Goal: Task Accomplishment & Management: Manage account settings

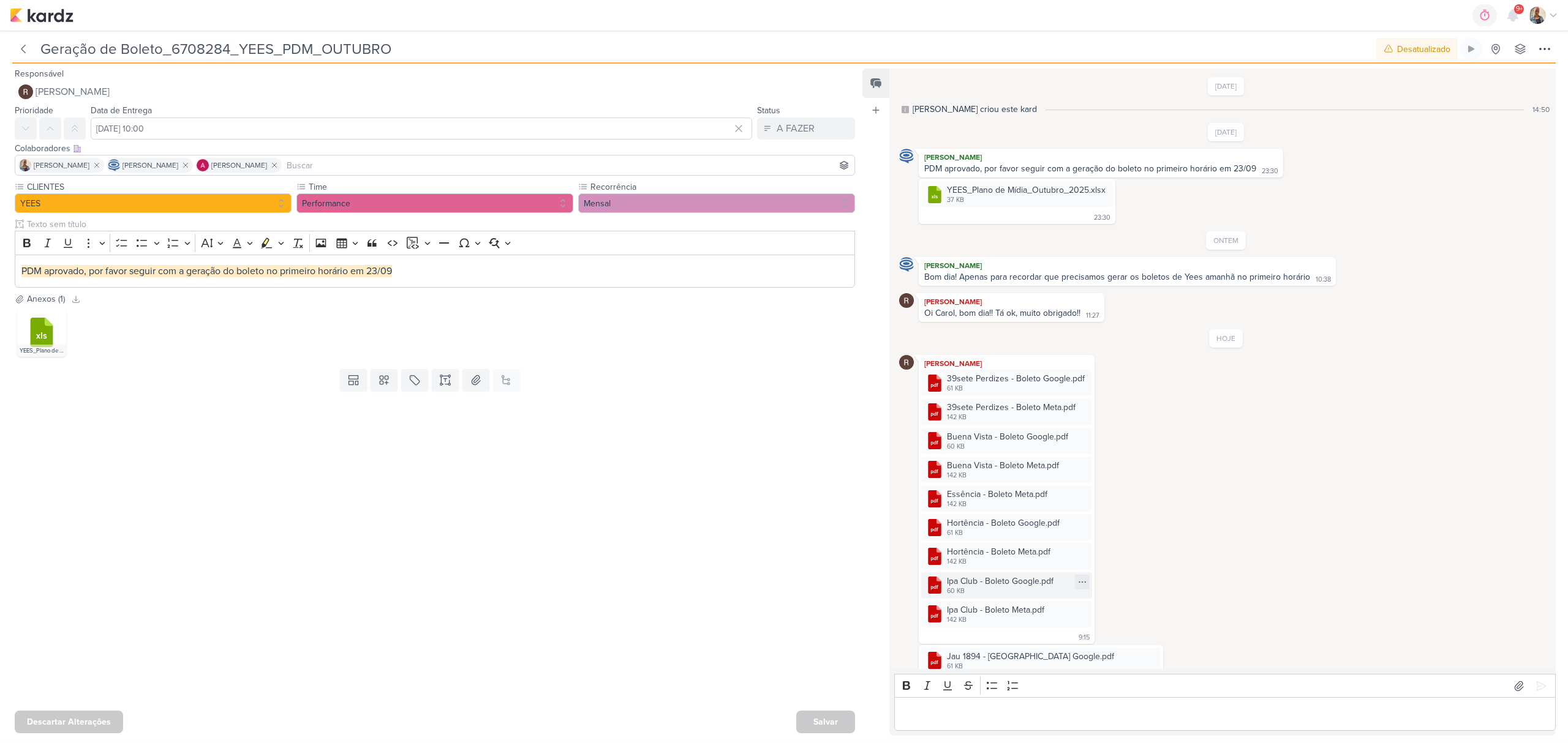
click at [968, 583] on div "Ipa Club - Boleto Google.pdf" at bounding box center [1001, 581] width 107 height 13
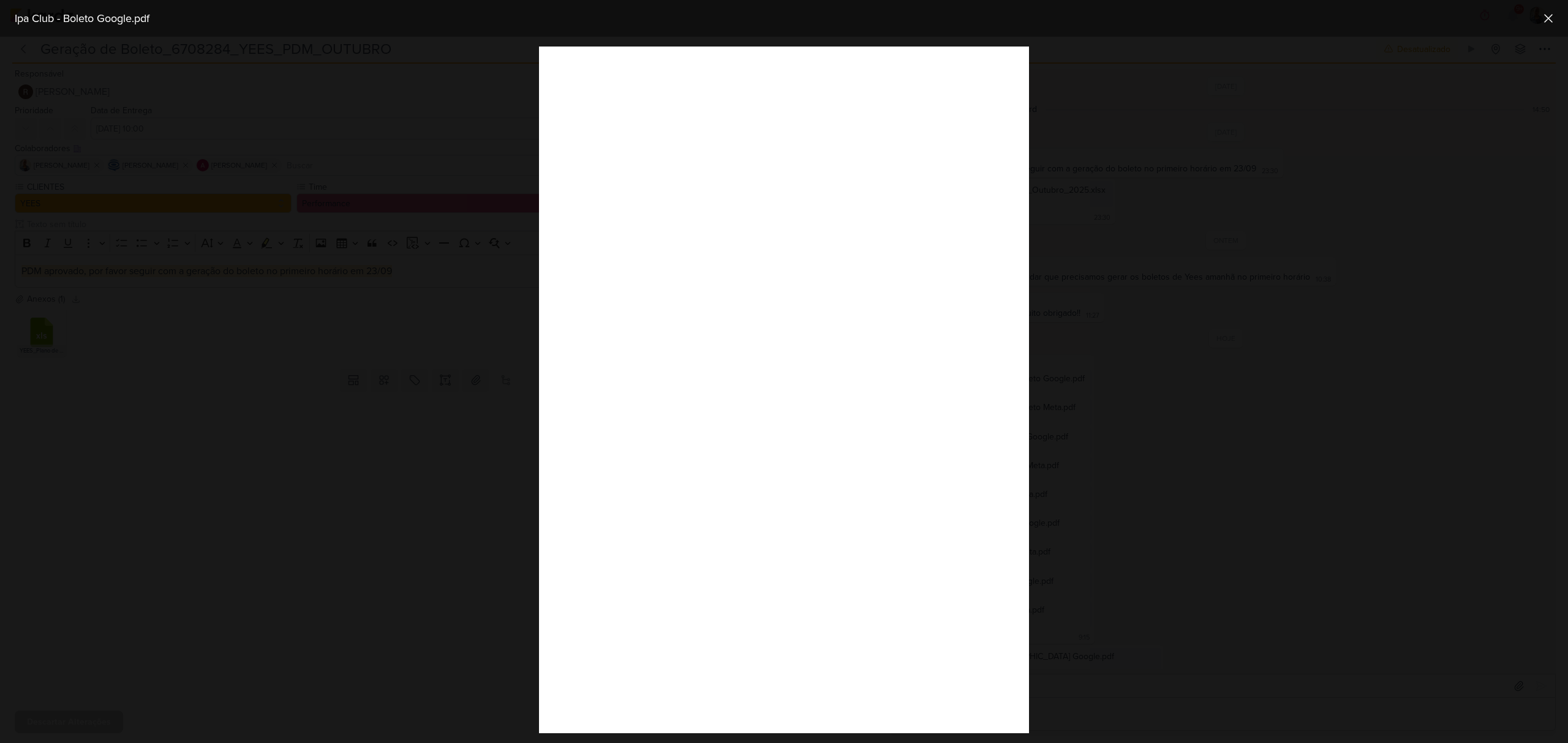
click at [1124, 471] on div at bounding box center [784, 389] width 1568 height 706
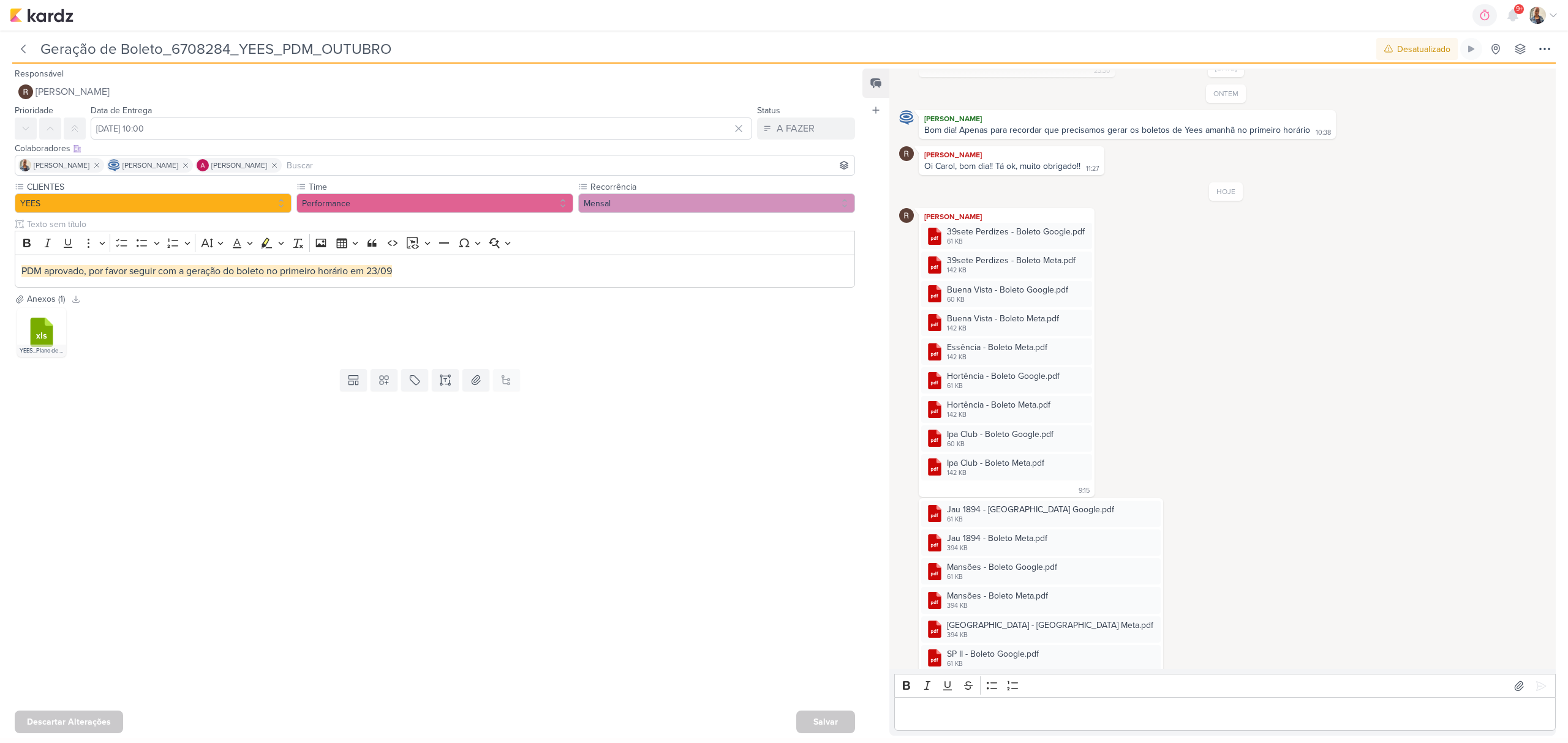
scroll to position [131, 0]
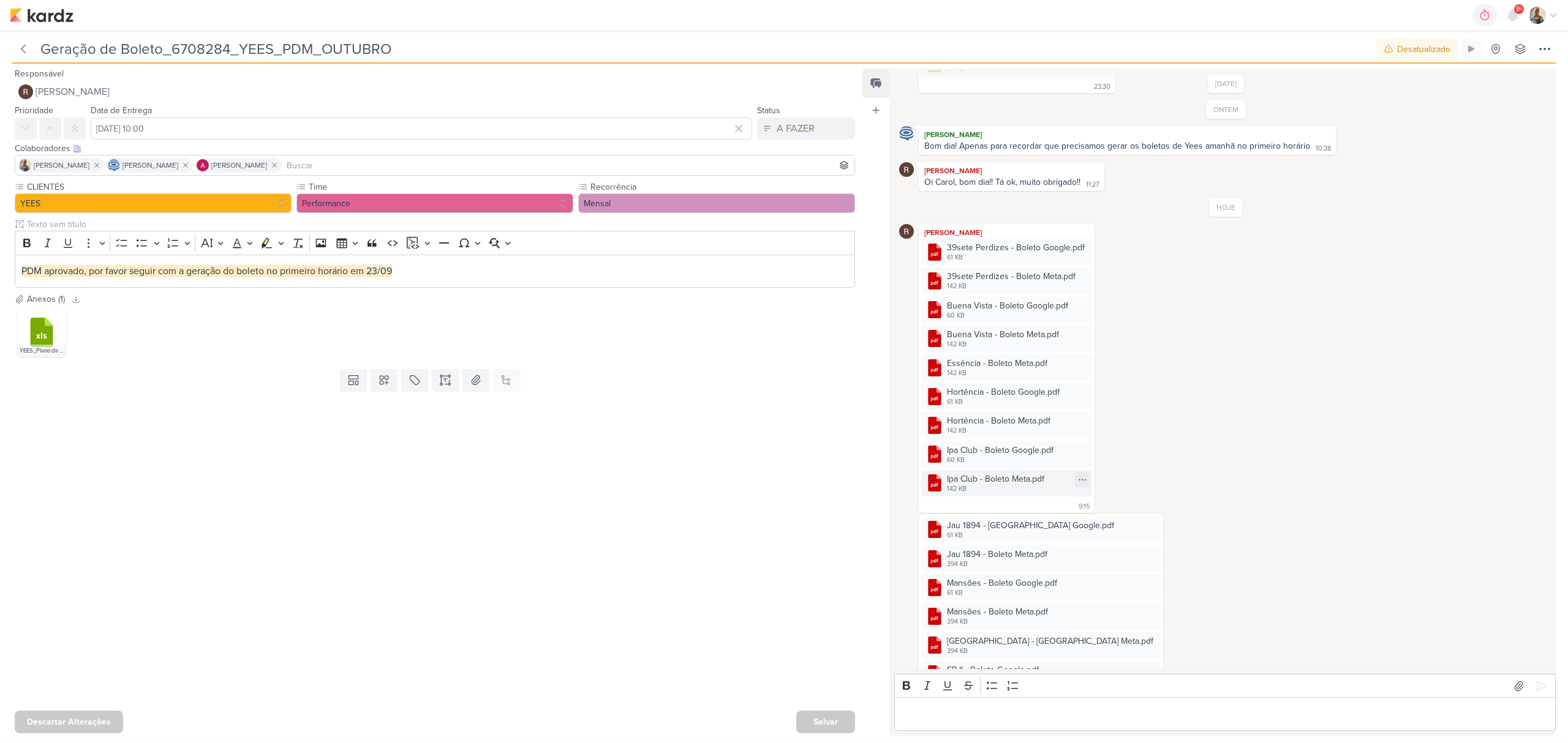
click at [1007, 478] on div "Ipa Club - Boleto Meta.pdf" at bounding box center [996, 479] width 97 height 13
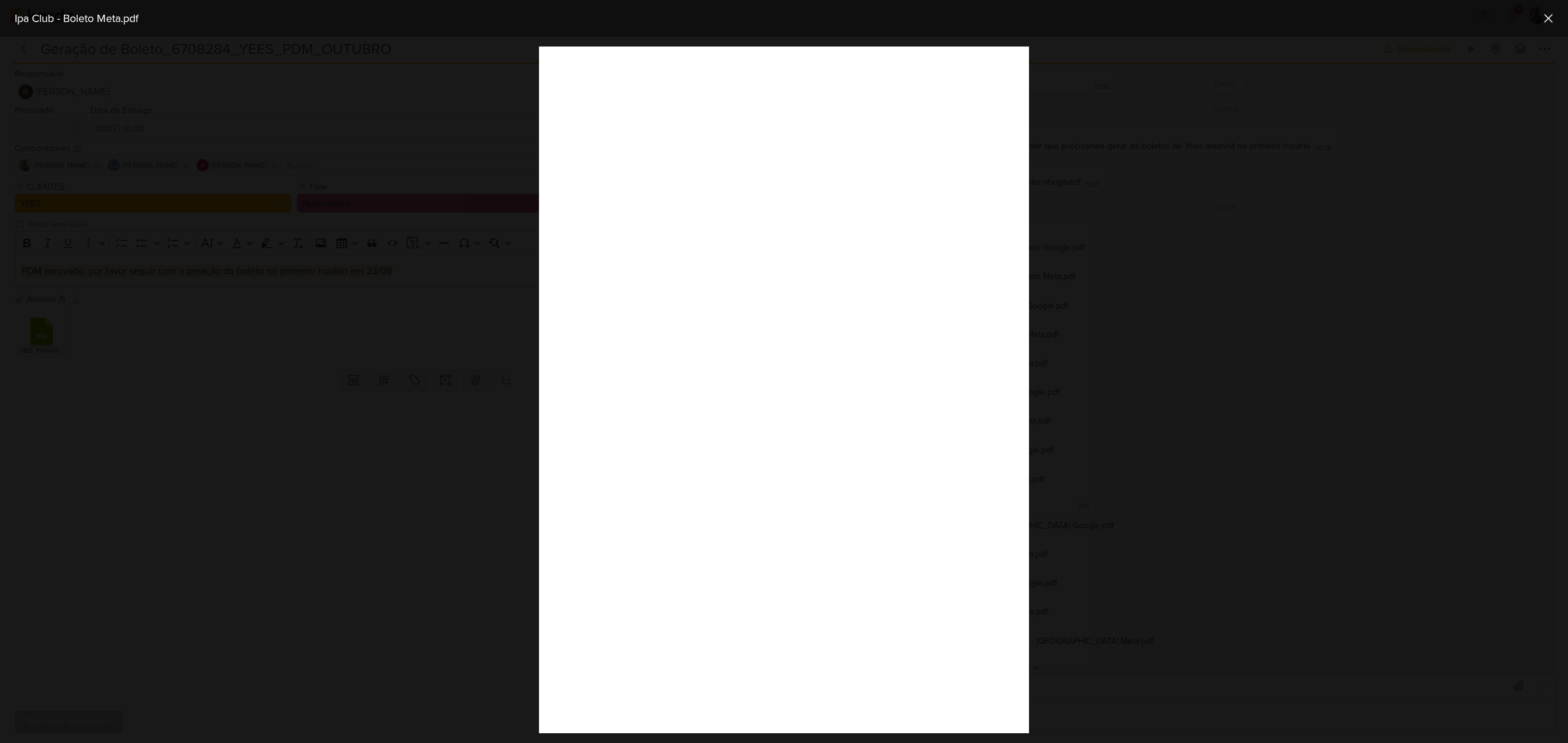
click at [1154, 513] on div at bounding box center [784, 389] width 1568 height 706
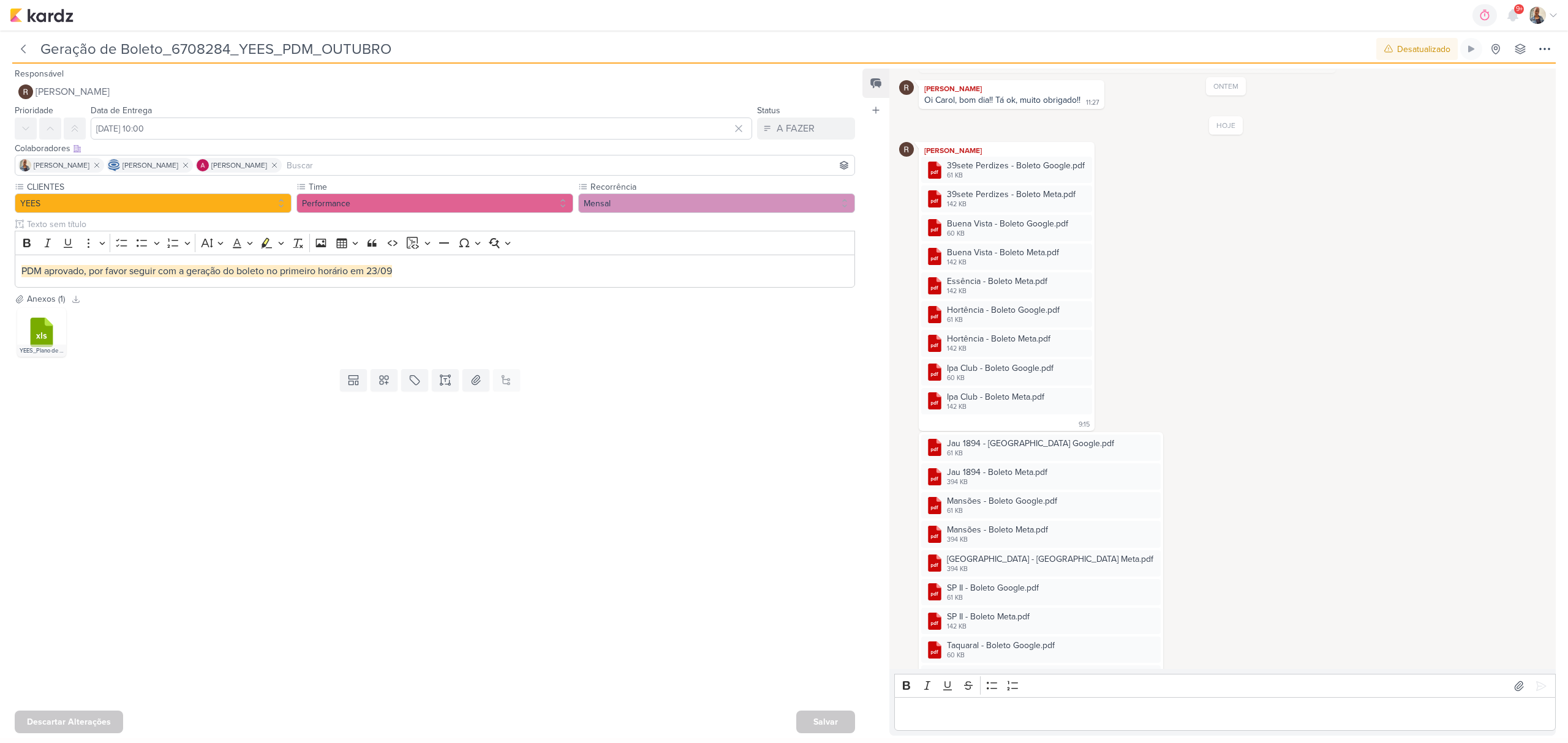
scroll to position [295, 0]
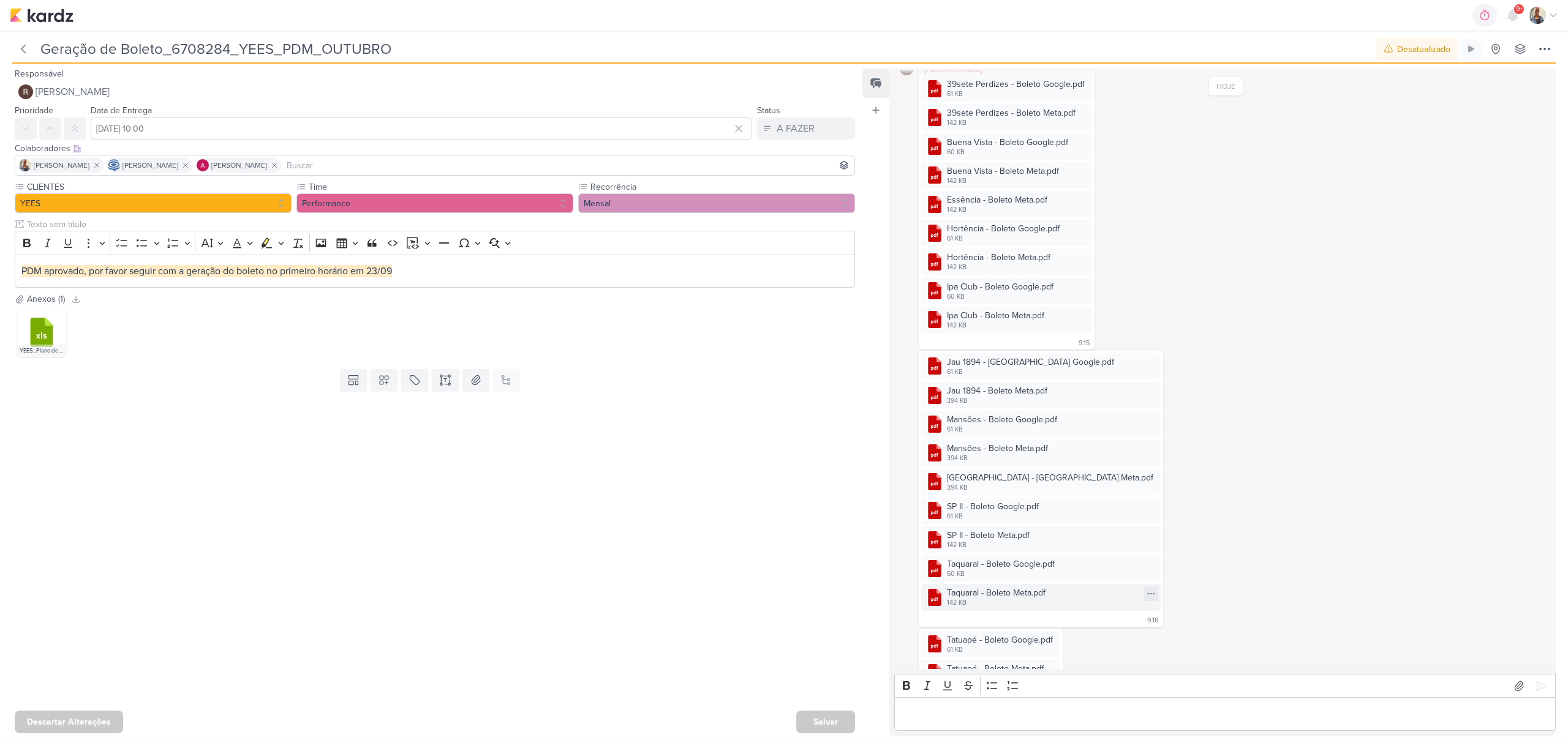
click at [1004, 596] on div "Taquaral - Boleto Meta.pdf" at bounding box center [996, 593] width 99 height 13
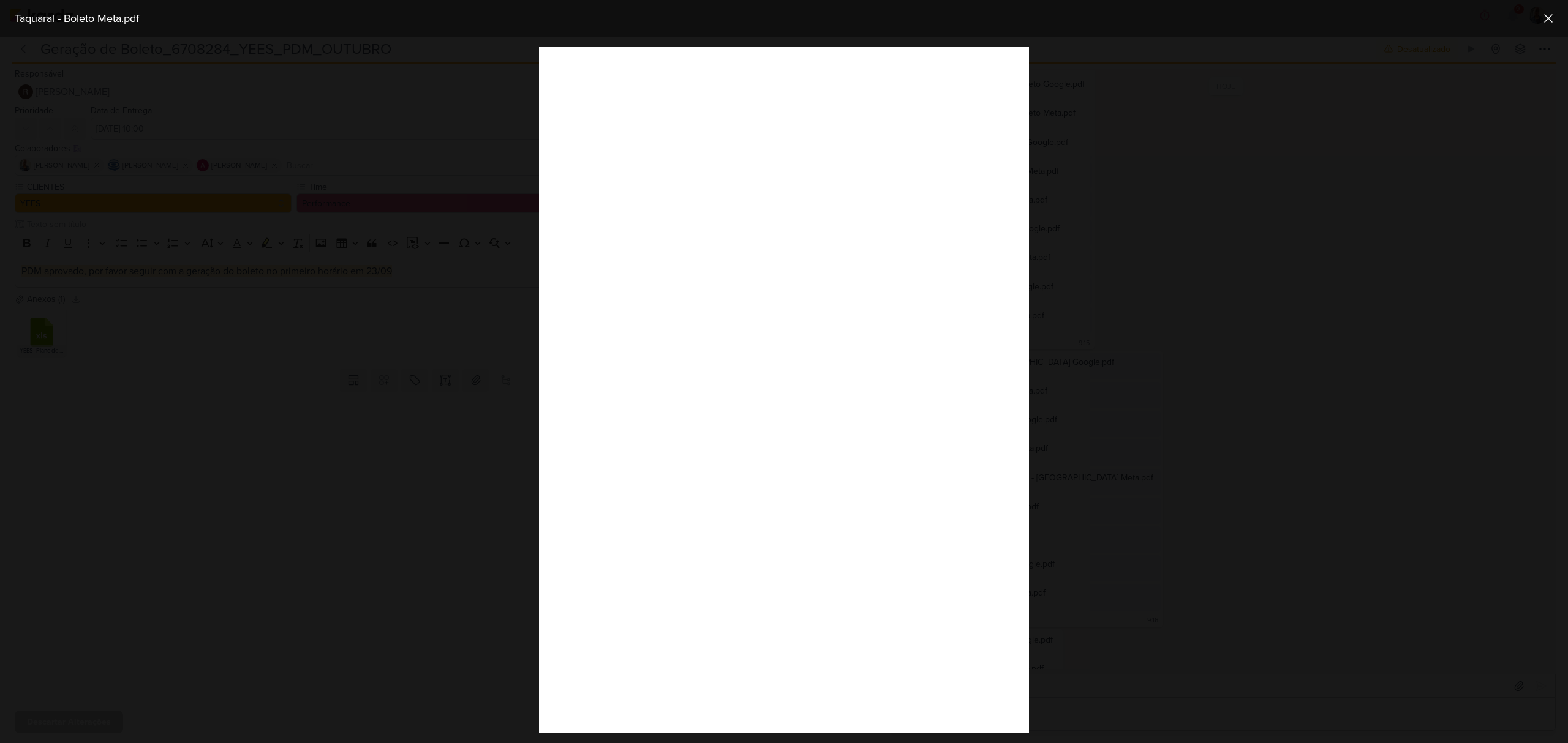
click at [1189, 623] on div at bounding box center [784, 389] width 1568 height 706
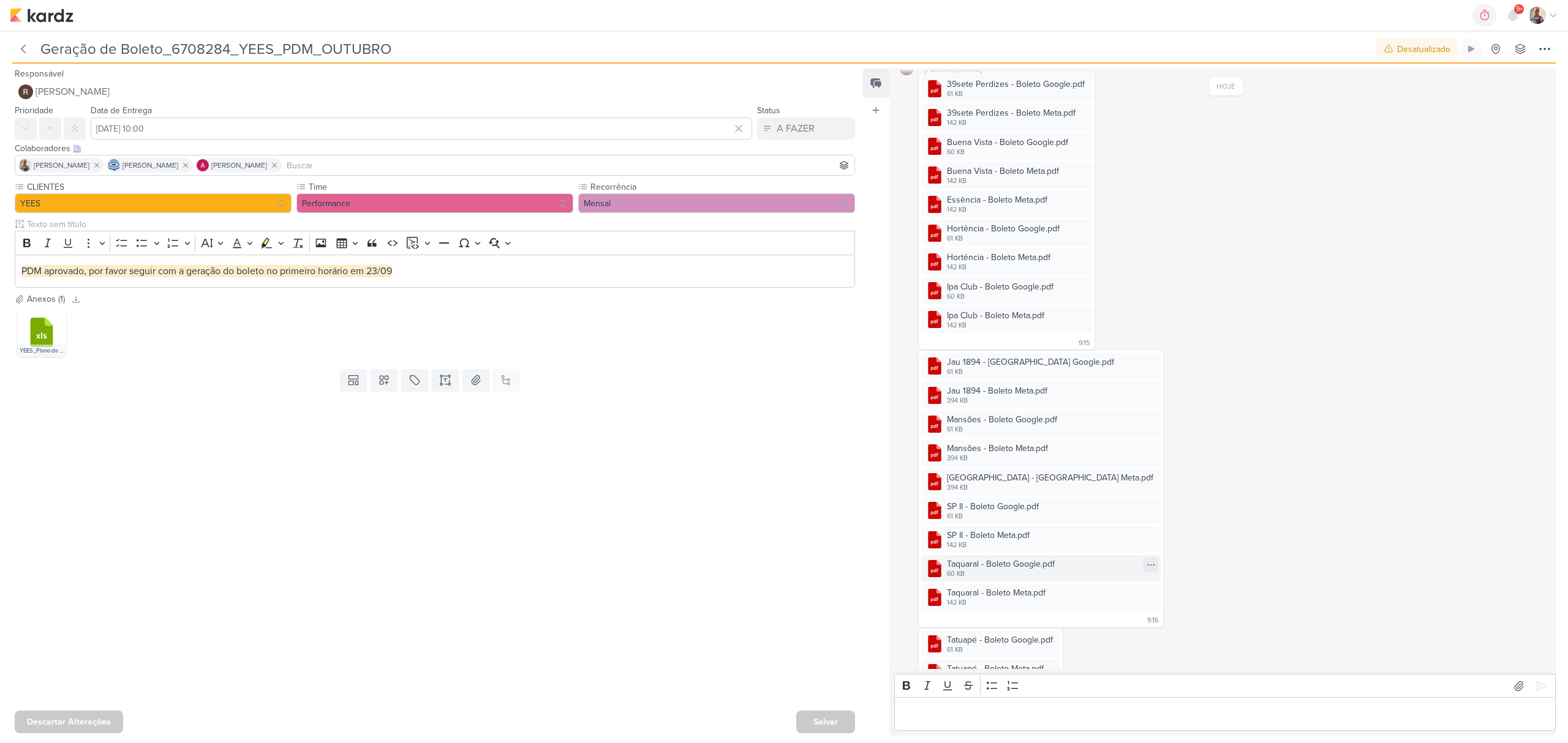
click at [996, 562] on div "Taquaral - Boleto Google.pdf" at bounding box center [1001, 564] width 108 height 13
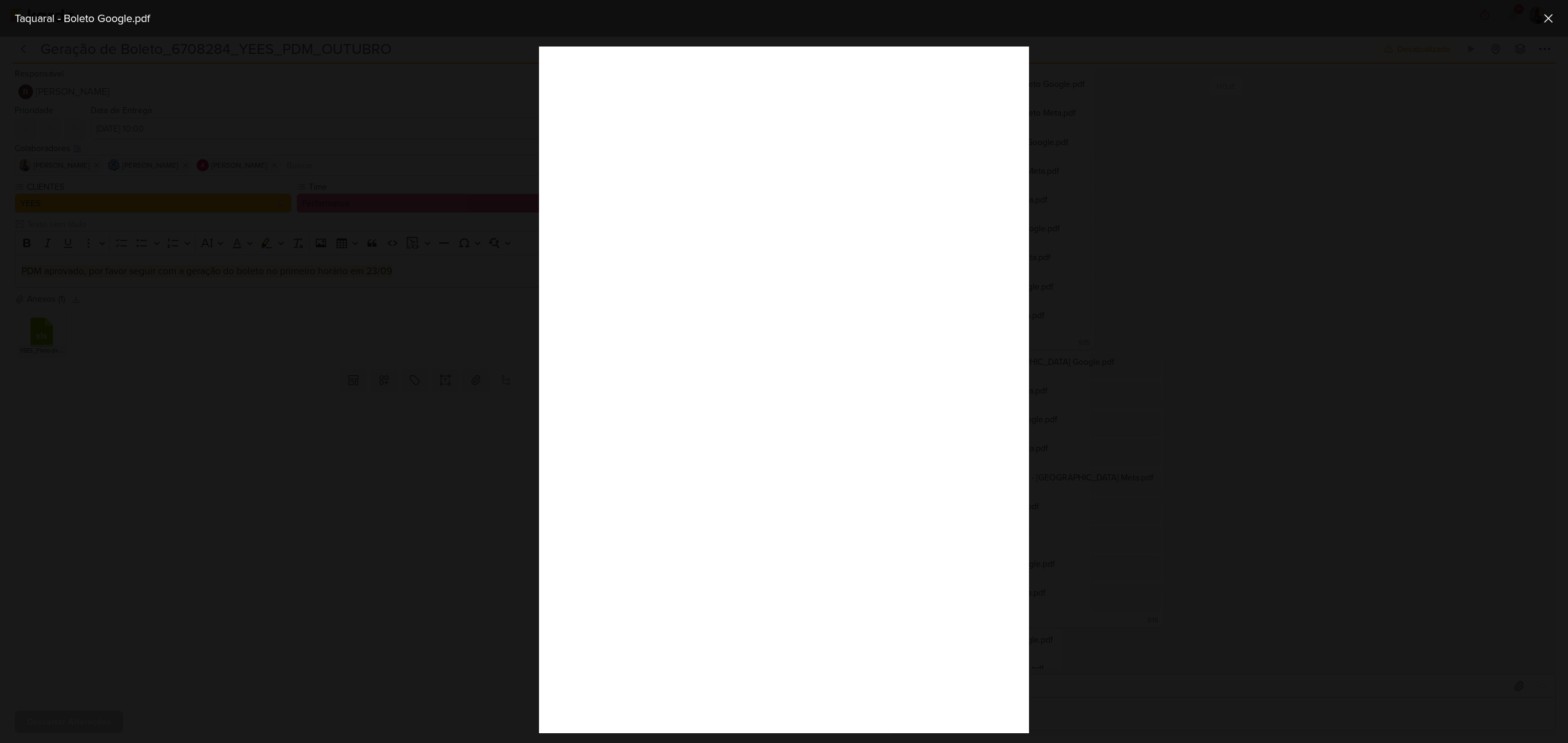
click at [1138, 584] on div at bounding box center [784, 389] width 1568 height 706
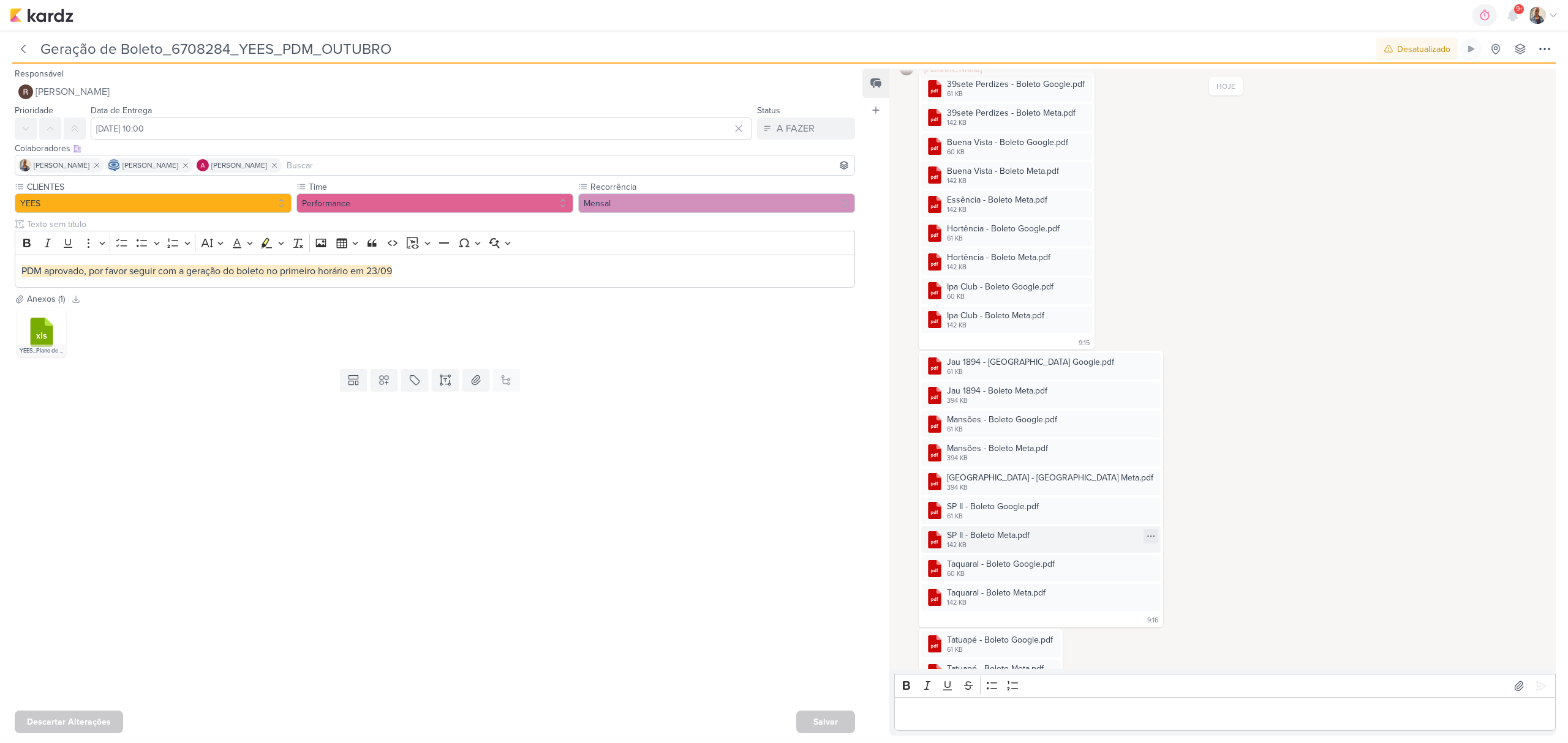
click at [979, 532] on div "SP II - Boleto Meta.pdf" at bounding box center [988, 535] width 82 height 13
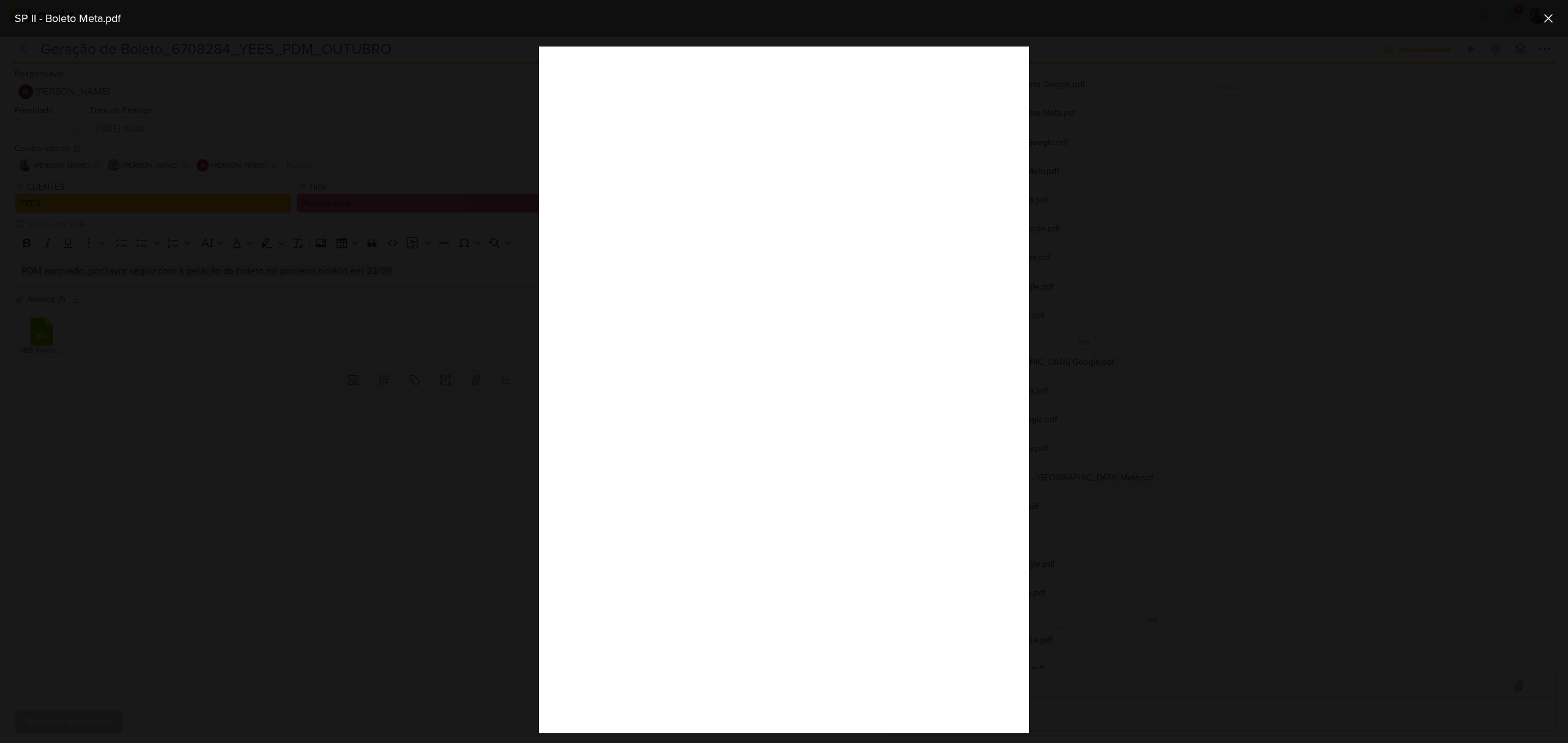
click at [1132, 612] on div at bounding box center [784, 389] width 1568 height 706
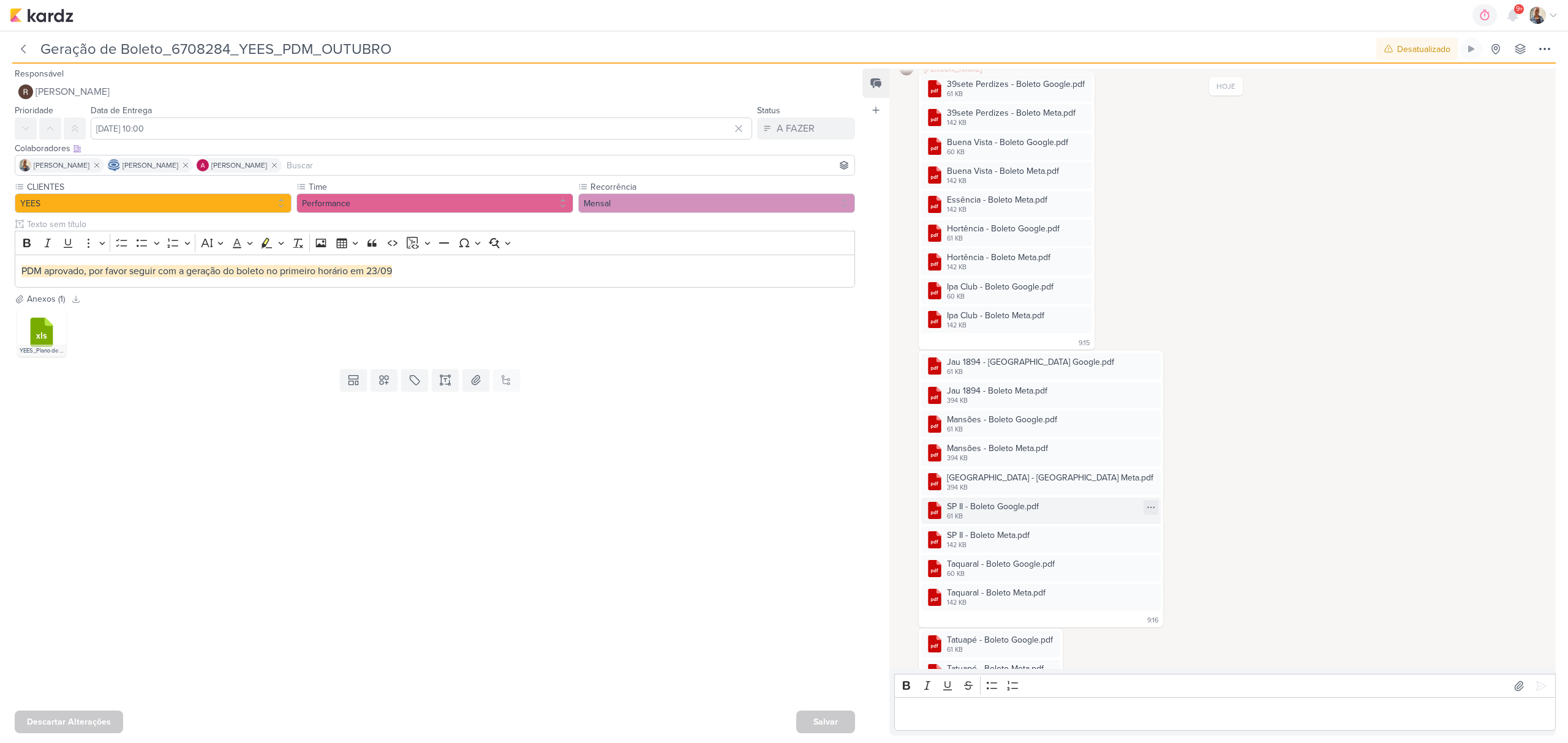
click at [988, 507] on div "SP II - Boleto Google.pdf" at bounding box center [993, 506] width 92 height 13
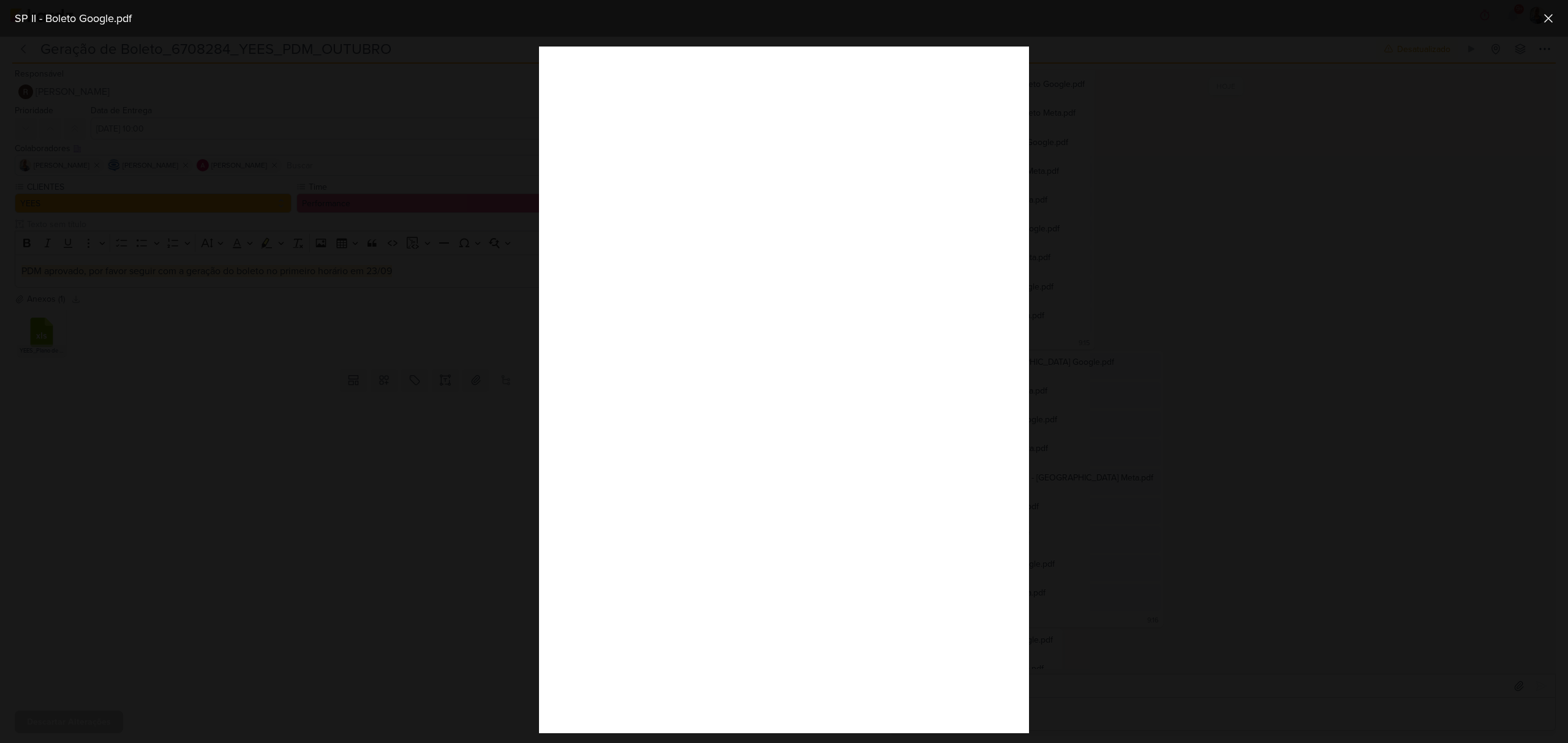
click at [1186, 649] on div at bounding box center [784, 389] width 1568 height 706
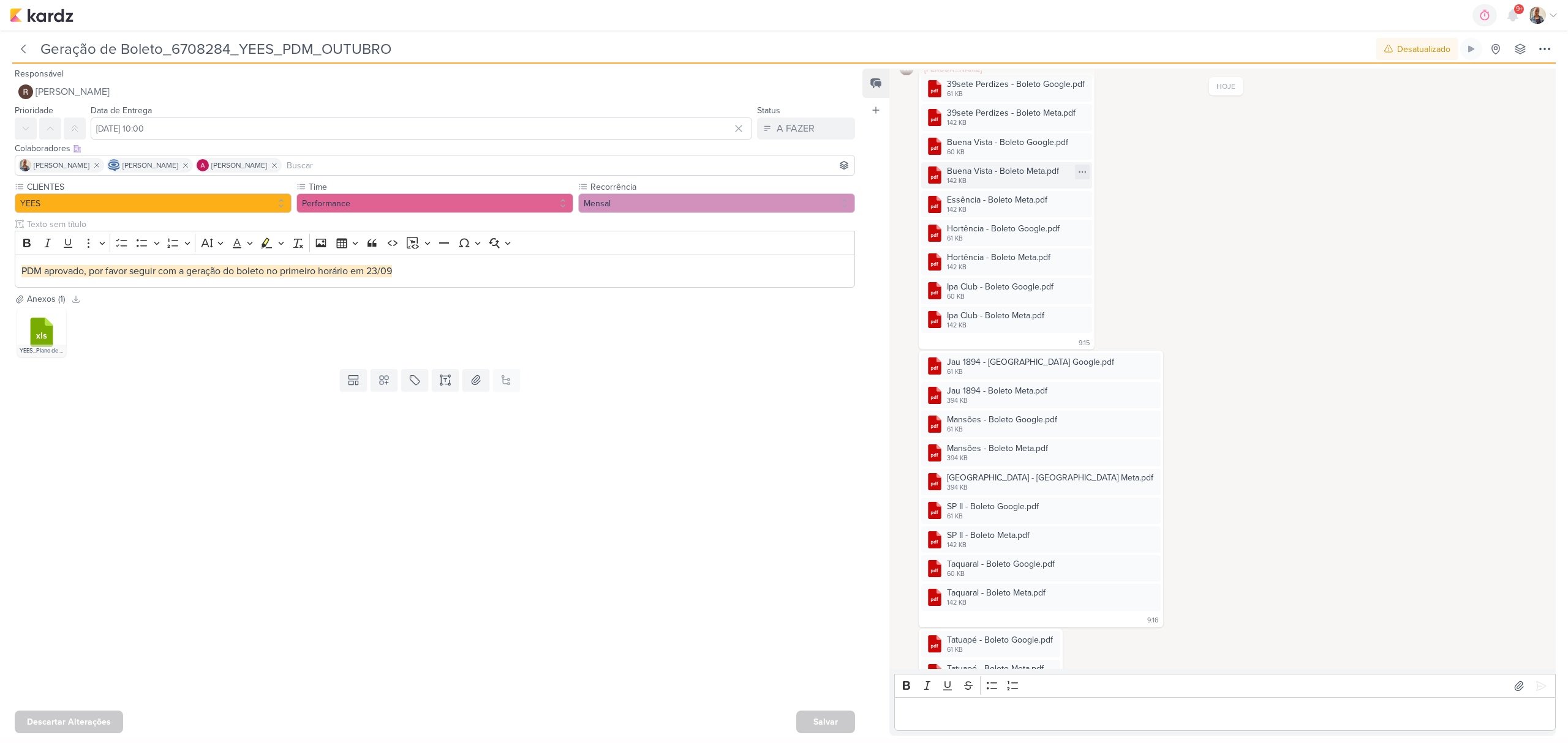
click at [1025, 168] on div "Buena Vista - Boleto Meta.pdf" at bounding box center [1003, 171] width 112 height 13
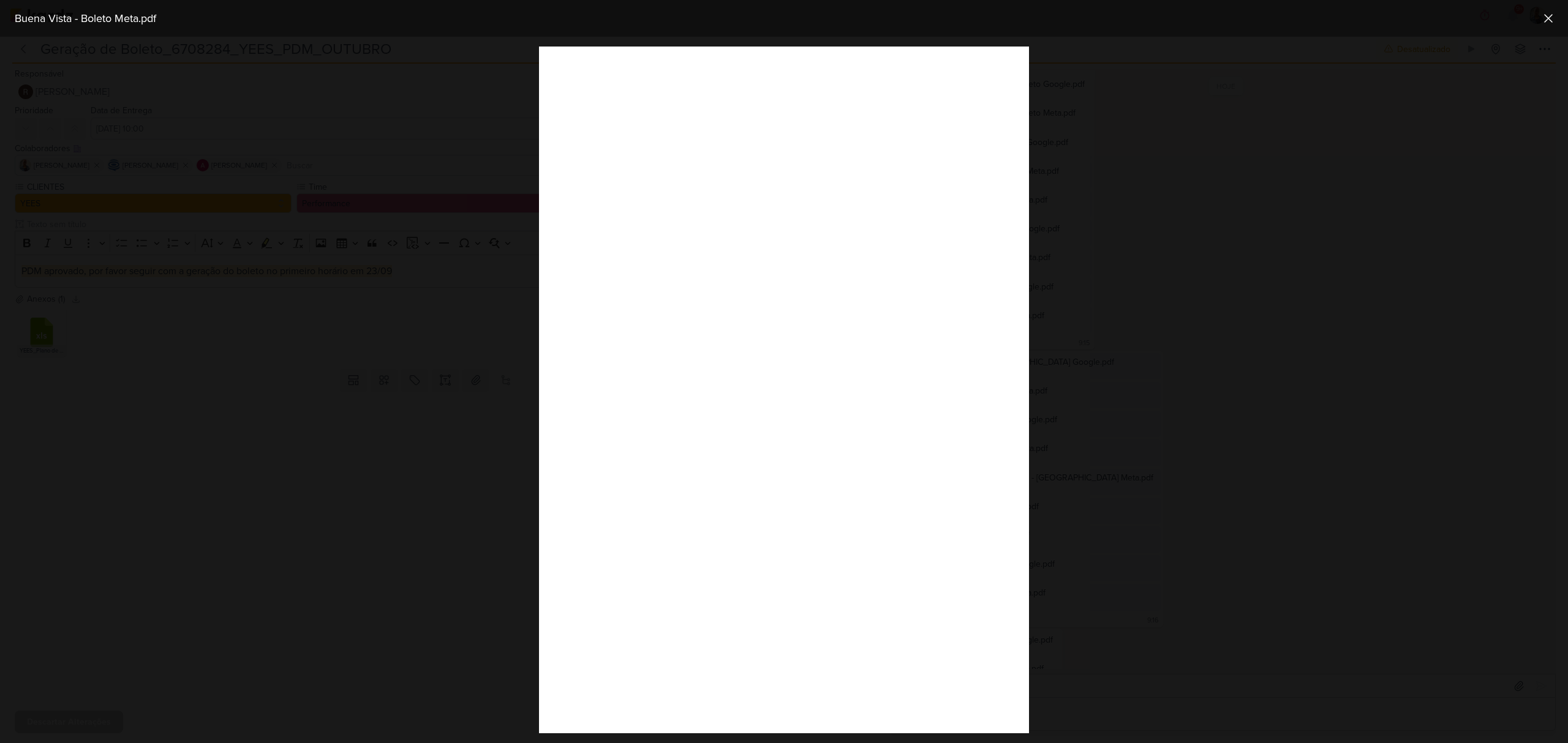
click at [1187, 534] on div at bounding box center [784, 389] width 1568 height 706
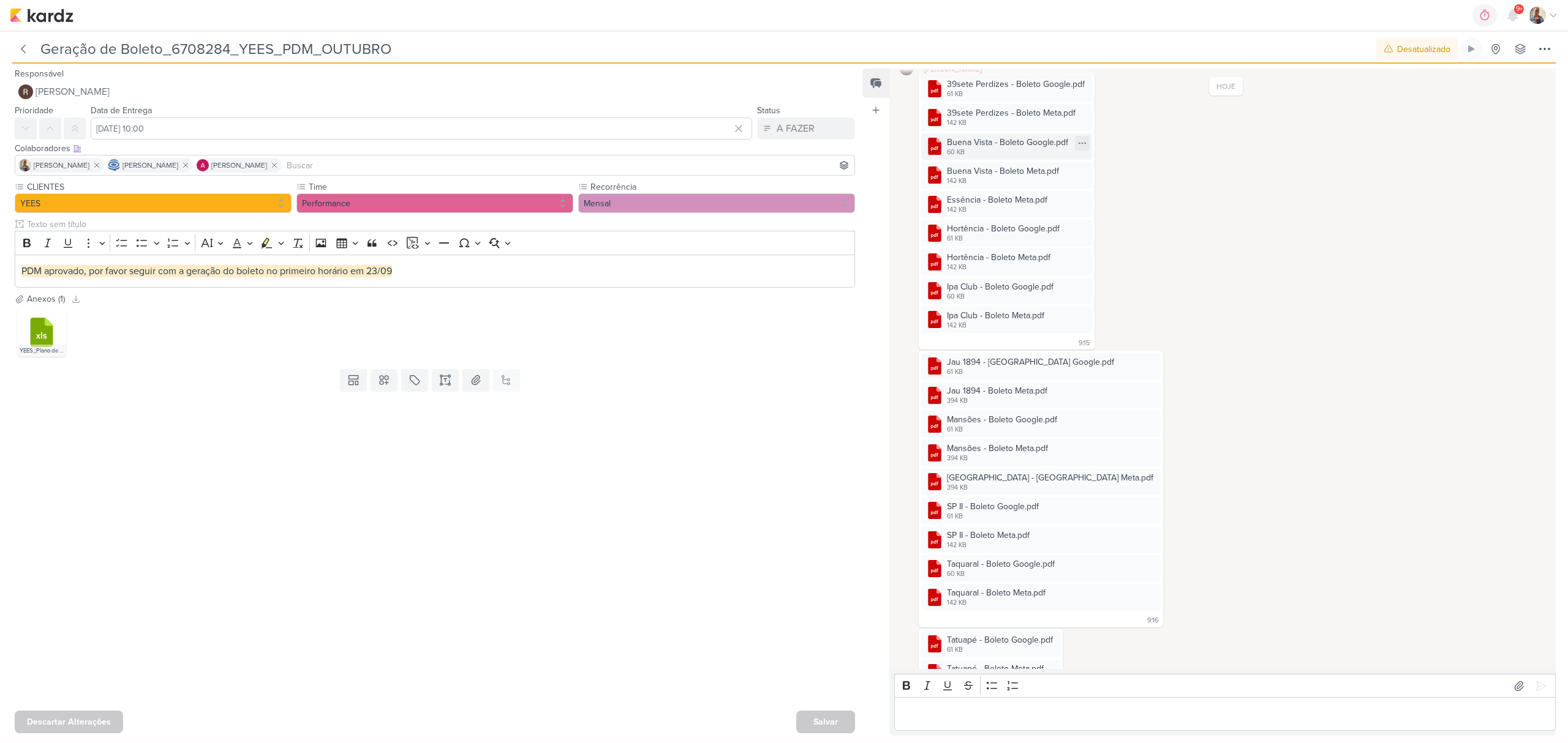
click at [994, 143] on div "Buena Vista - Boleto Google.pdf" at bounding box center [1008, 142] width 121 height 13
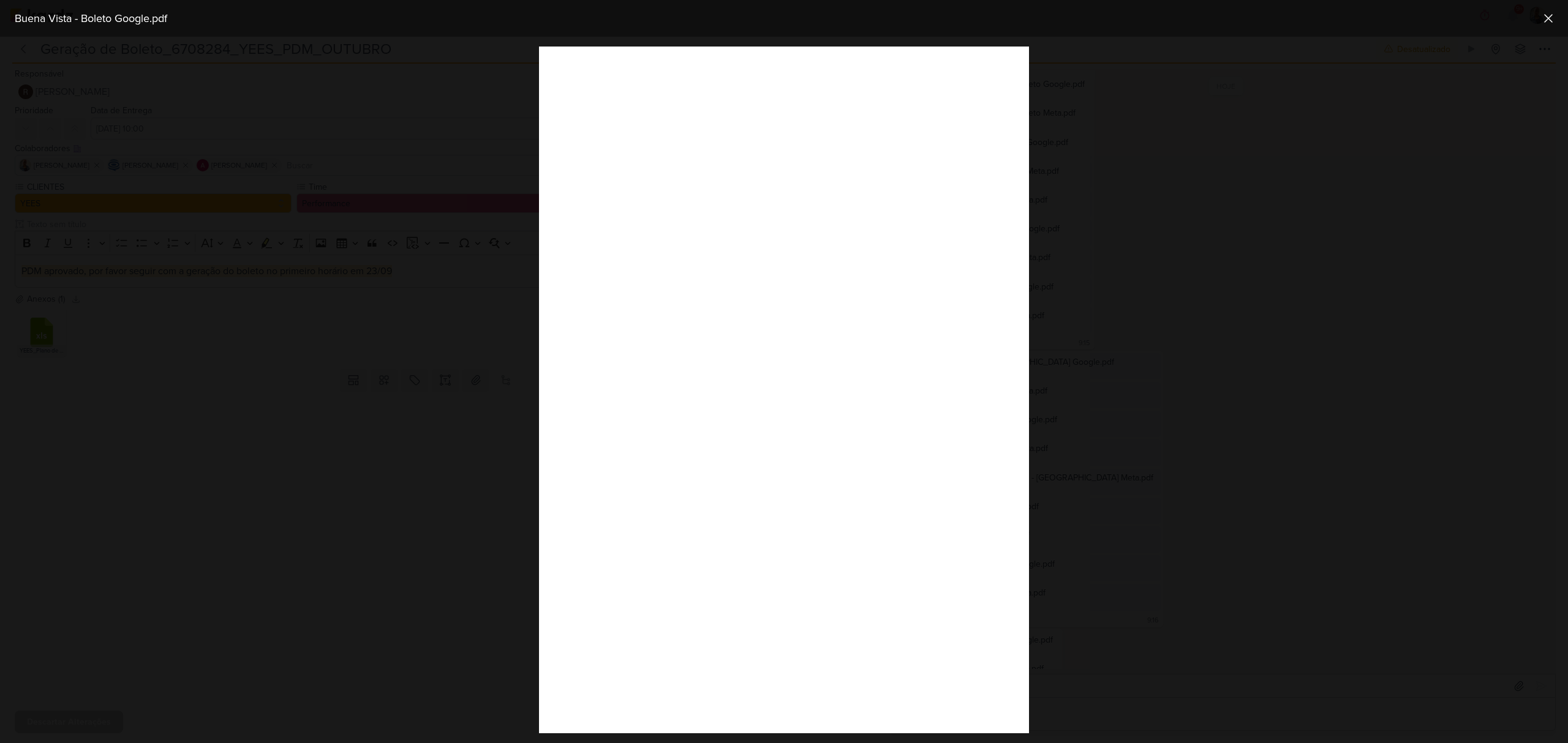
click at [1219, 561] on div at bounding box center [784, 389] width 1568 height 706
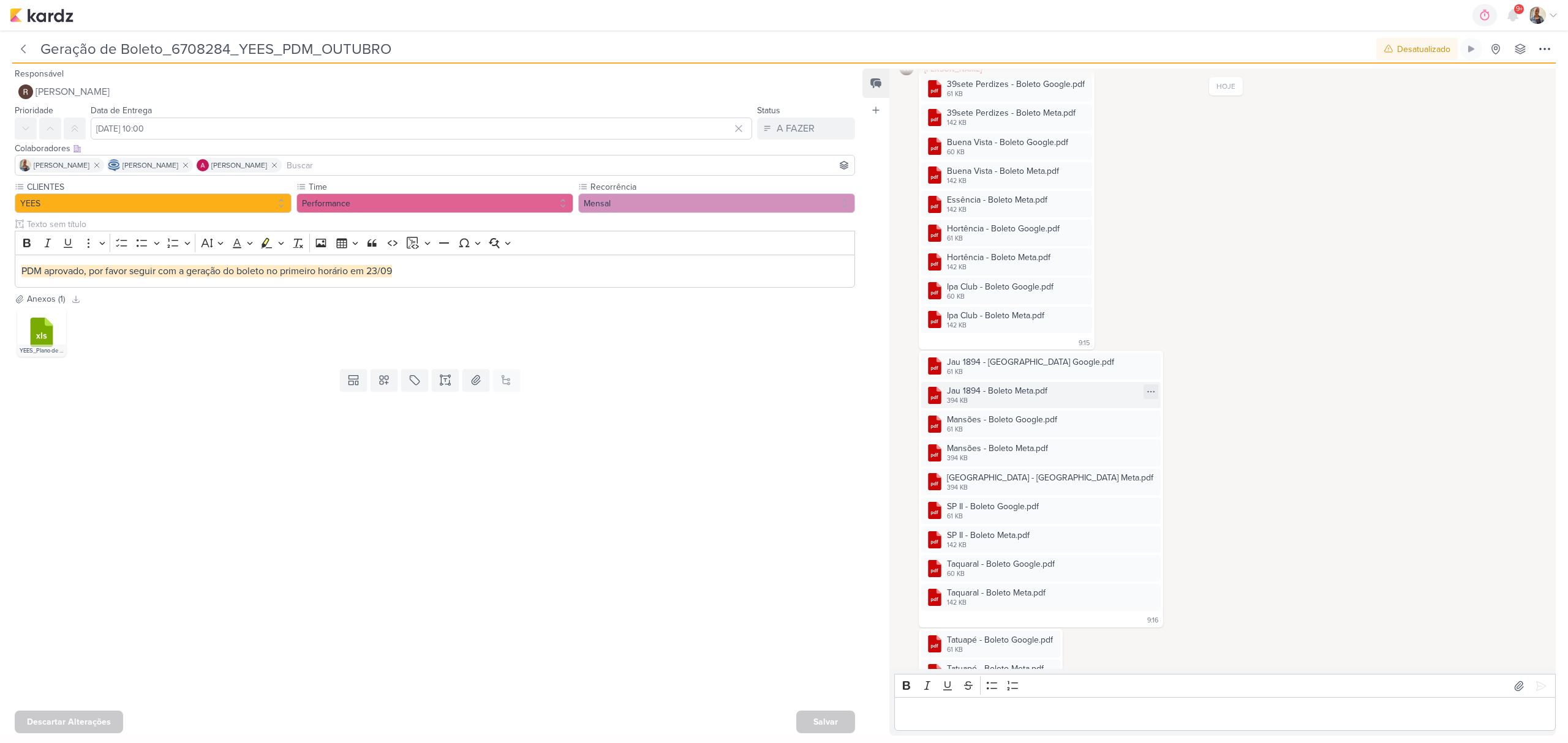
scroll to position [213, 0]
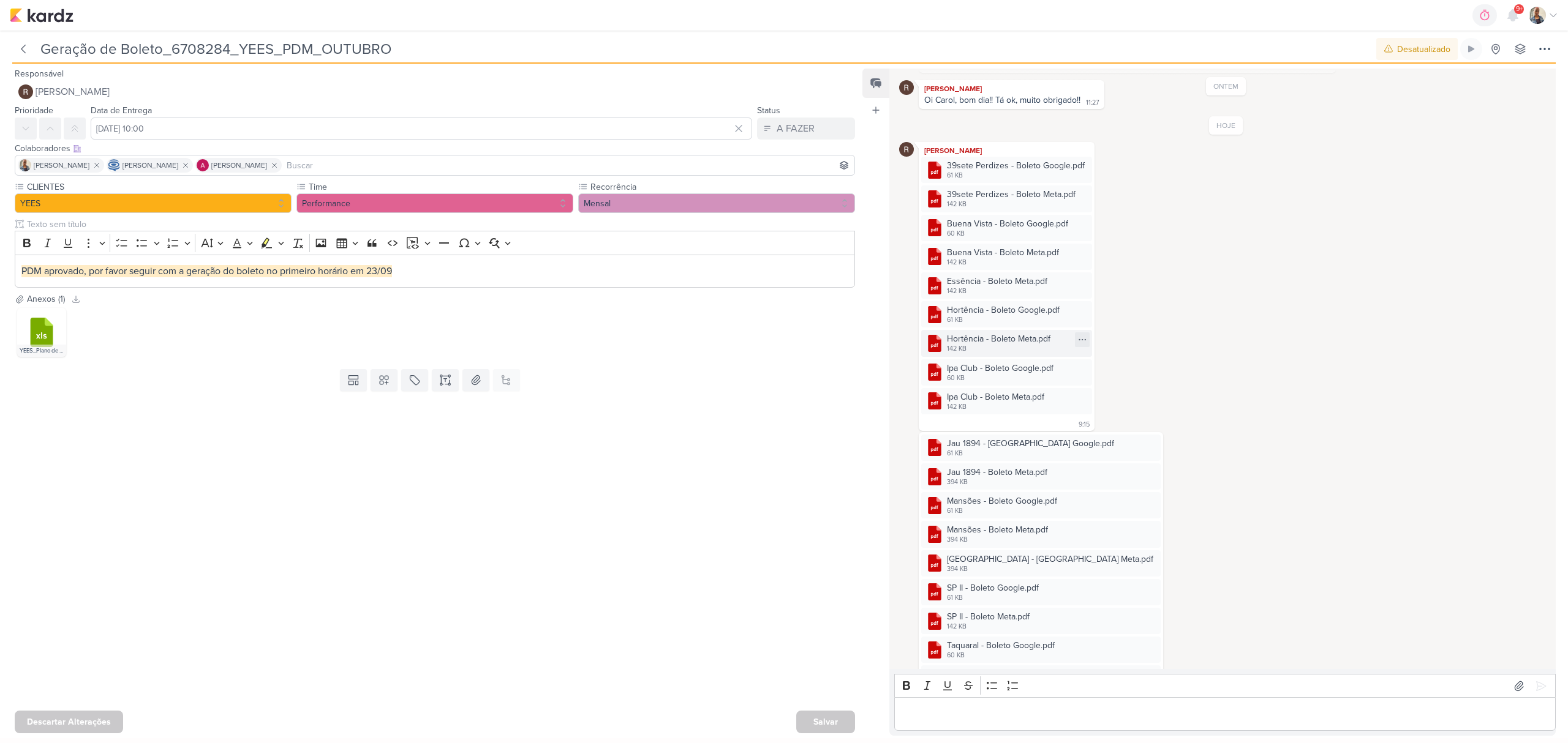
click at [1013, 339] on div "Hortência - Boleto Meta.pdf" at bounding box center [999, 339] width 103 height 13
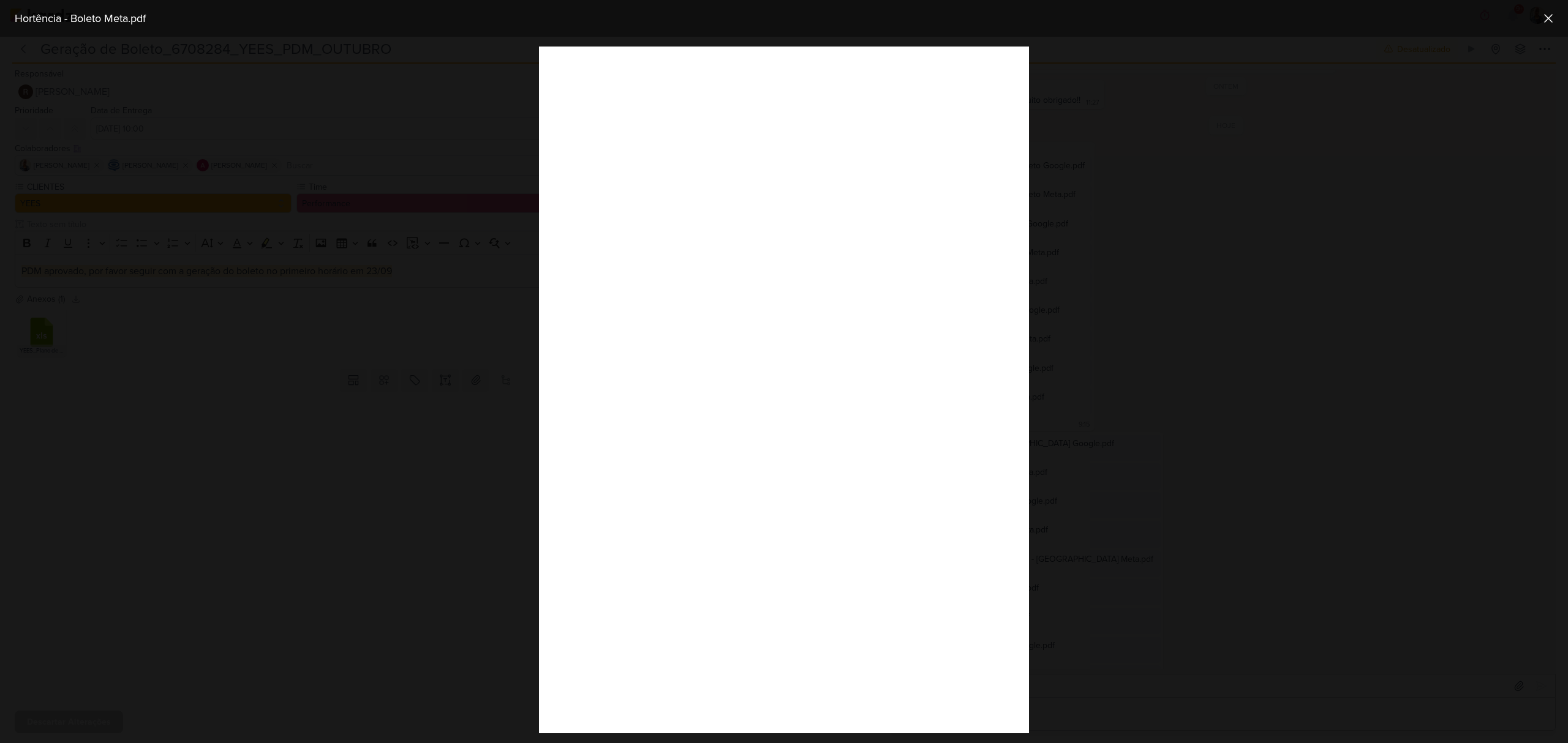
click at [1140, 594] on div at bounding box center [784, 389] width 1568 height 706
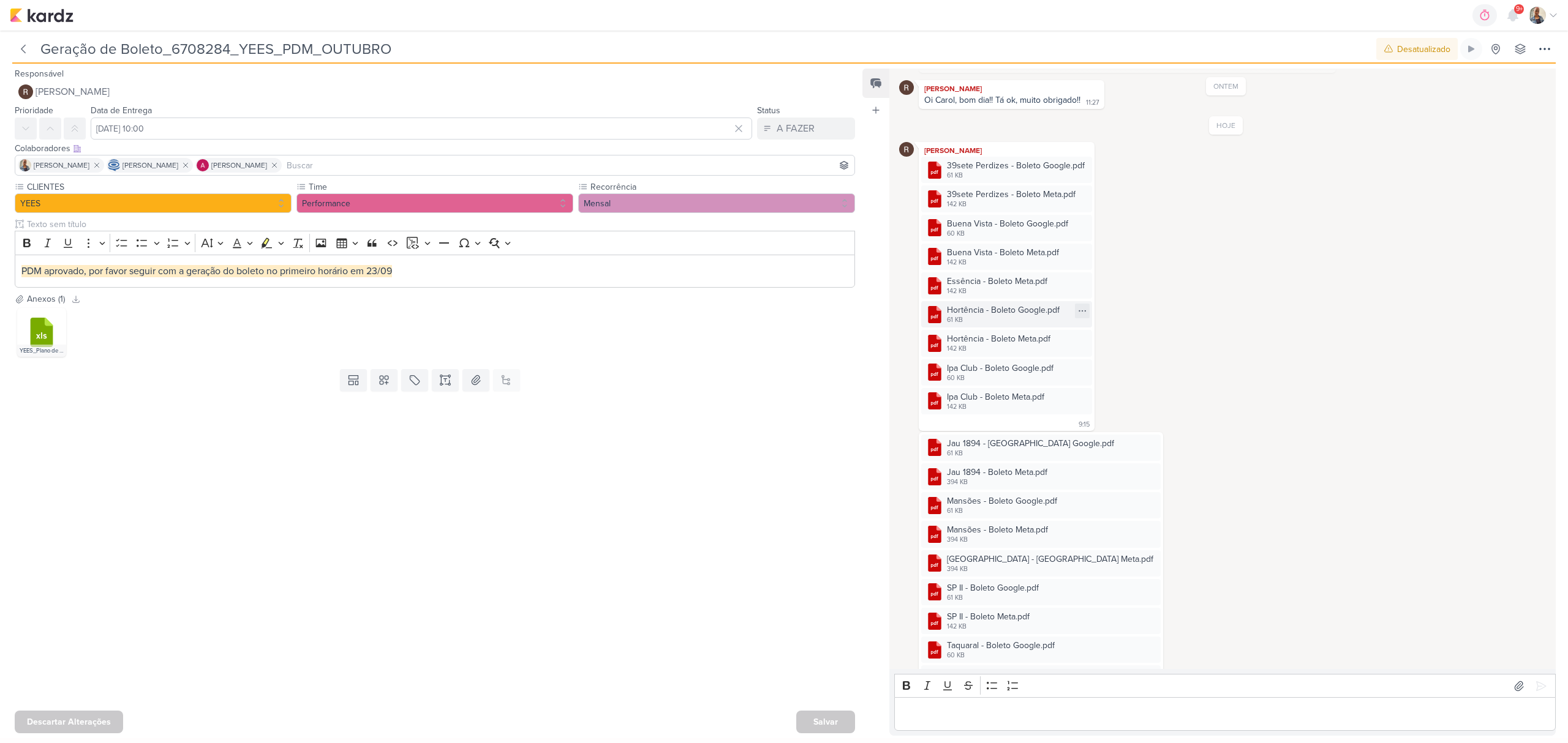
click at [1023, 312] on div "Hortência - Boleto Google.pdf" at bounding box center [1004, 310] width 113 height 13
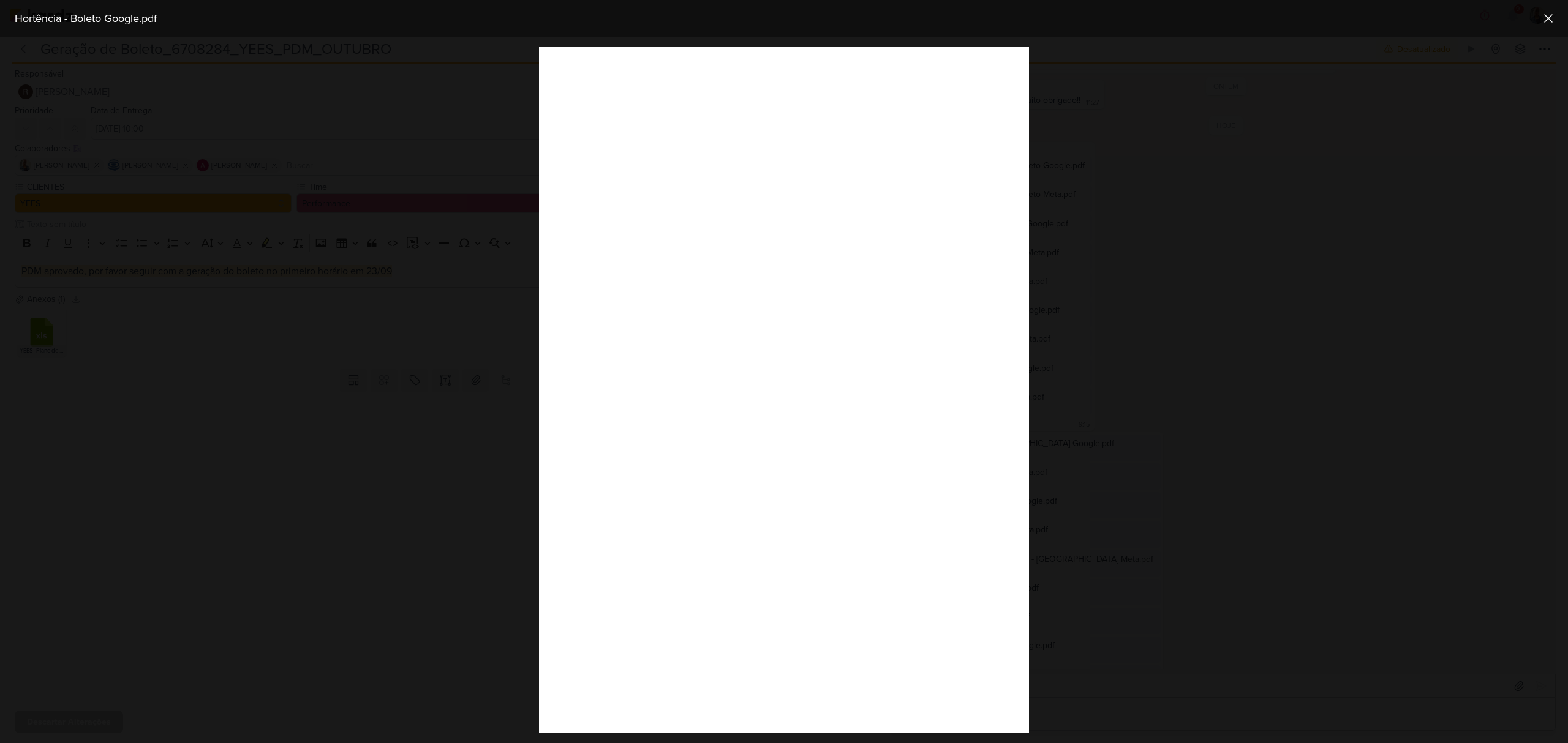
click at [1299, 554] on div at bounding box center [784, 389] width 1568 height 706
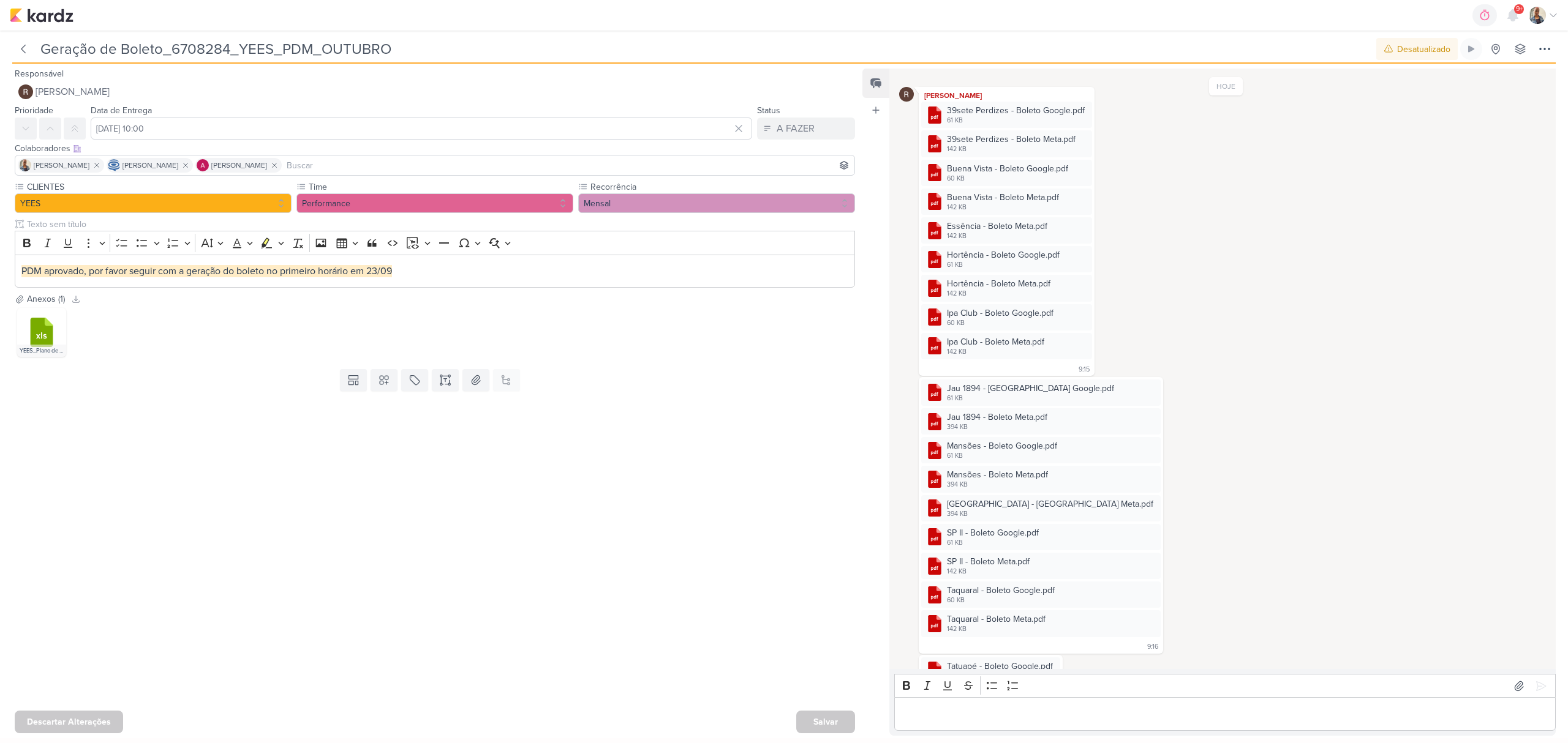
scroll to position [295, 0]
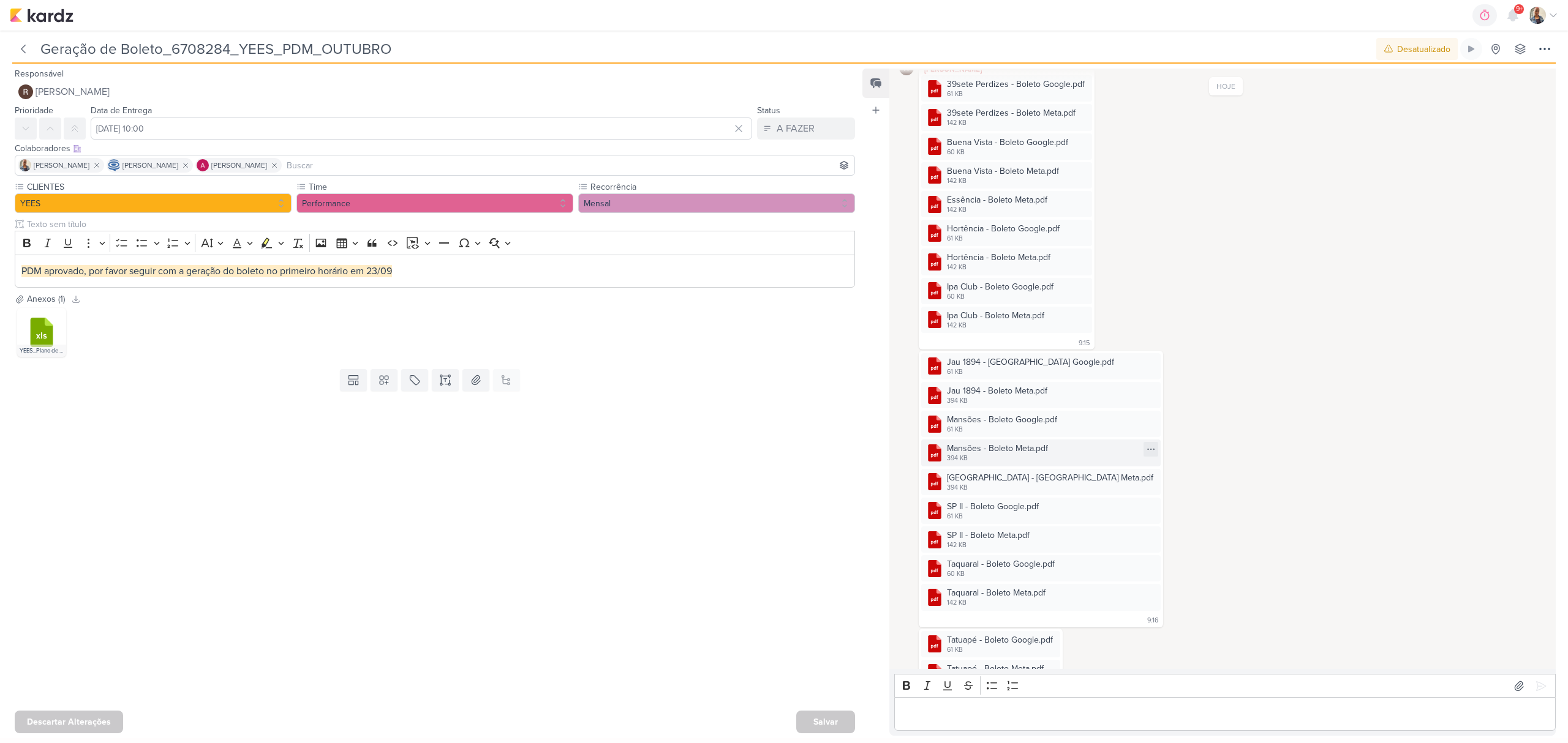
click at [998, 449] on div "Mansões - Boleto Meta.pdf" at bounding box center [997, 448] width 101 height 13
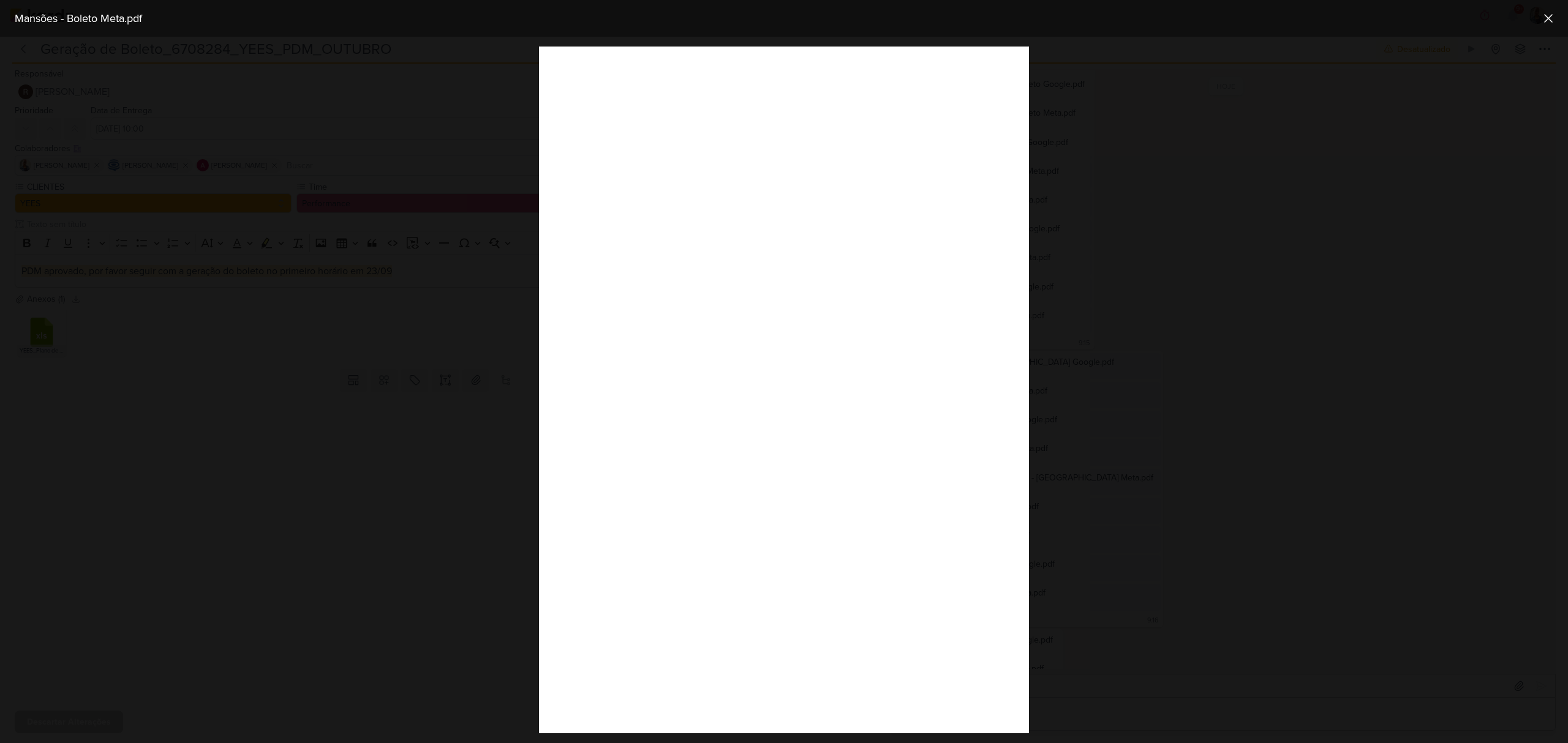
click at [1138, 595] on div at bounding box center [784, 389] width 1568 height 706
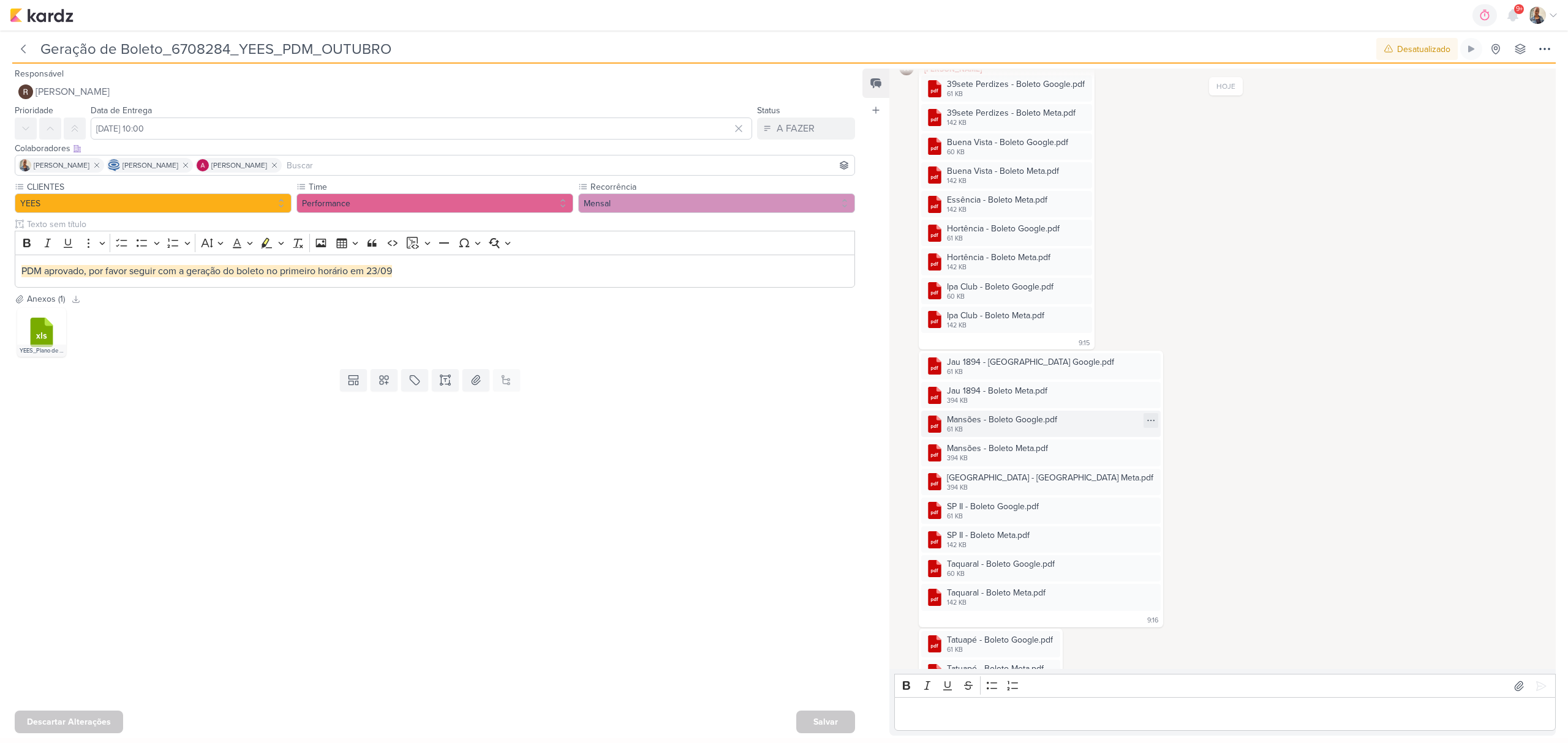
click at [1005, 421] on div "Mansões - Boleto Google.pdf" at bounding box center [1002, 419] width 110 height 13
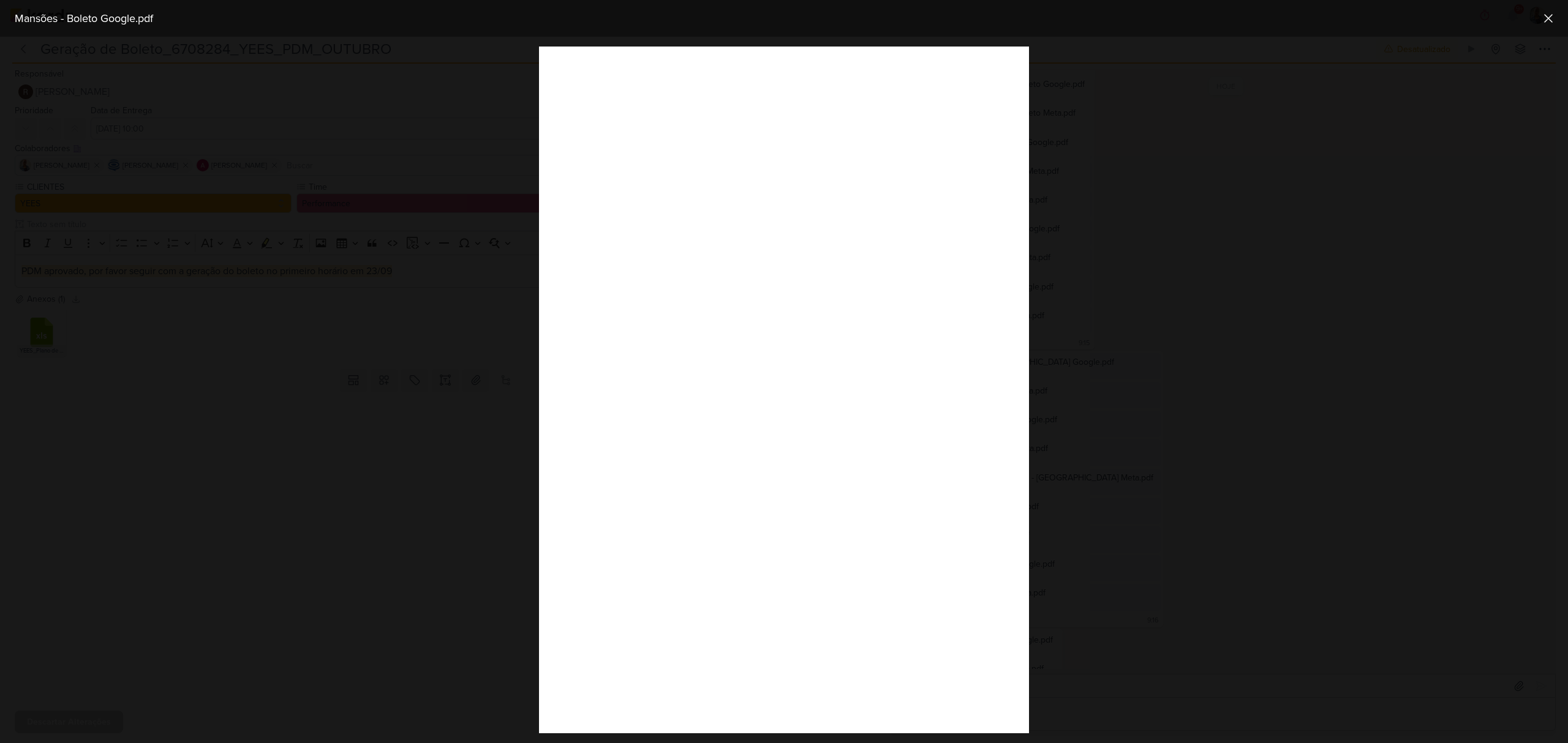
click at [1250, 610] on div at bounding box center [784, 389] width 1568 height 706
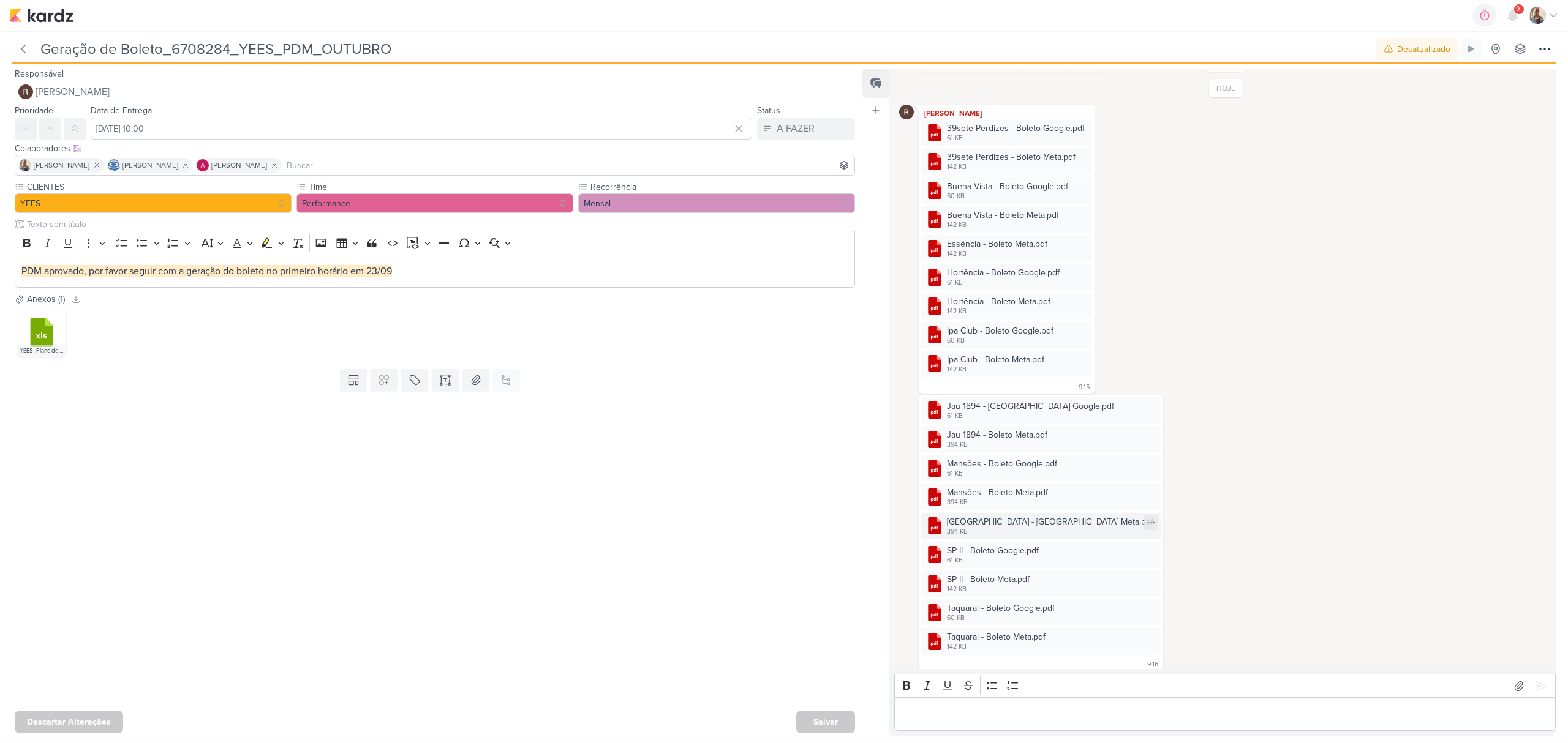
scroll to position [213, 0]
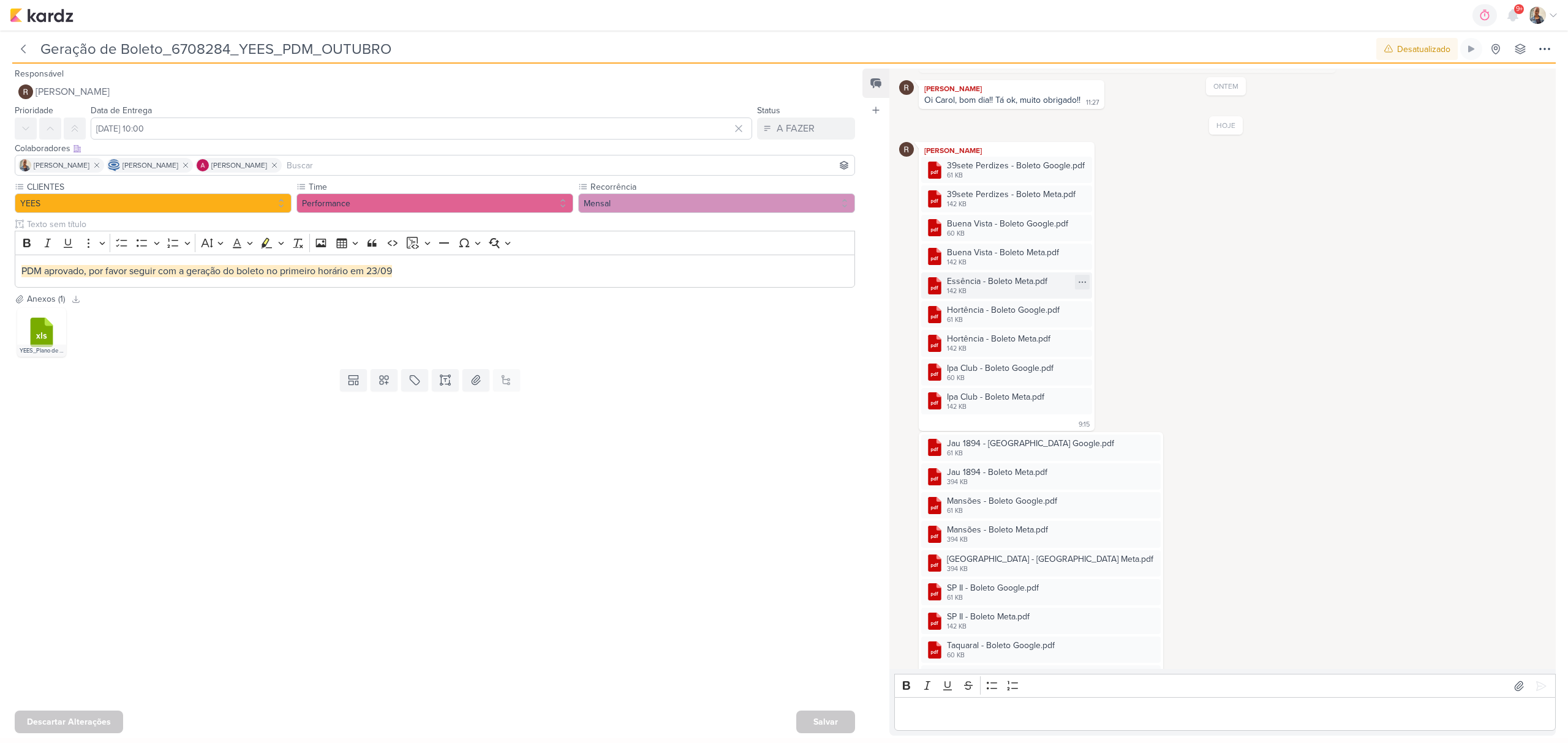
click at [1012, 278] on div "Essência - Boleto Meta.pdf" at bounding box center [997, 281] width 100 height 13
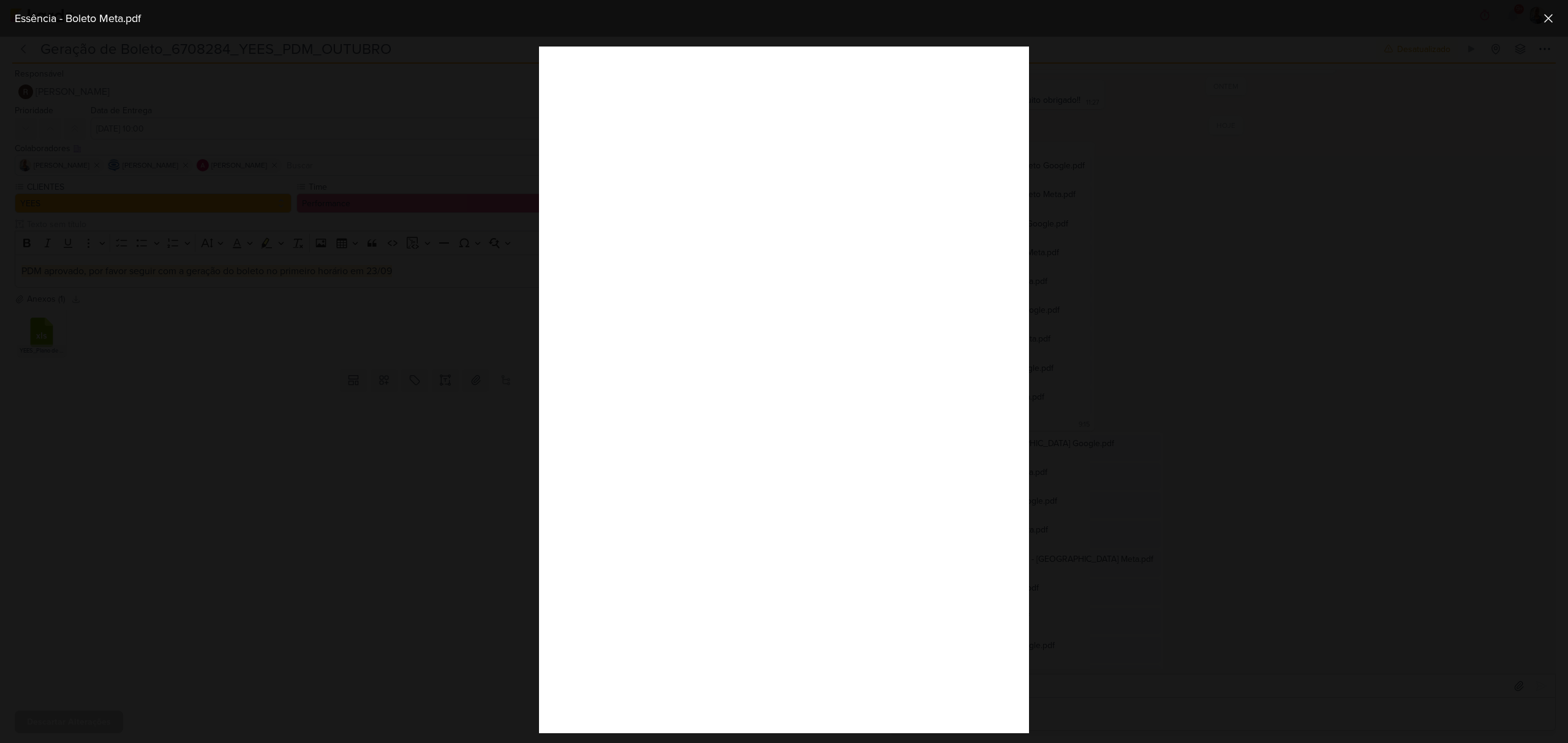
click at [1211, 605] on div at bounding box center [784, 389] width 1568 height 706
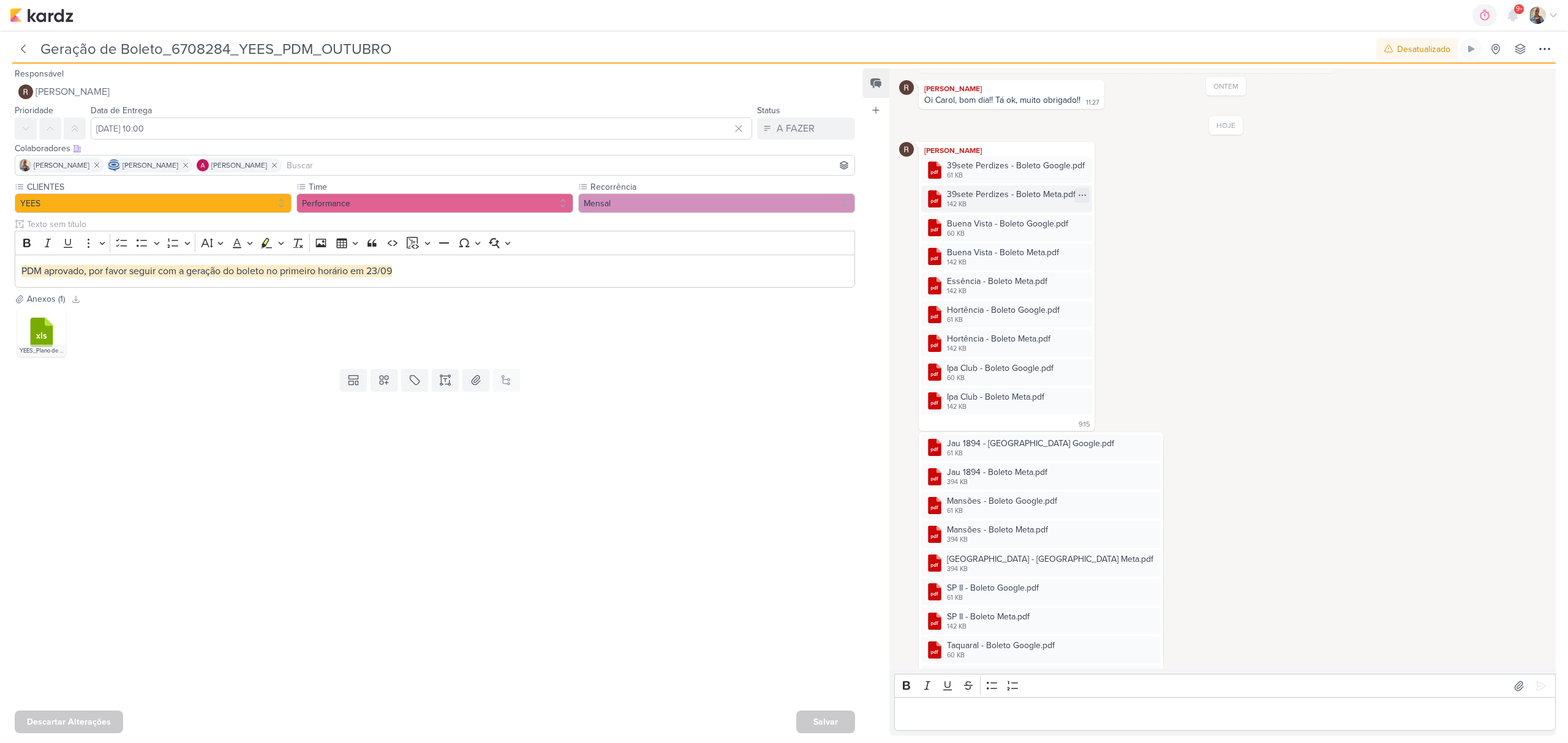
click at [1022, 192] on div "39sete Perdizes - Boleto Meta.pdf" at bounding box center [1012, 194] width 129 height 13
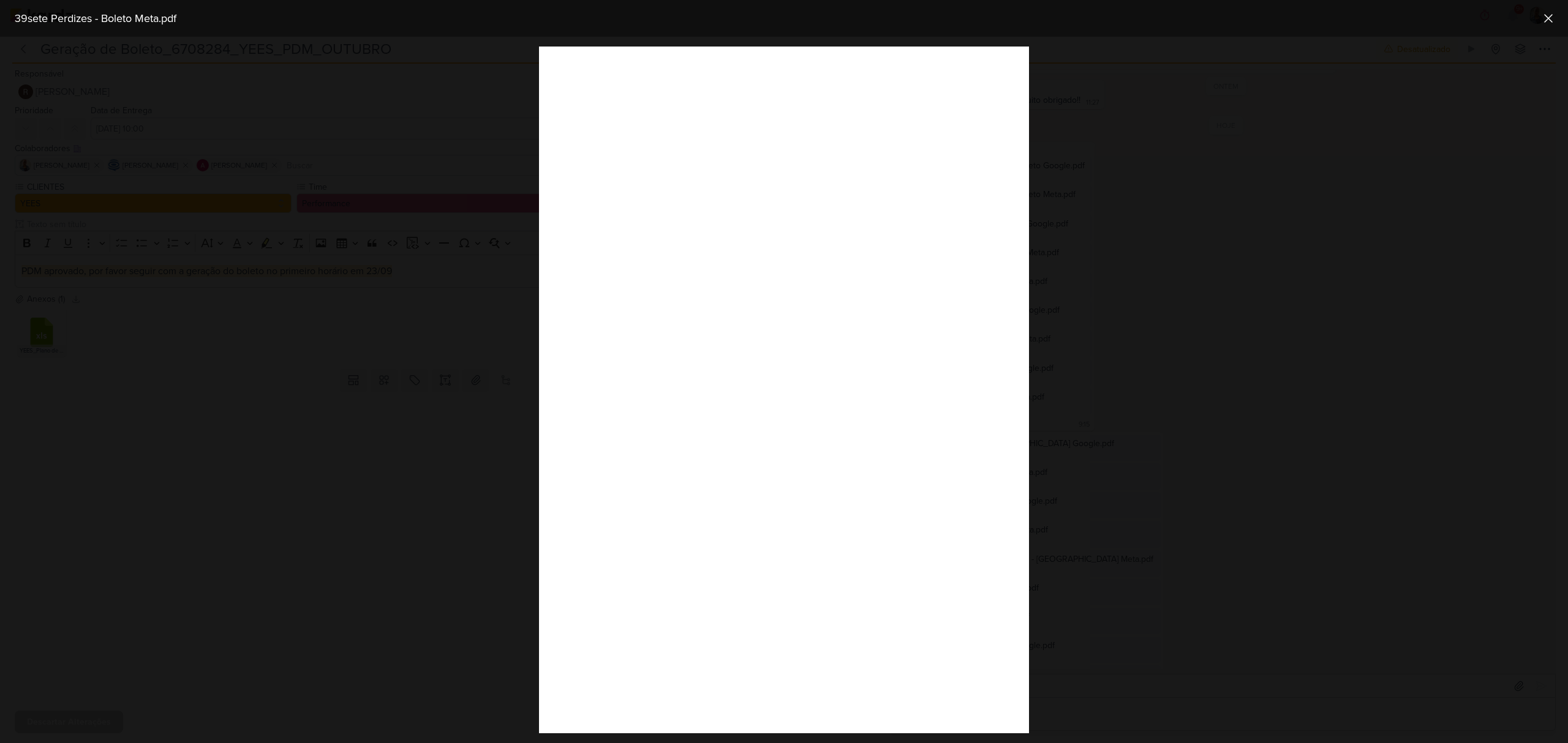
click at [1181, 597] on div at bounding box center [784, 389] width 1568 height 706
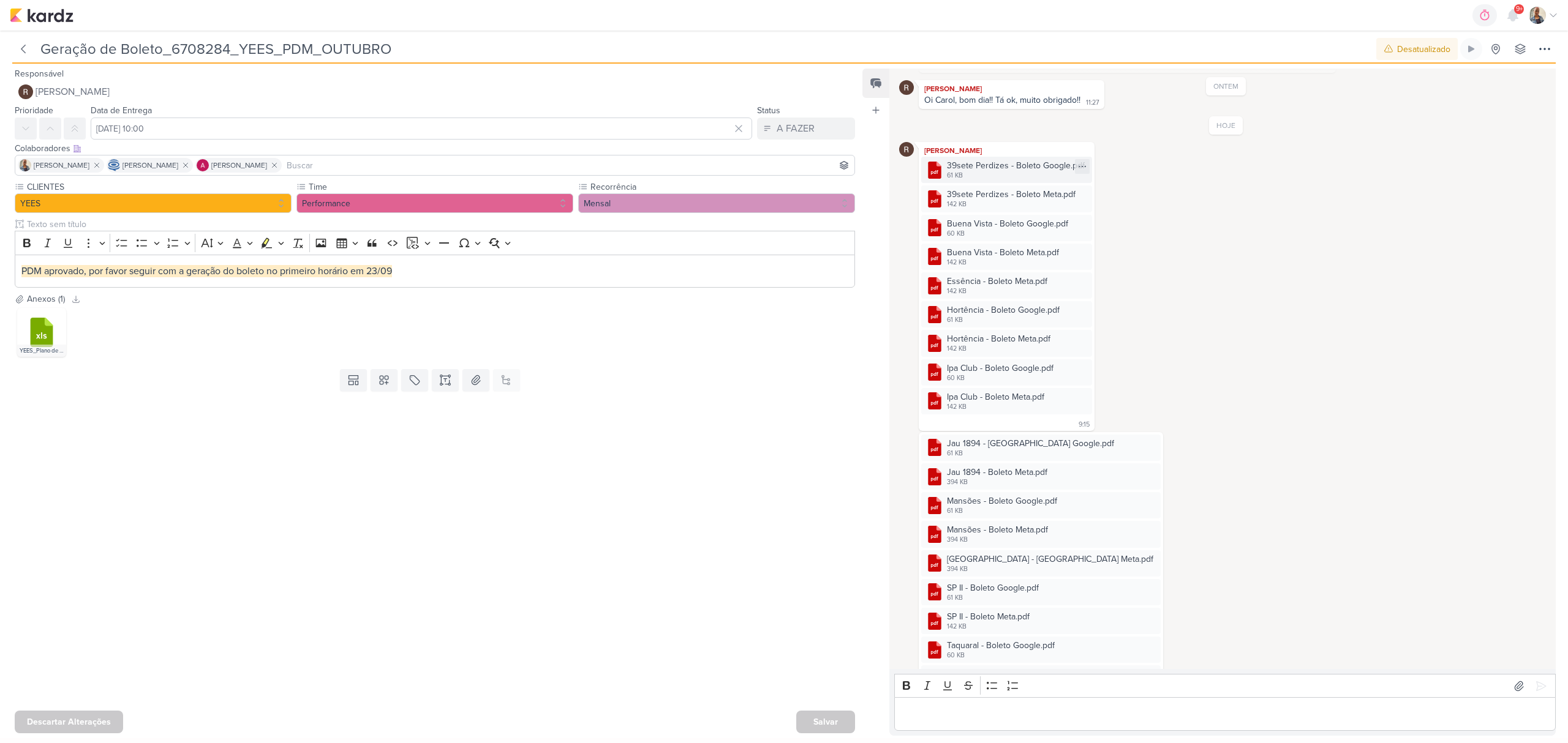
click at [1002, 172] on div "39sete Perdizes - Boleto Google.pdf" at bounding box center [1016, 165] width 138 height 13
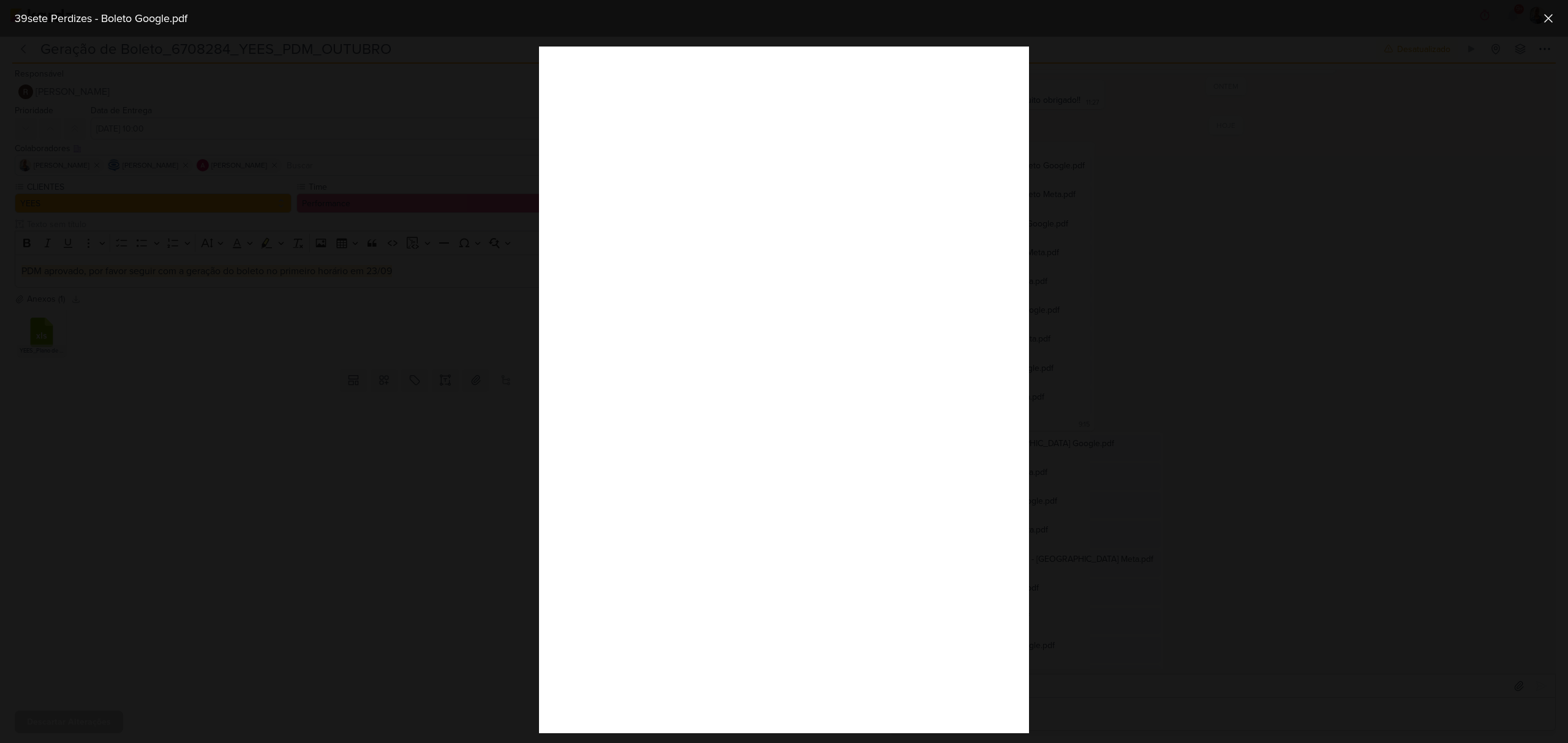
click at [1128, 539] on div at bounding box center [784, 389] width 1568 height 706
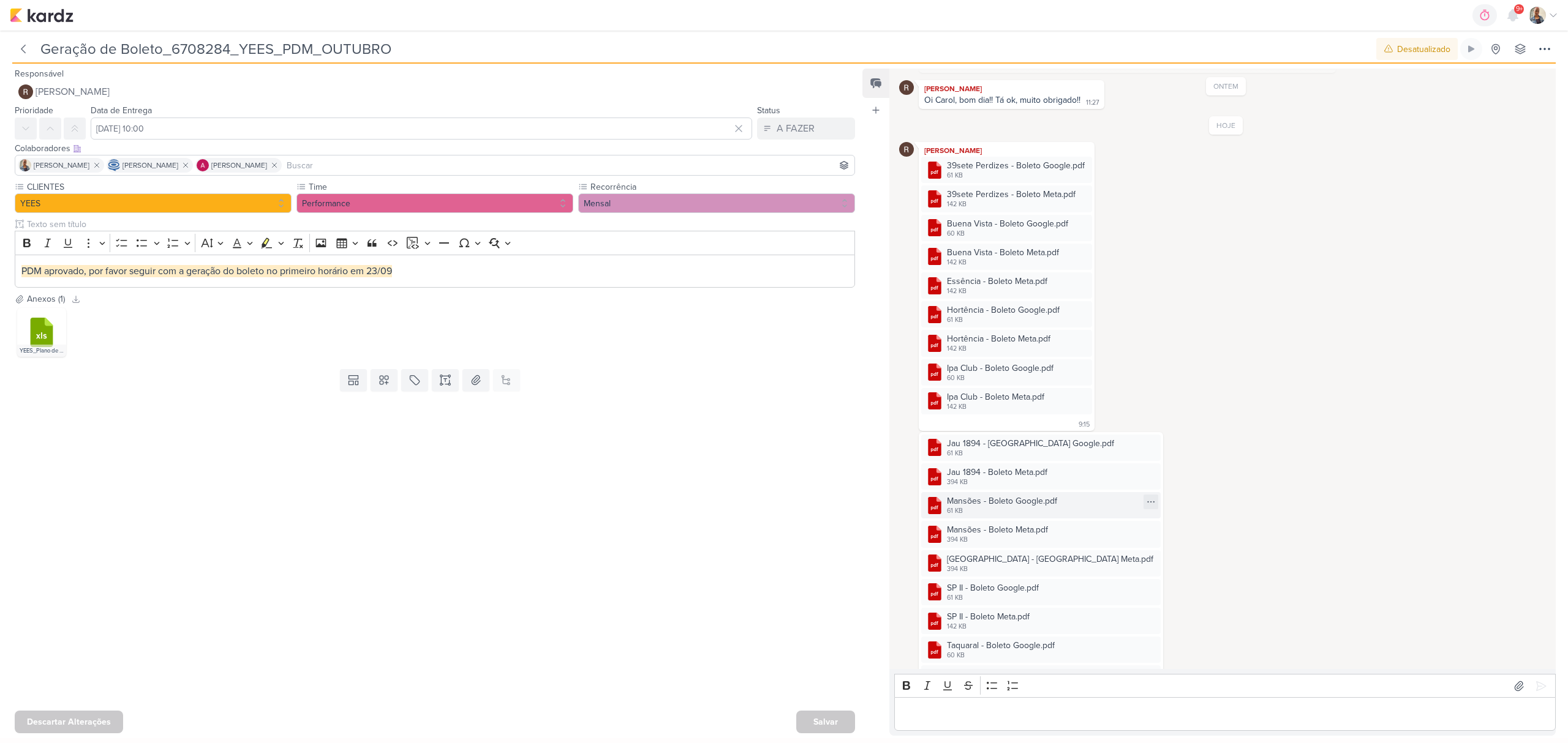
scroll to position [295, 0]
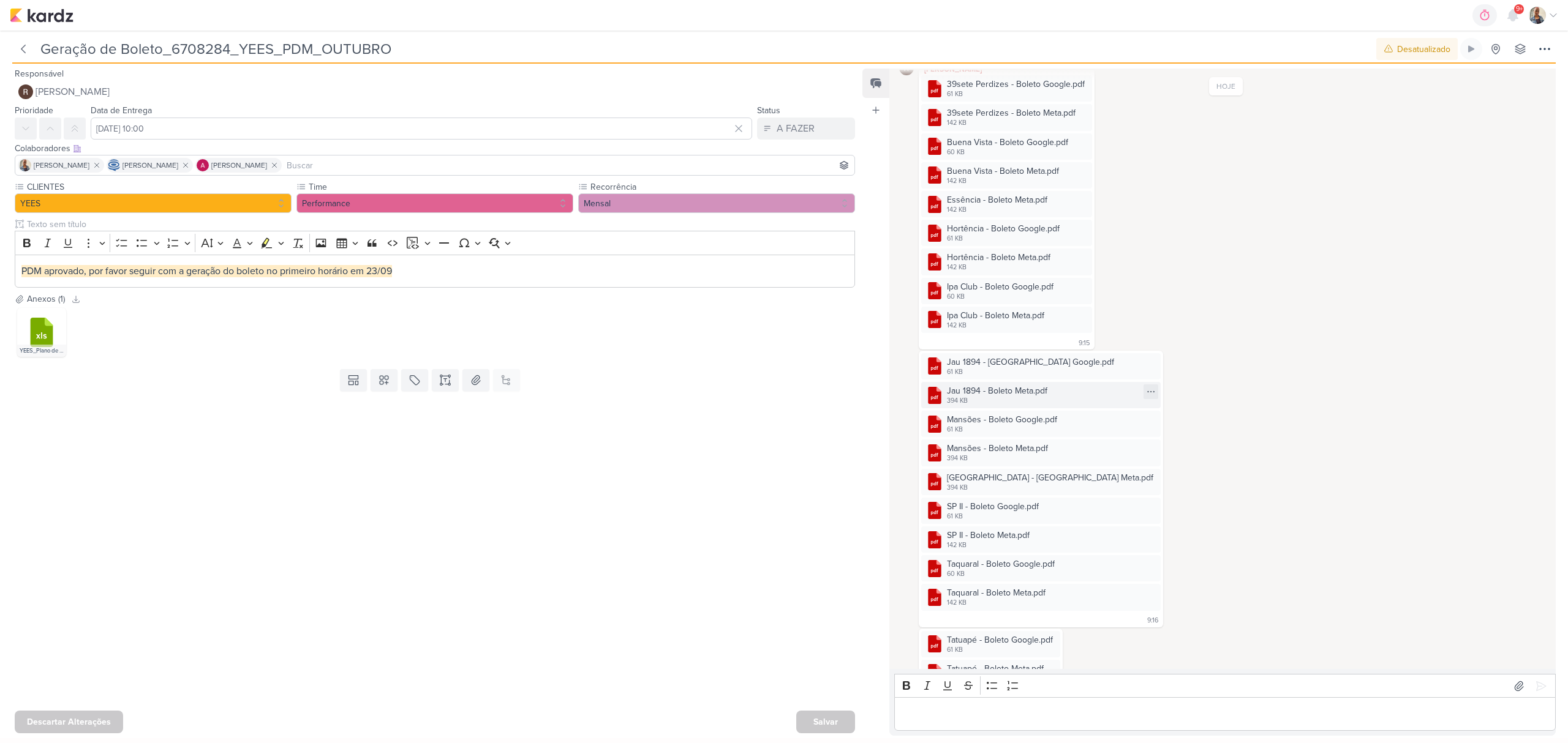
click at [1010, 388] on div "Jau 1894 - Boleto Meta.pdf" at bounding box center [997, 391] width 100 height 13
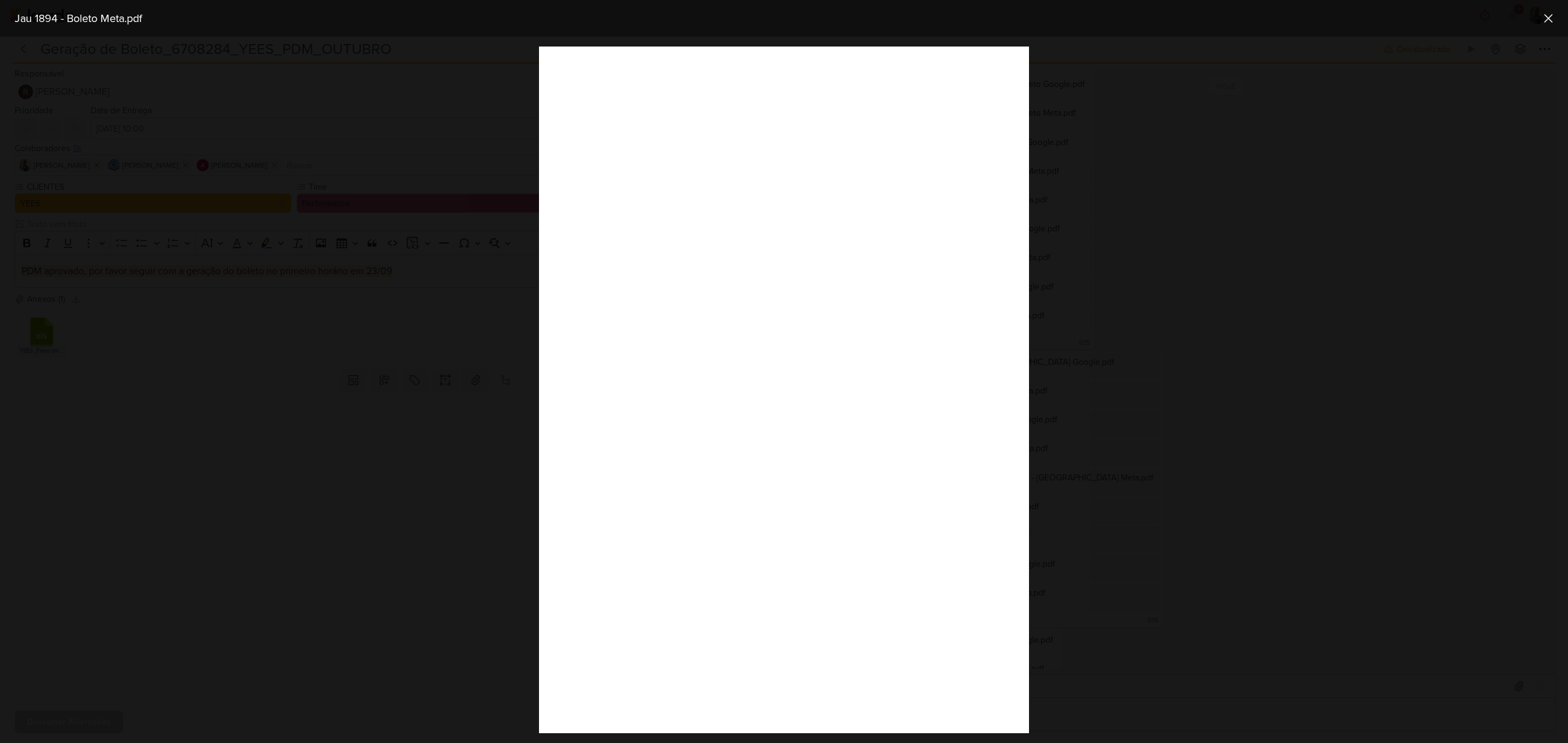
click at [1149, 679] on div at bounding box center [784, 389] width 1568 height 706
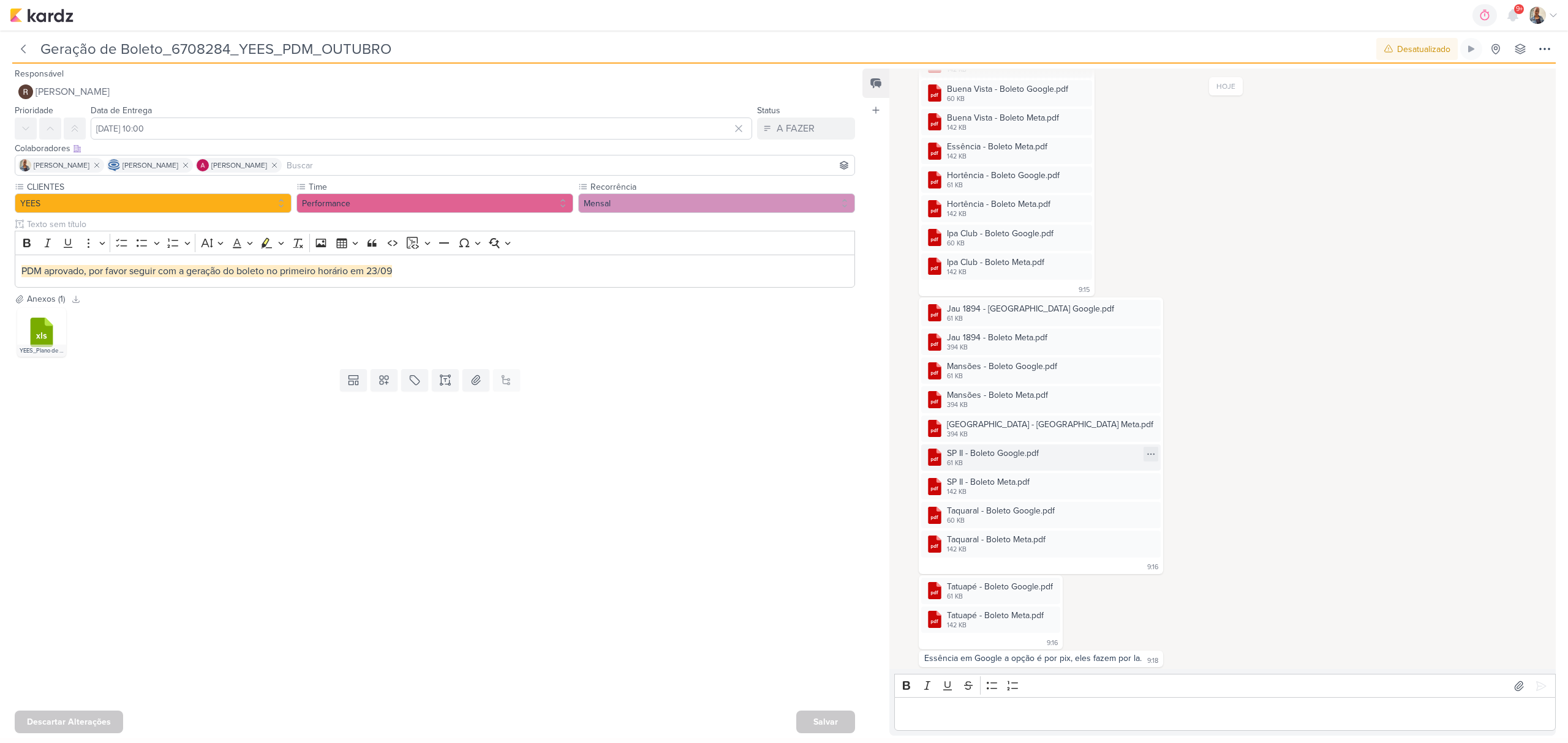
scroll to position [376, 0]
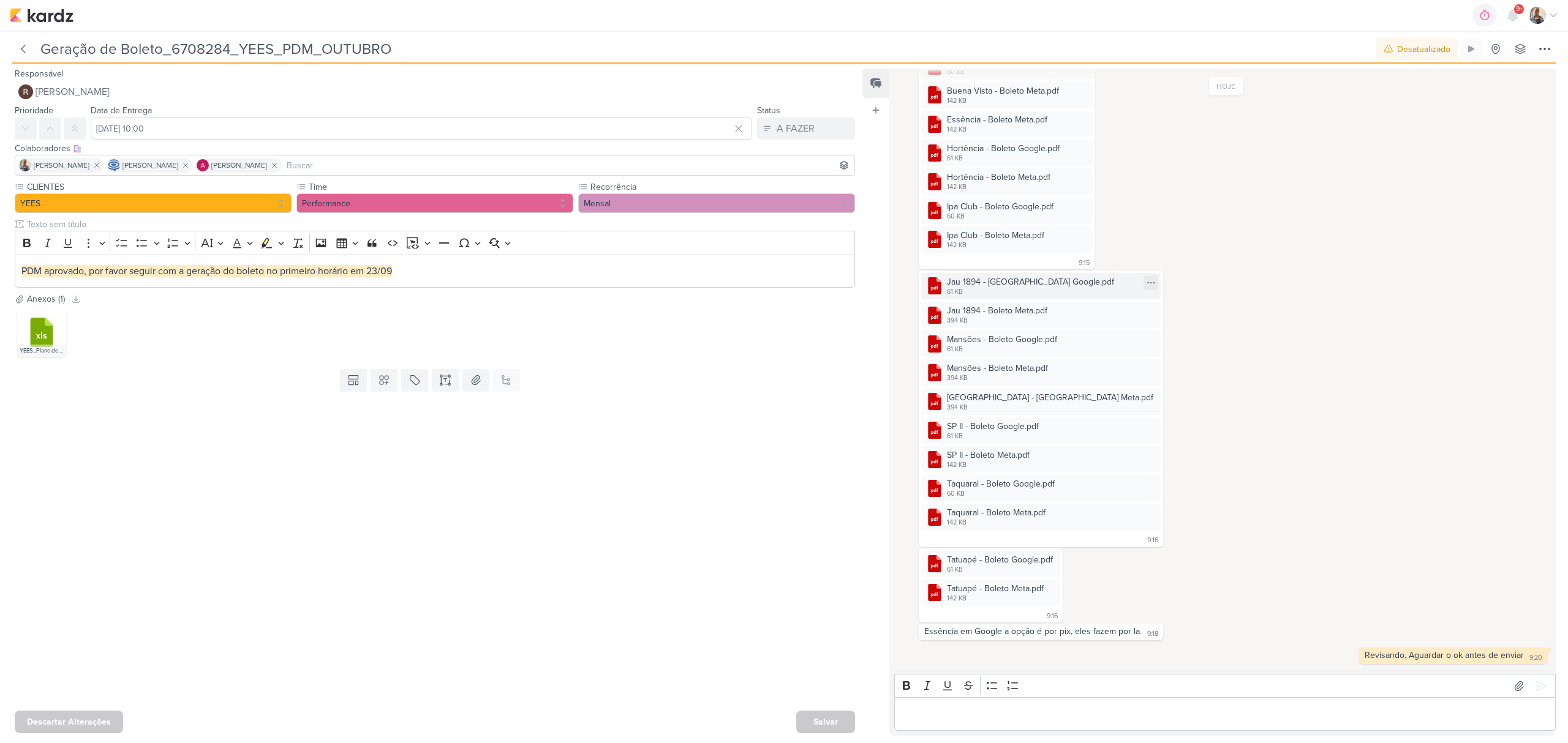
click at [1010, 278] on div "Jau 1894 - Boleto Google.pdf" at bounding box center [1031, 282] width 167 height 13
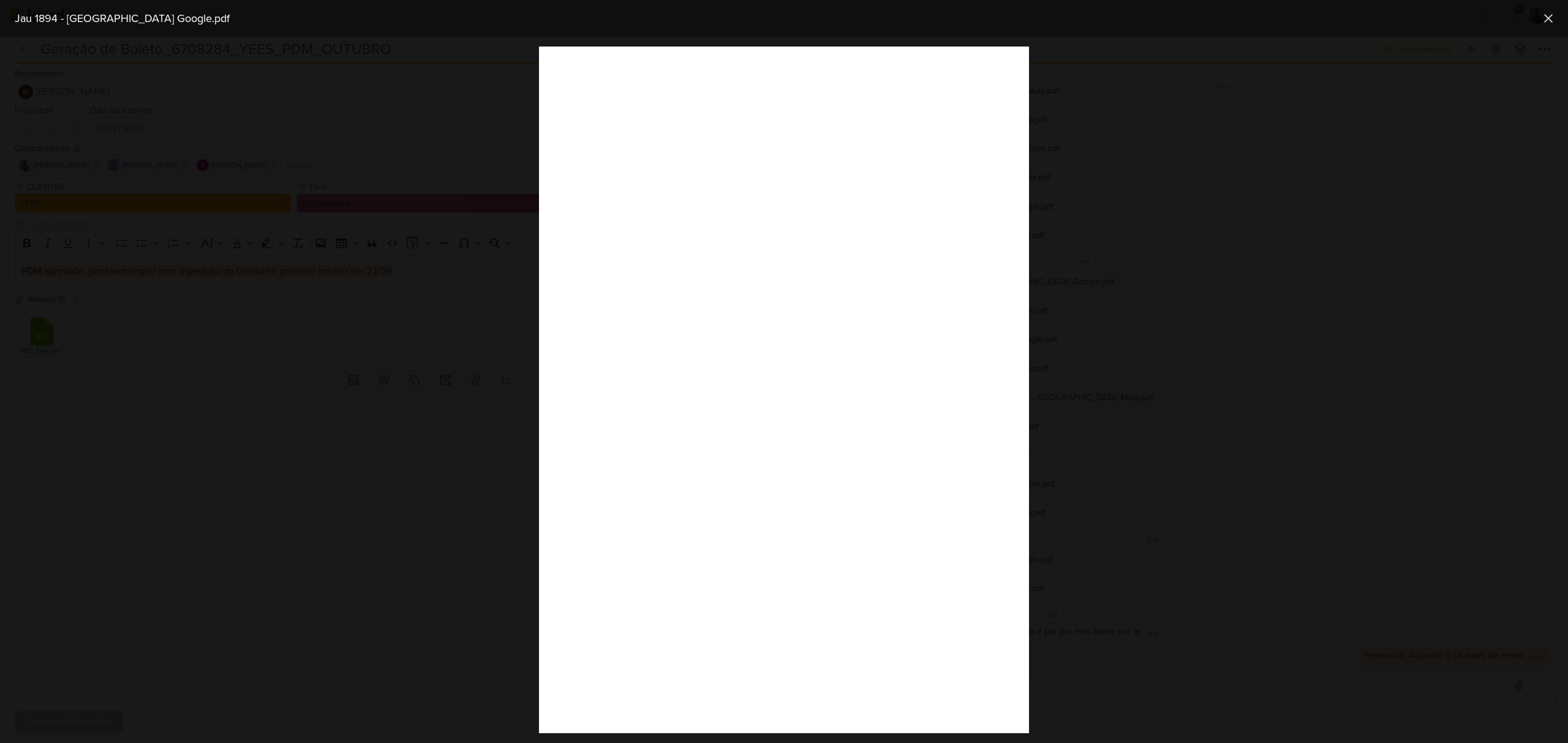
click at [1117, 606] on div at bounding box center [784, 389] width 1568 height 706
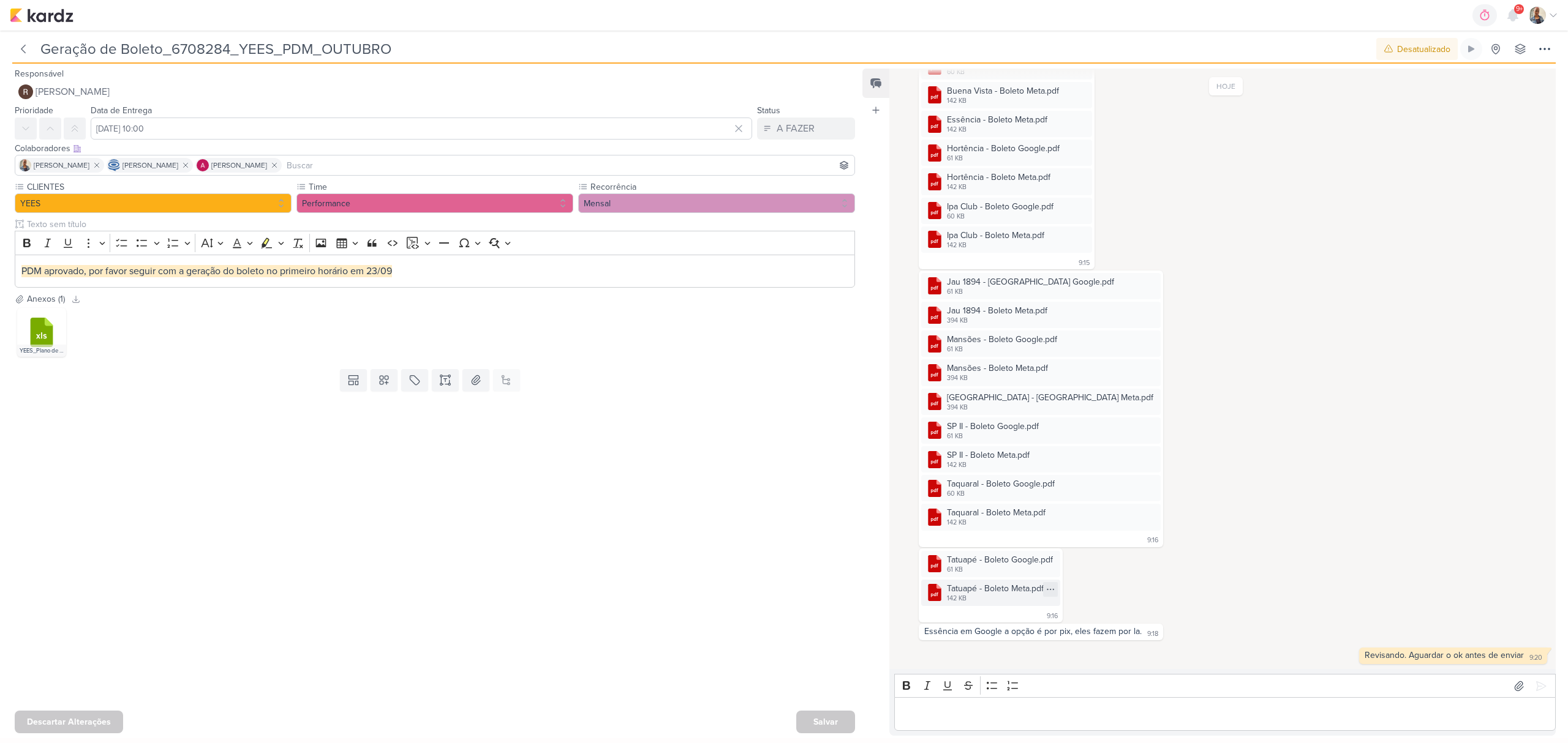
click at [1001, 585] on div "Tatuapé - Boleto Meta.pdf" at bounding box center [996, 588] width 97 height 13
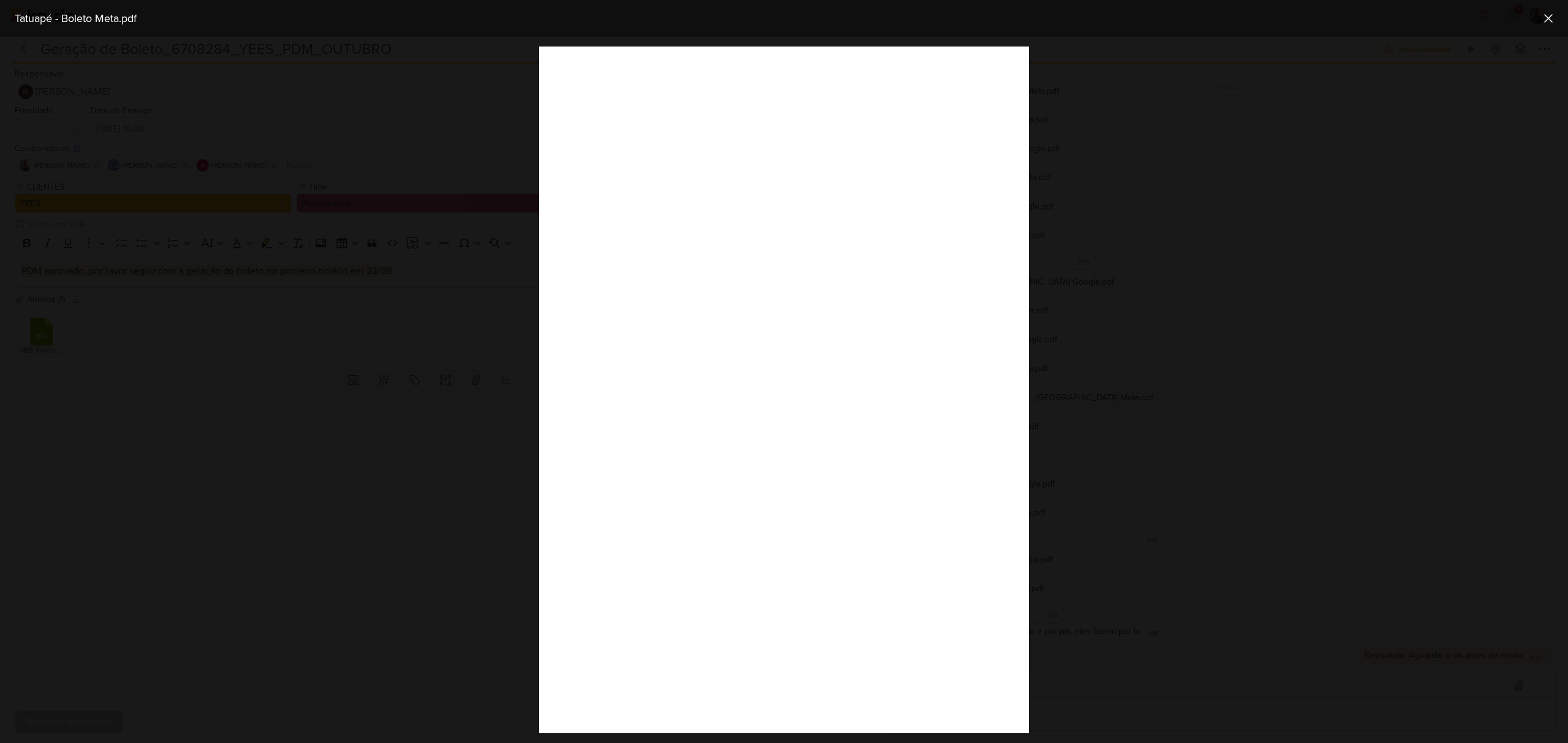
click at [1199, 632] on div at bounding box center [784, 389] width 1568 height 706
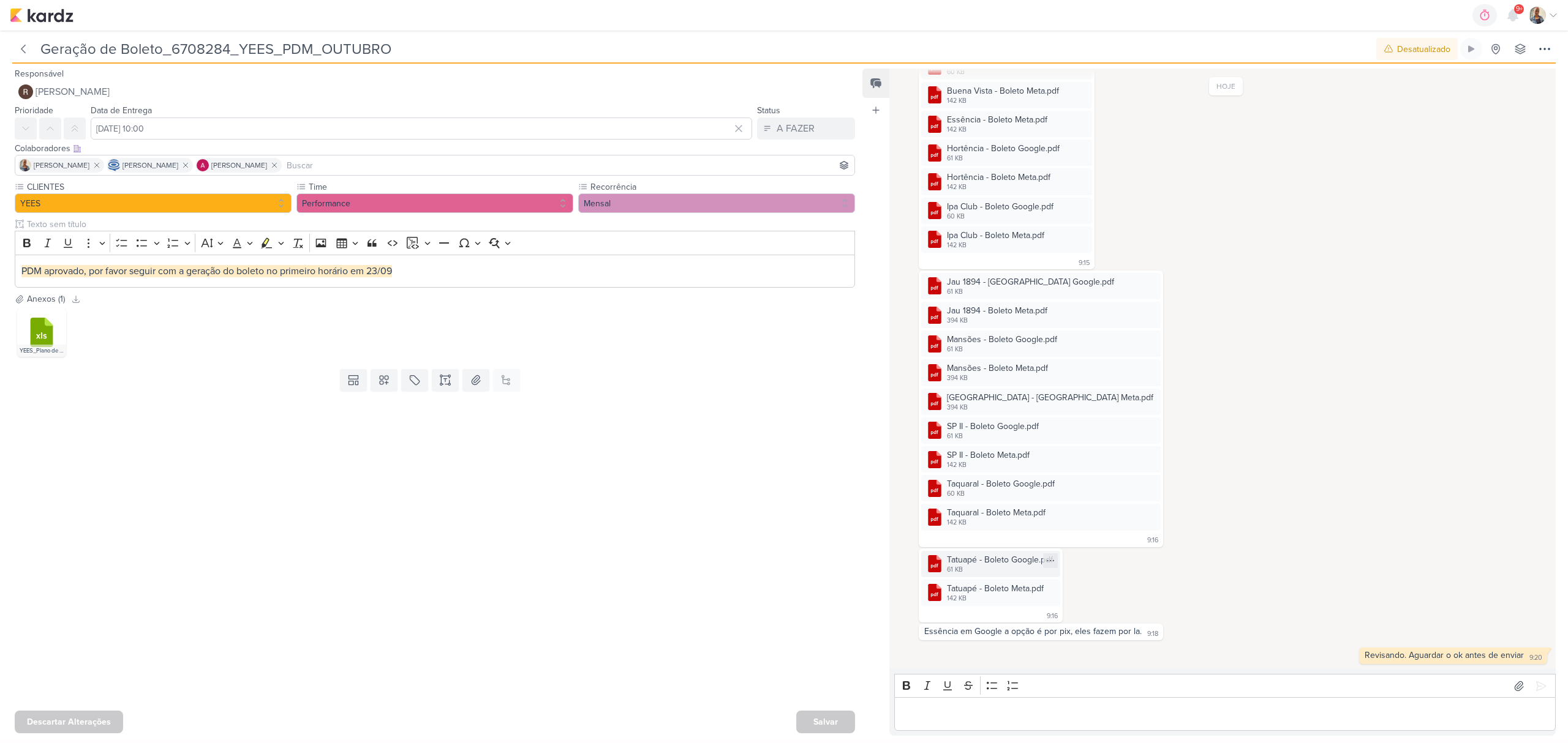
click at [985, 554] on div "Tatuapé - Boleto Google.pdf" at bounding box center [1000, 560] width 106 height 13
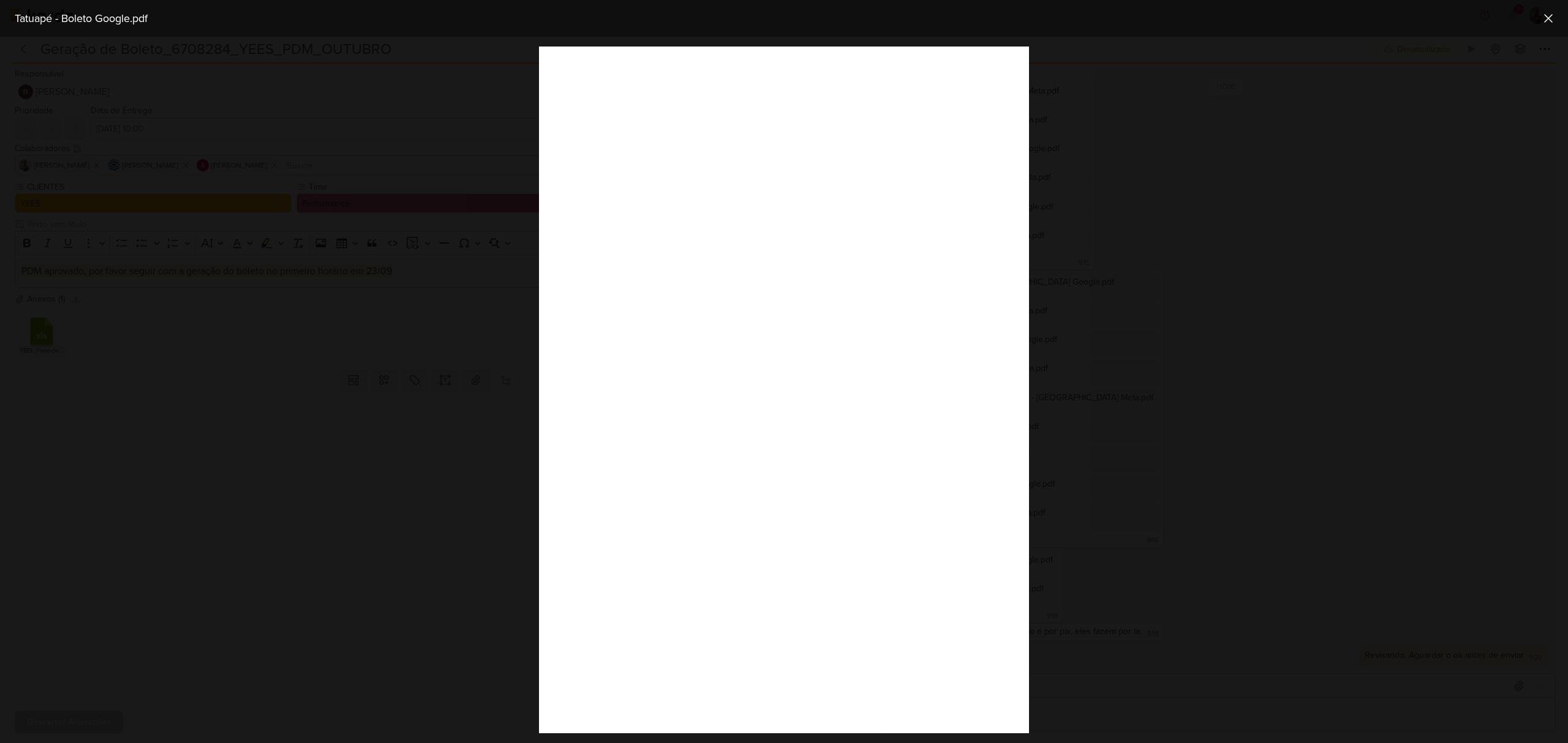
click at [1187, 581] on div at bounding box center [784, 389] width 1568 height 706
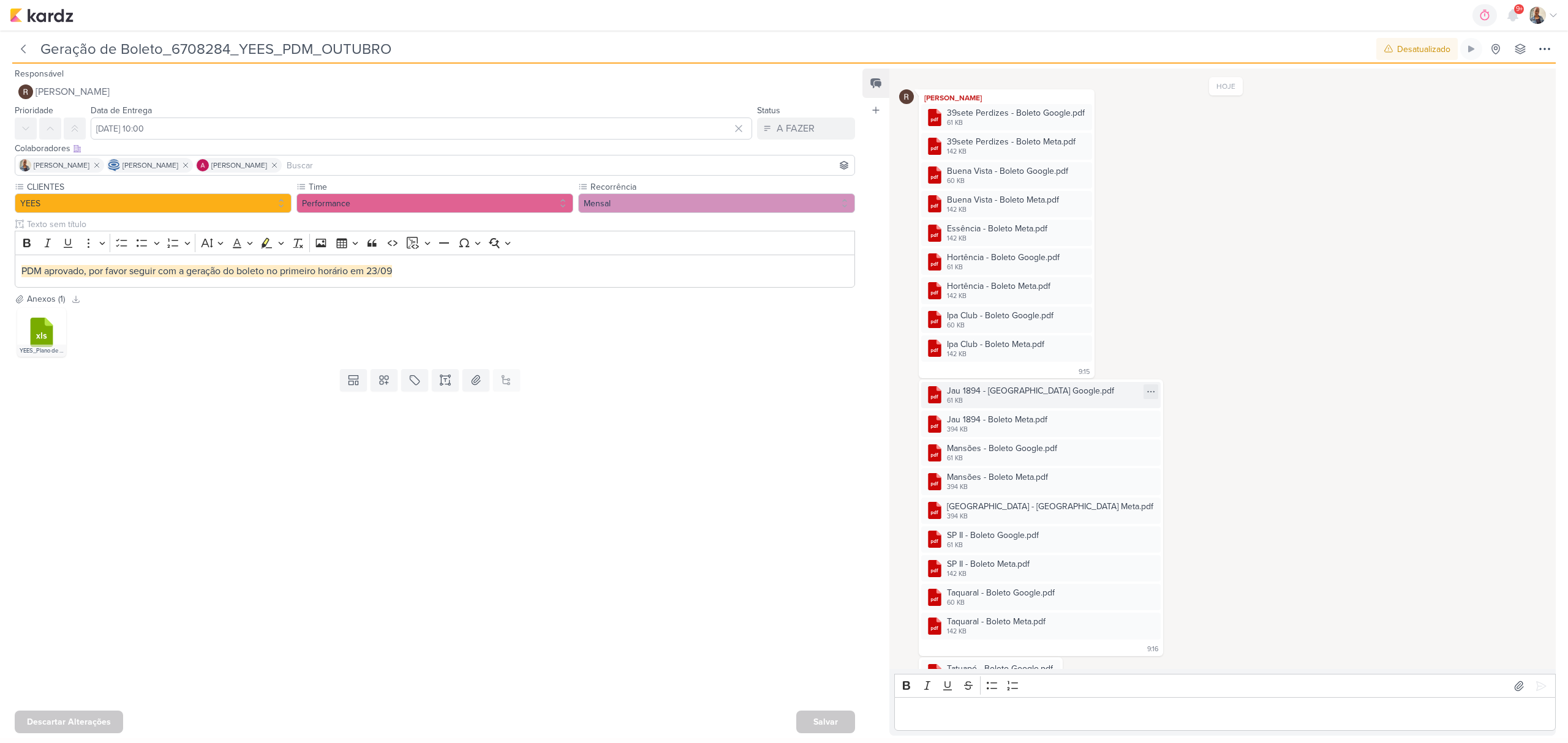
scroll to position [295, 0]
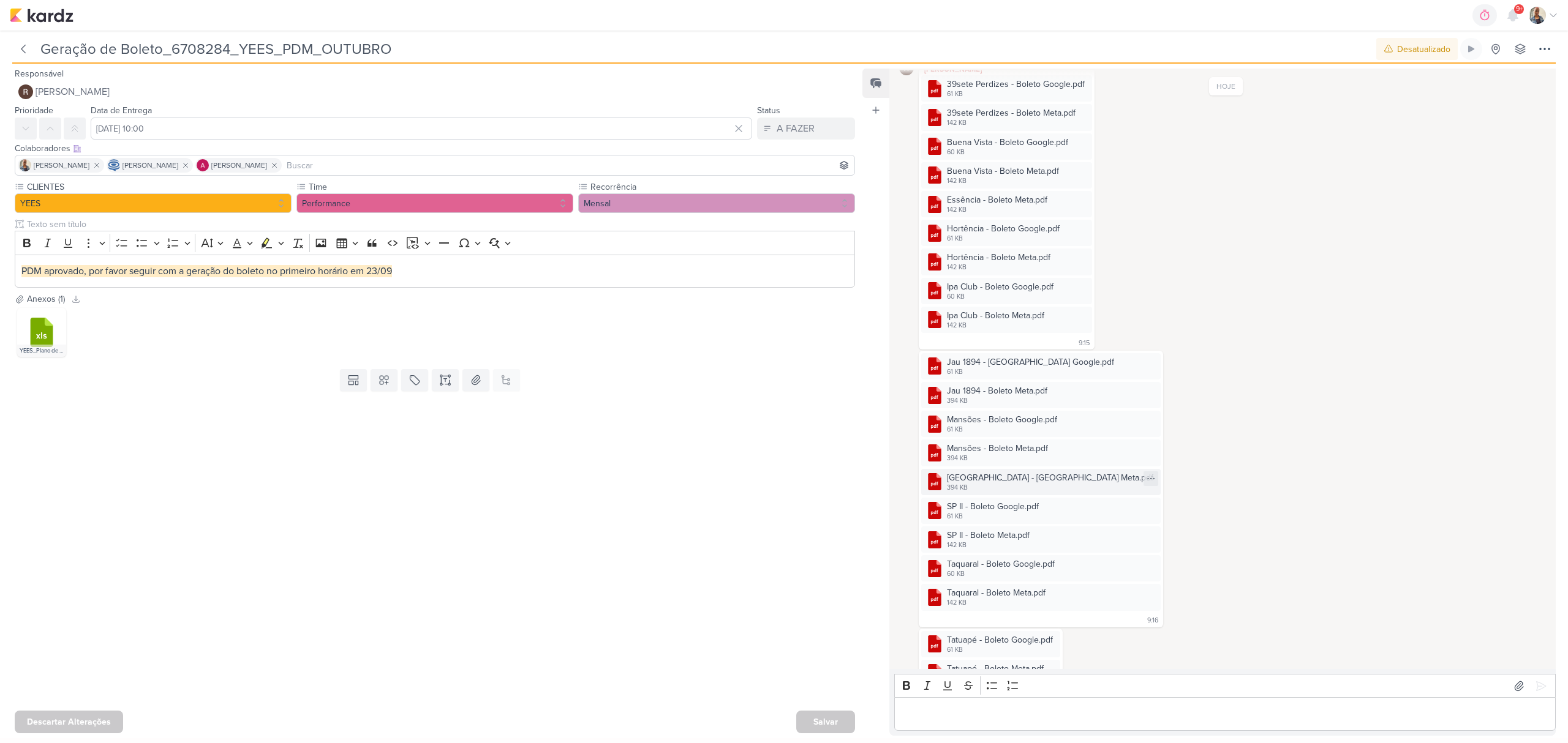
click at [1005, 469] on div ".cls-1 {fill: #cb0606;} .cls-1, .cls-2, .cls-3 {fill-rule: evenodd;} .cls-2 {fi…" at bounding box center [1041, 482] width 240 height 27
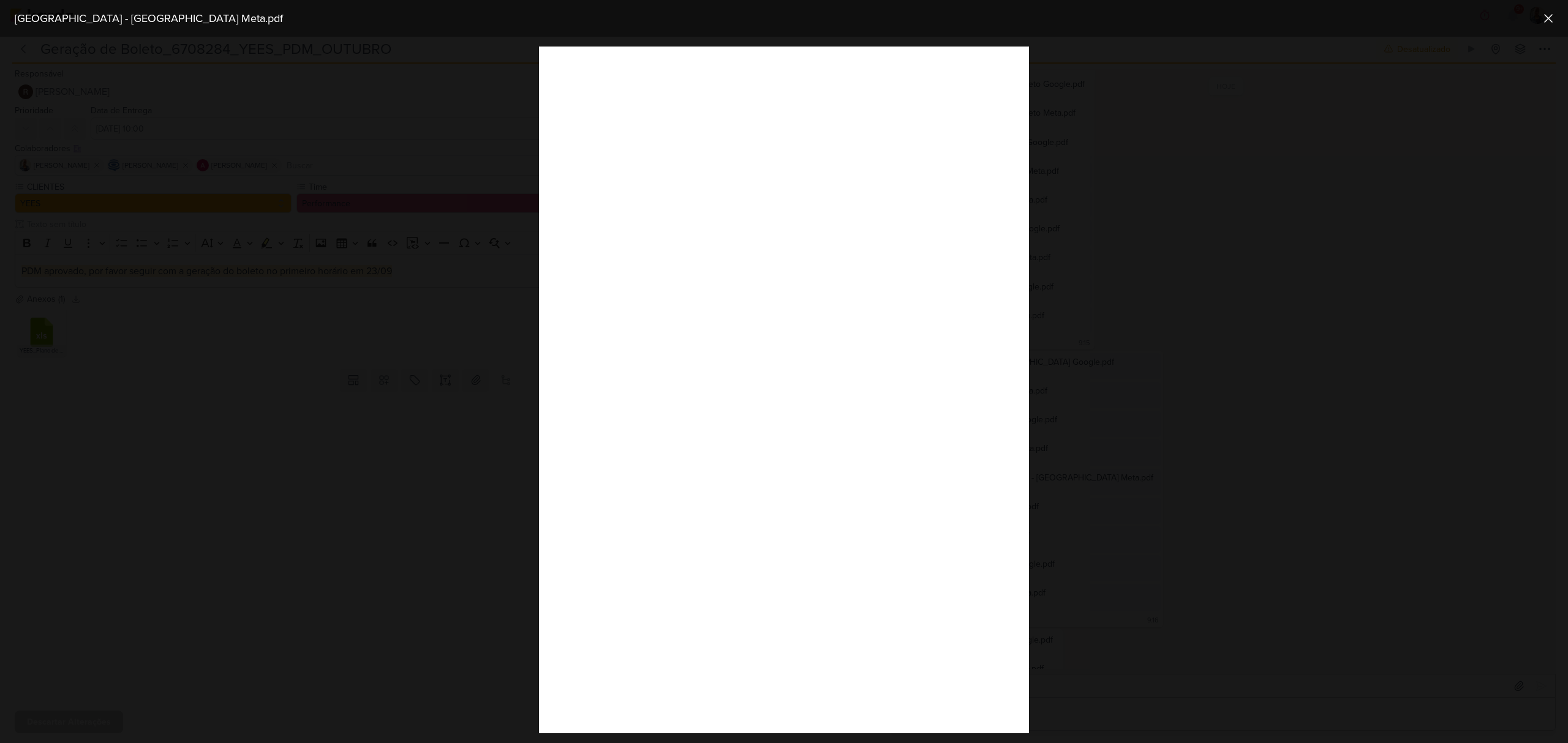
click at [1194, 698] on div at bounding box center [784, 389] width 1568 height 706
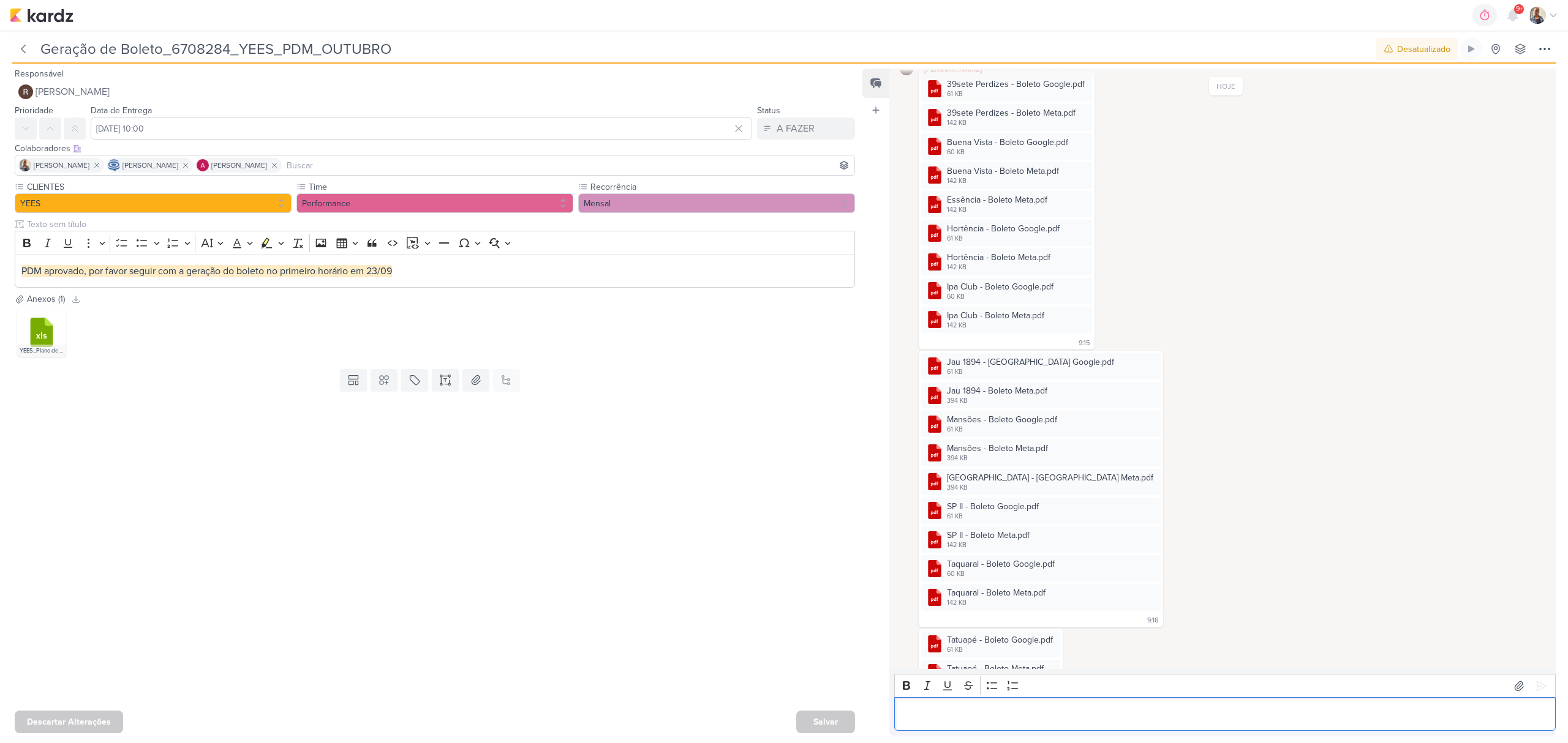
click at [1049, 713] on p "Editor editing area: main" at bounding box center [1225, 715] width 649 height 15
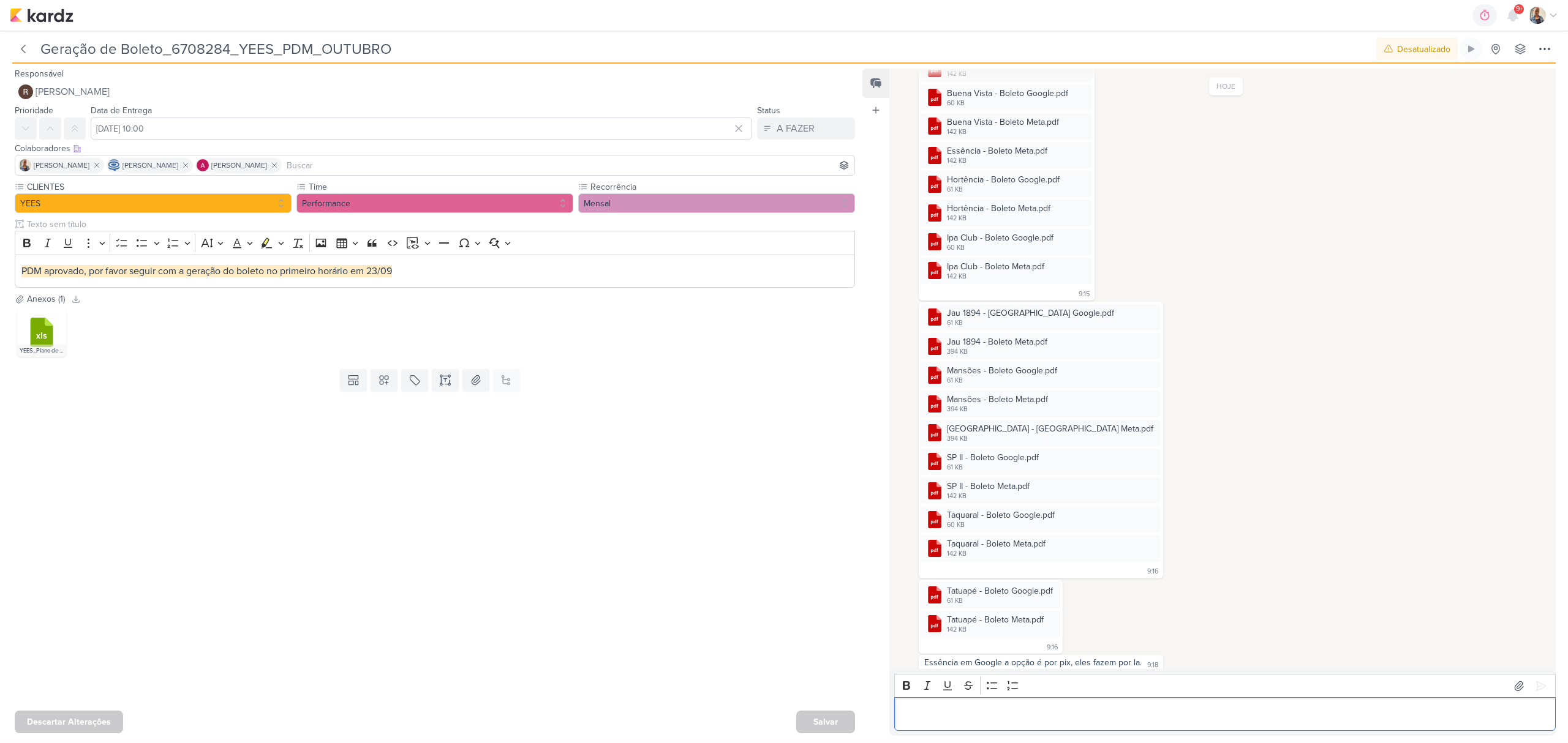
scroll to position [394, 0]
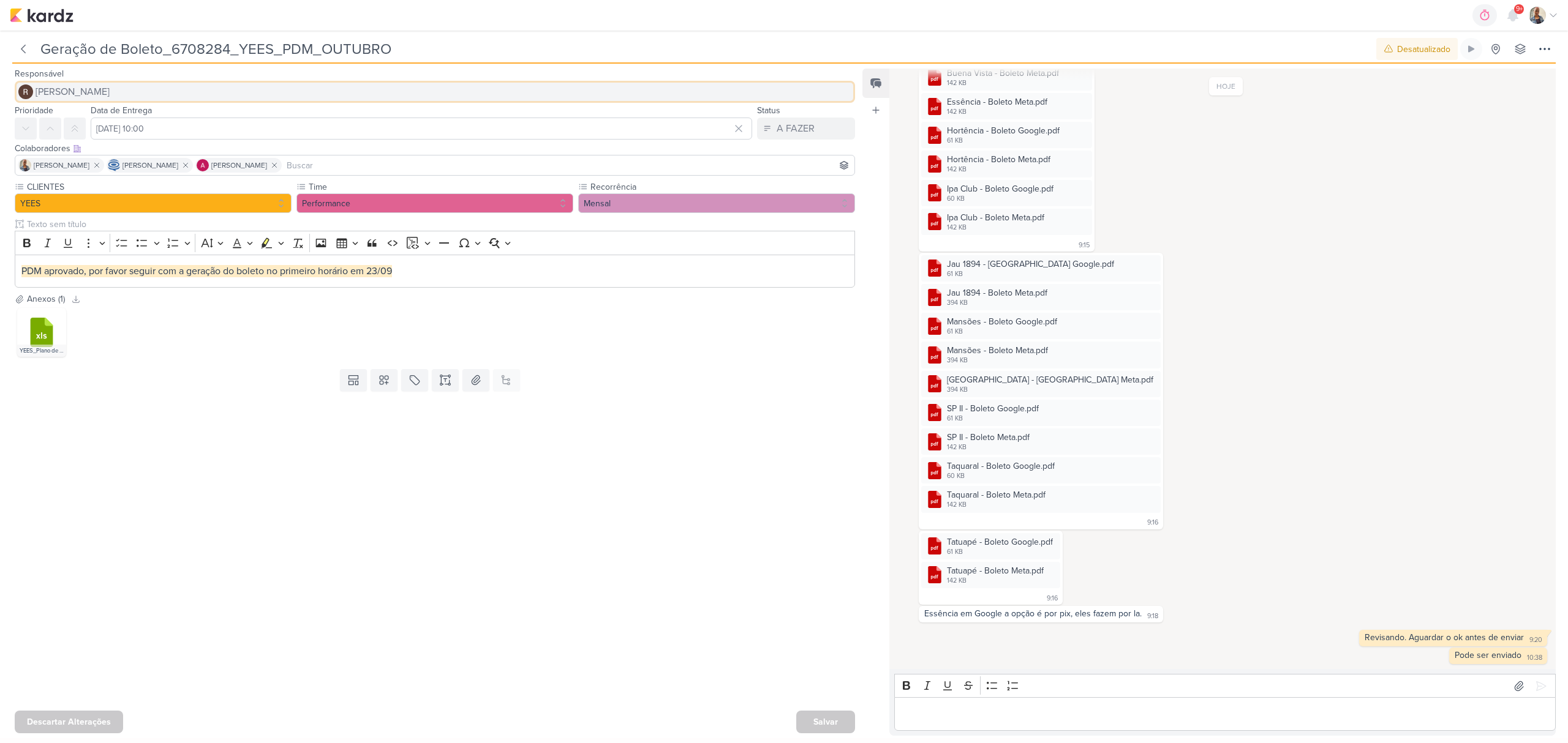
click at [88, 97] on span "[PERSON_NAME]" at bounding box center [72, 92] width 74 height 15
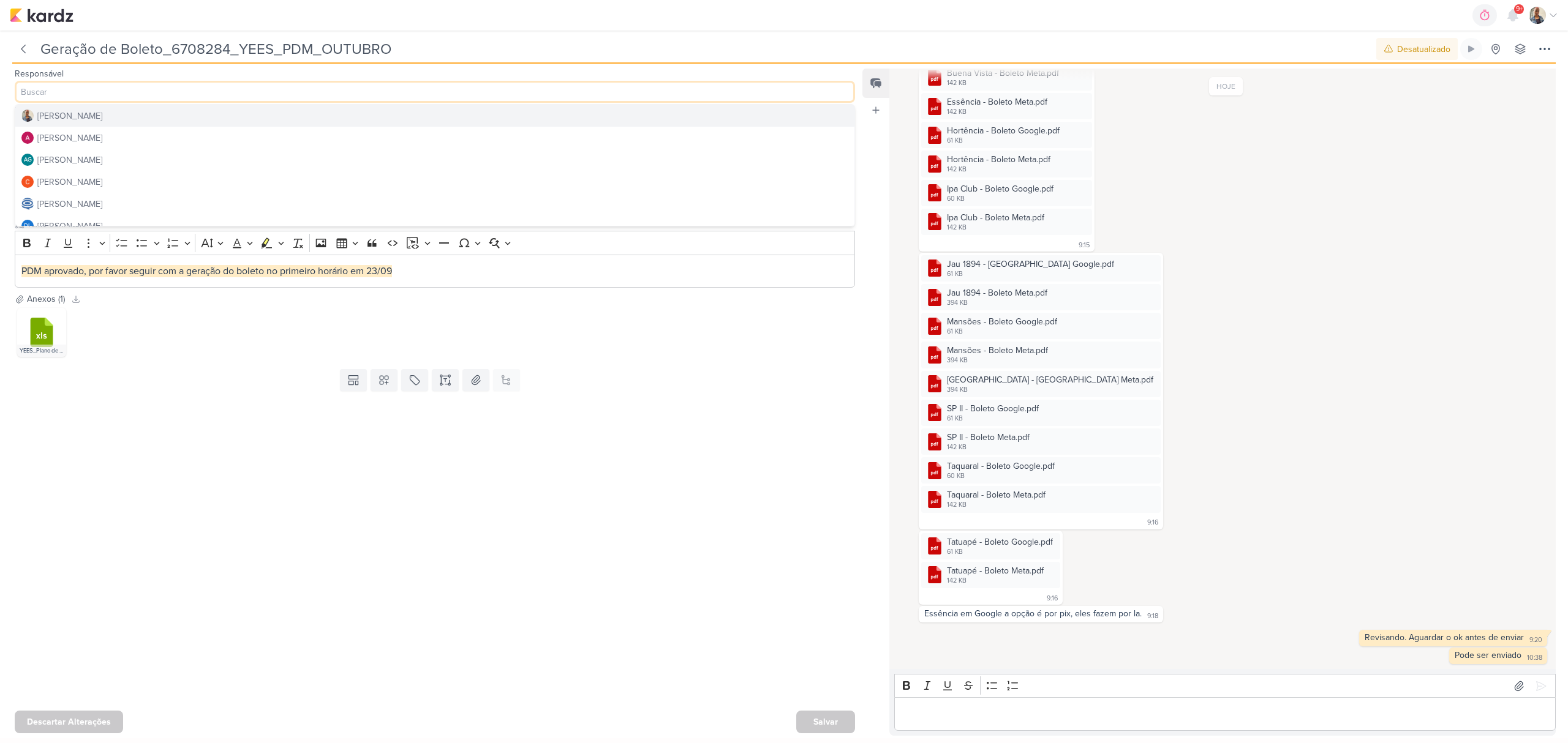
click at [85, 113] on button "[PERSON_NAME]" at bounding box center [435, 116] width 839 height 22
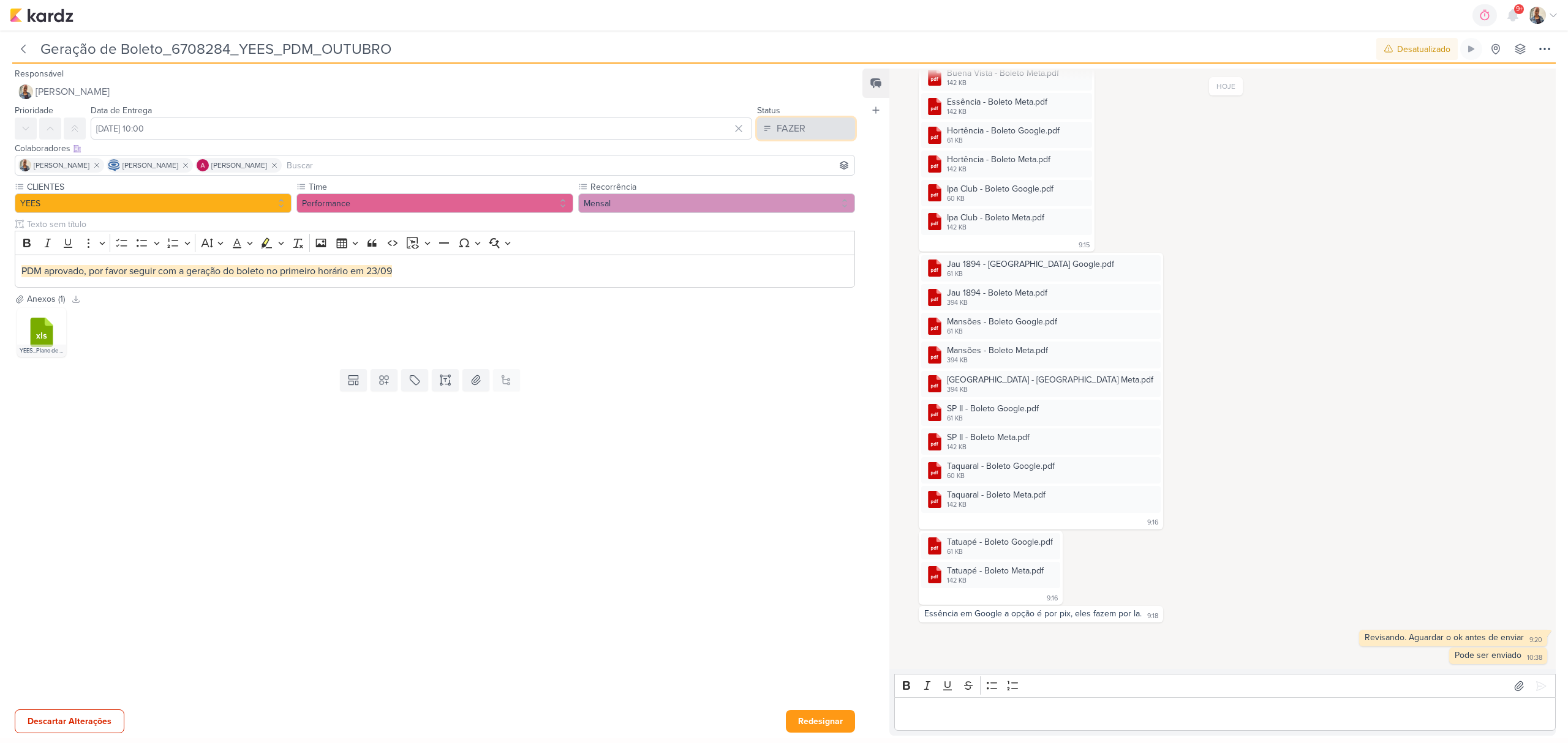
click at [782, 121] on div "FAZER" at bounding box center [791, 129] width 28 height 15
click at [789, 209] on button "FEITO" at bounding box center [800, 217] width 109 height 20
click at [826, 728] on button "Redesignar" at bounding box center [821, 721] width 69 height 23
click at [826, 728] on div "Salvar" at bounding box center [825, 722] width 59 height 23
click at [822, 720] on div "Salvar" at bounding box center [825, 722] width 59 height 23
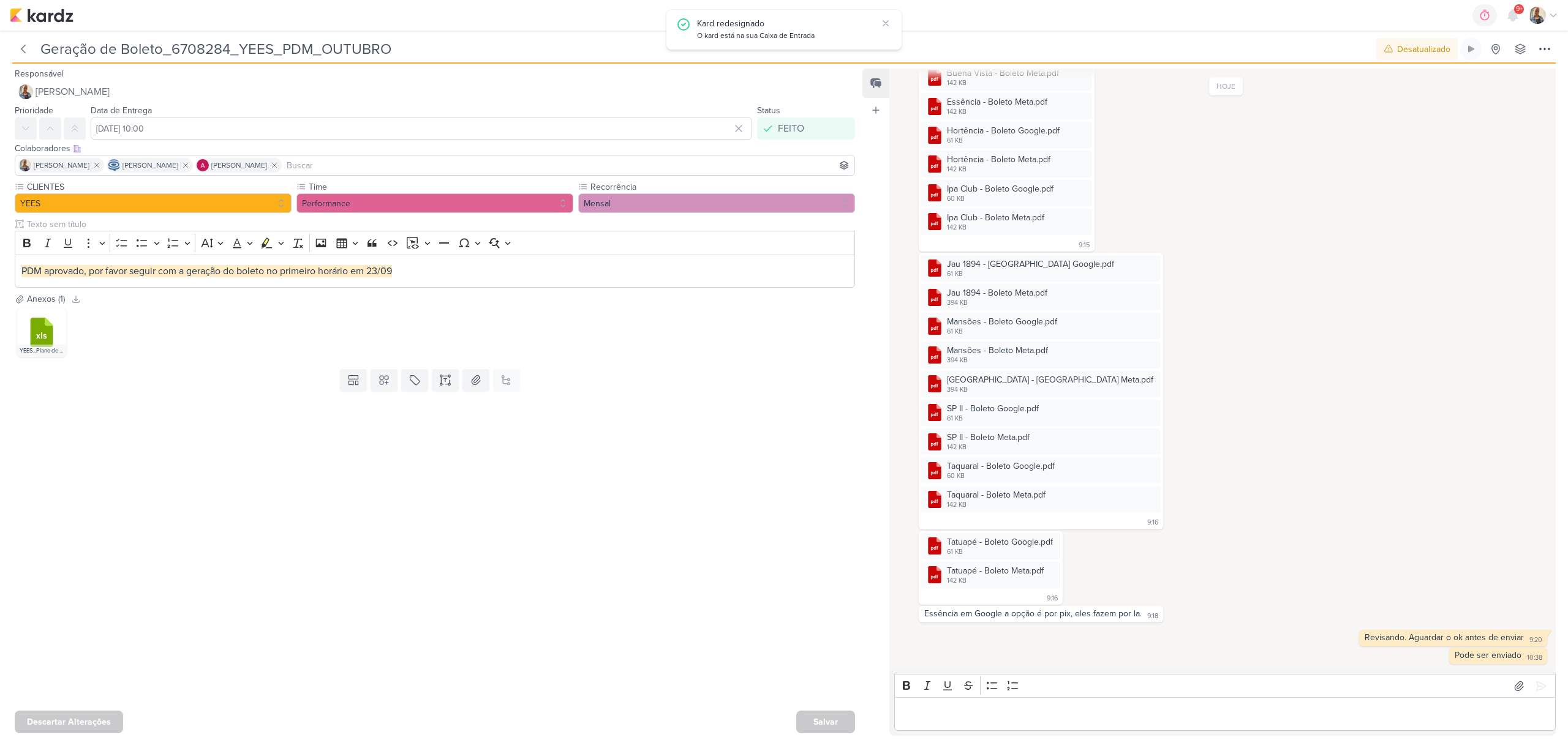
click at [822, 720] on div "Salvar" at bounding box center [825, 722] width 59 height 23
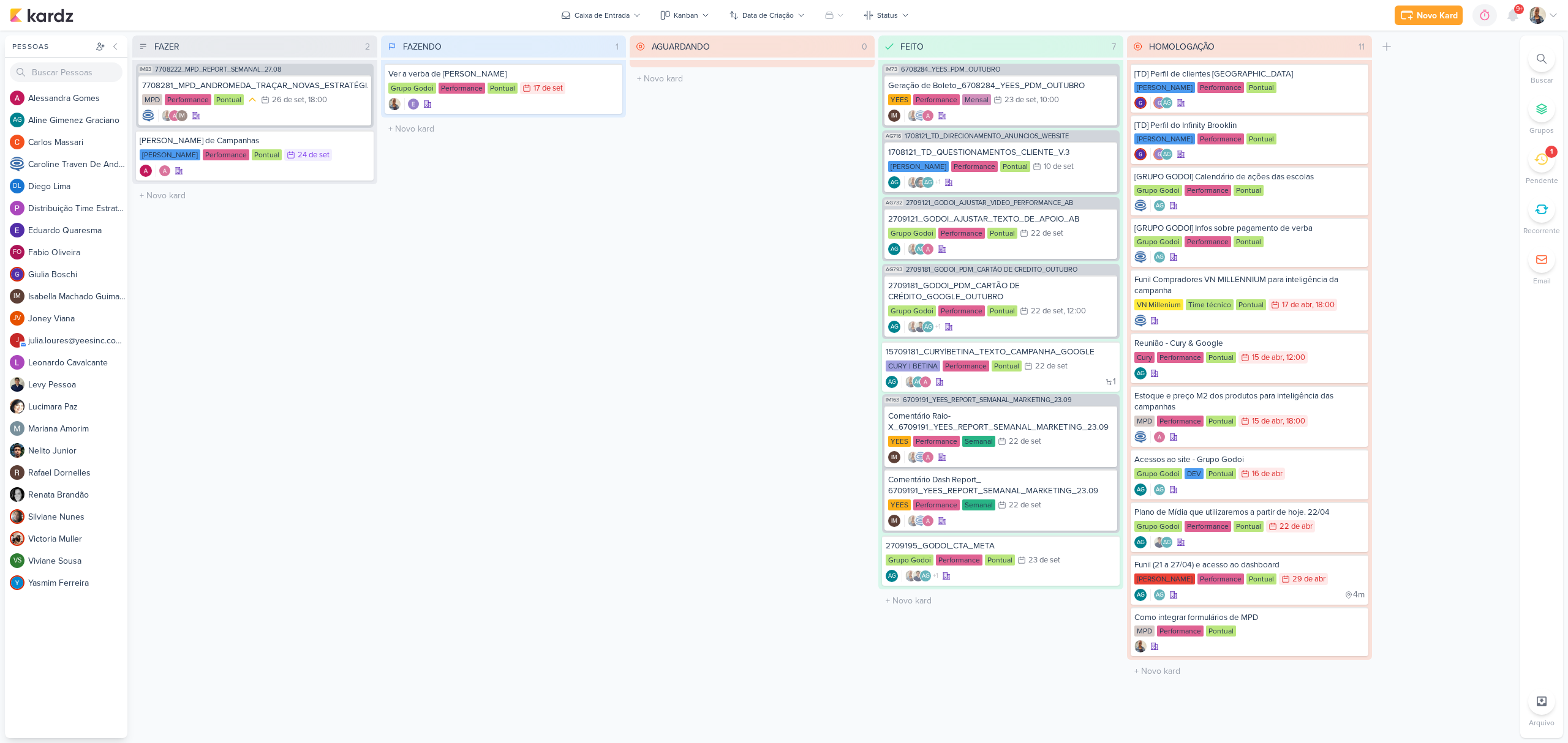
click at [1532, 175] on p "Pendente" at bounding box center [1542, 181] width 32 height 11
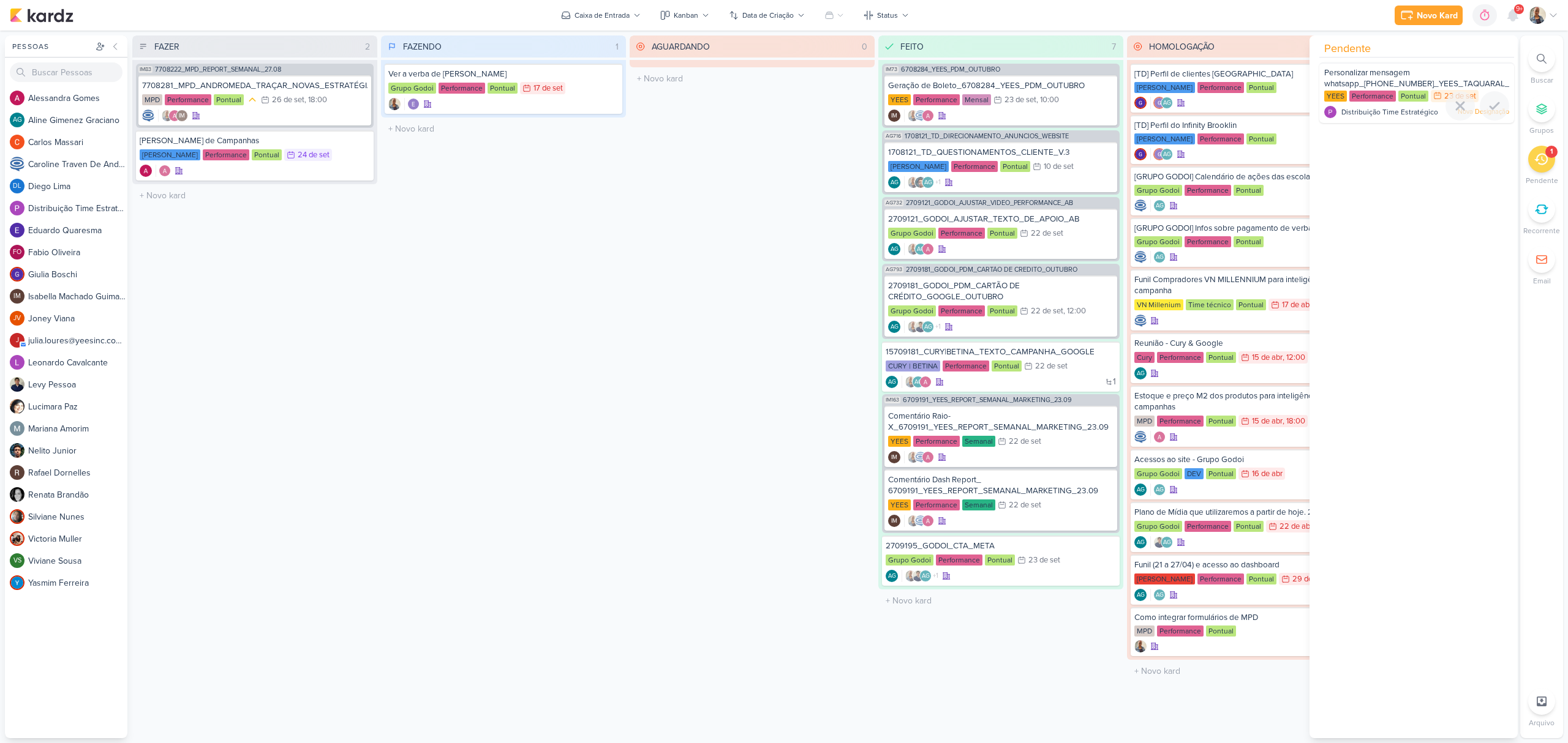
click at [1474, 107] on p "Nova Designação" at bounding box center [1483, 112] width 51 height 10
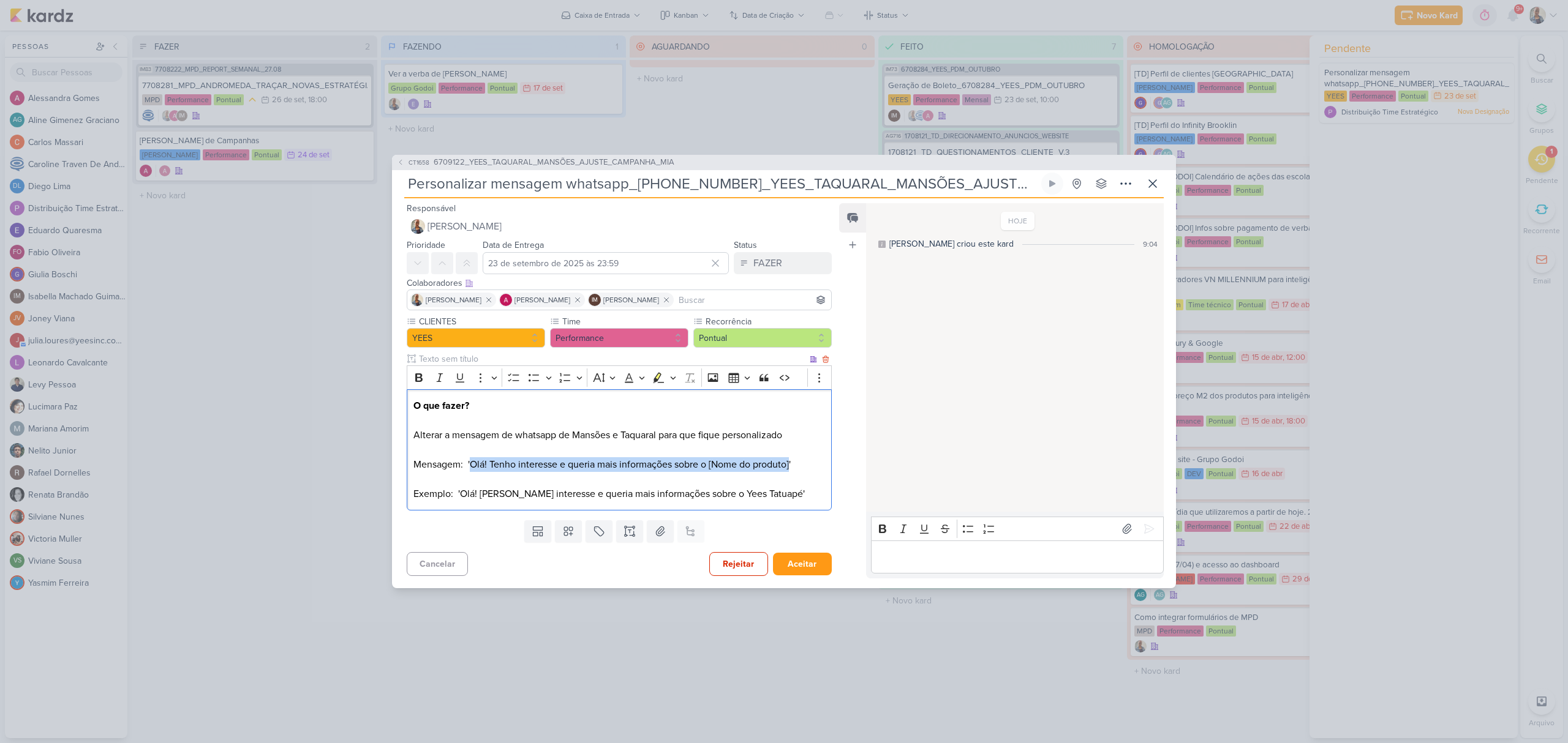
drag, startPoint x: 470, startPoint y: 467, endPoint x: 791, endPoint y: 465, distance: 321.0
click at [791, 465] on p "O que fazer? Alterar a mensagem de whatsapp de Mansões e Taquaral para que fiqu…" at bounding box center [619, 450] width 411 height 103
copy p "Olá! Tenho interesse e queria mais informações sobre o [Nome do produto]"
click at [800, 563] on button "Aceitar" at bounding box center [802, 564] width 59 height 23
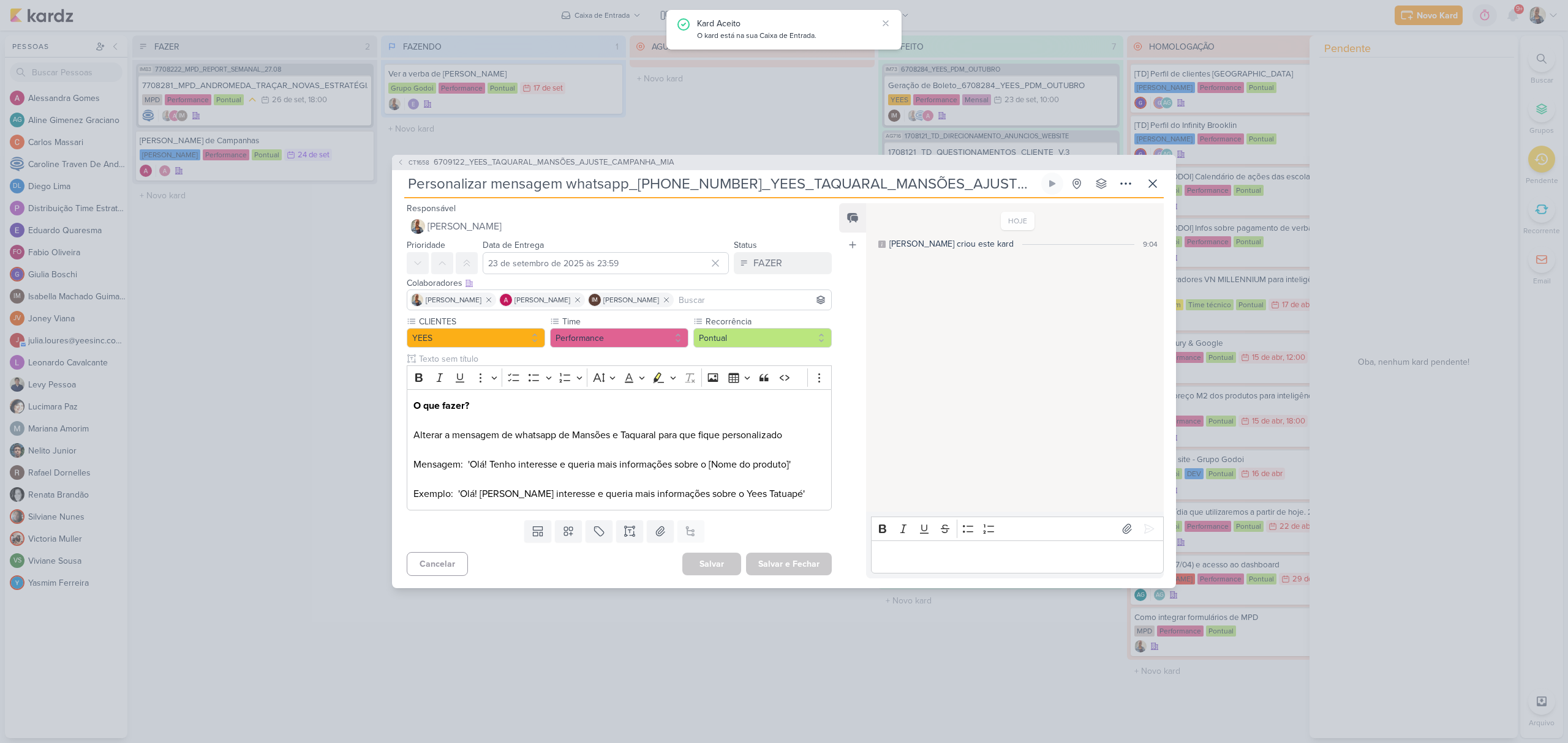
click at [800, 563] on div "Salvar e Fechar Ctrl + Enter" at bounding box center [789, 564] width 85 height 23
click at [1154, 185] on icon at bounding box center [1153, 184] width 7 height 7
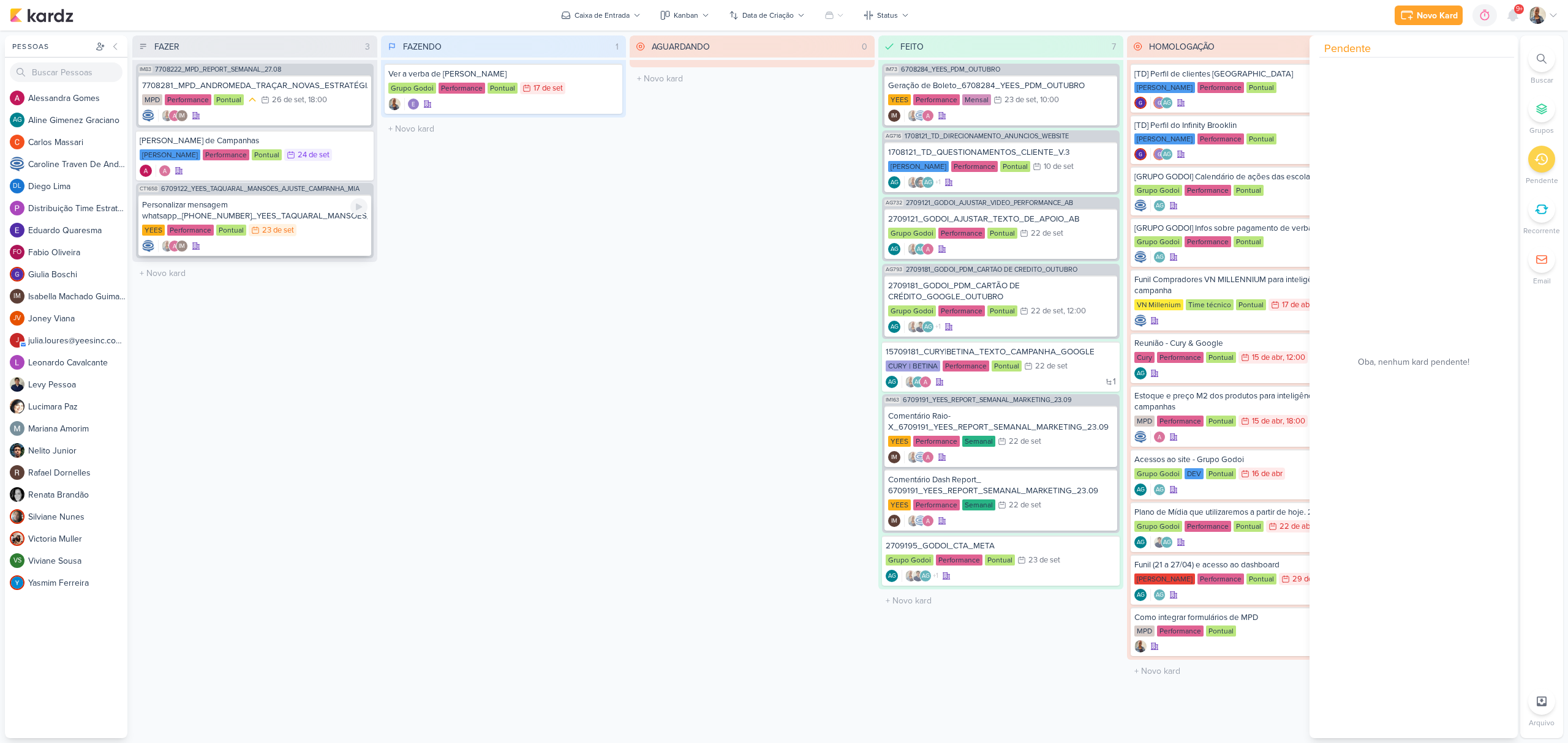
click at [317, 211] on div "Personalizar mensagem whatsapp_[PHONE_NUMBER]_YEES_TAQUARAL_MANSÕES_AJUSTE_CAMP…" at bounding box center [255, 211] width 226 height 22
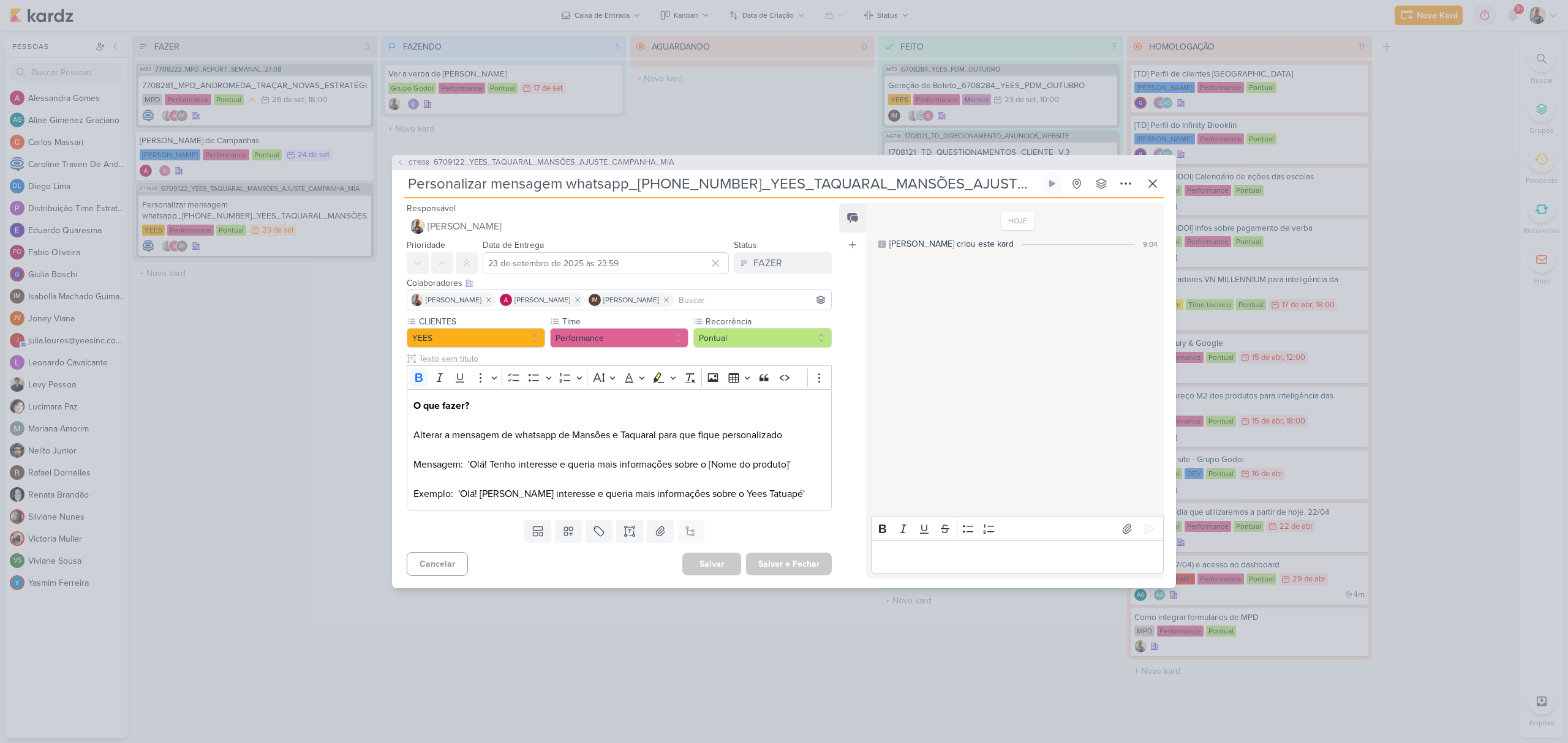
click at [984, 554] on p "Editor editing area: main" at bounding box center [1017, 557] width 280 height 15
click at [1143, 524] on icon at bounding box center [1149, 529] width 12 height 12
click at [594, 532] on icon at bounding box center [599, 531] width 12 height 12
click at [586, 502] on div "QA" at bounding box center [608, 503] width 80 height 13
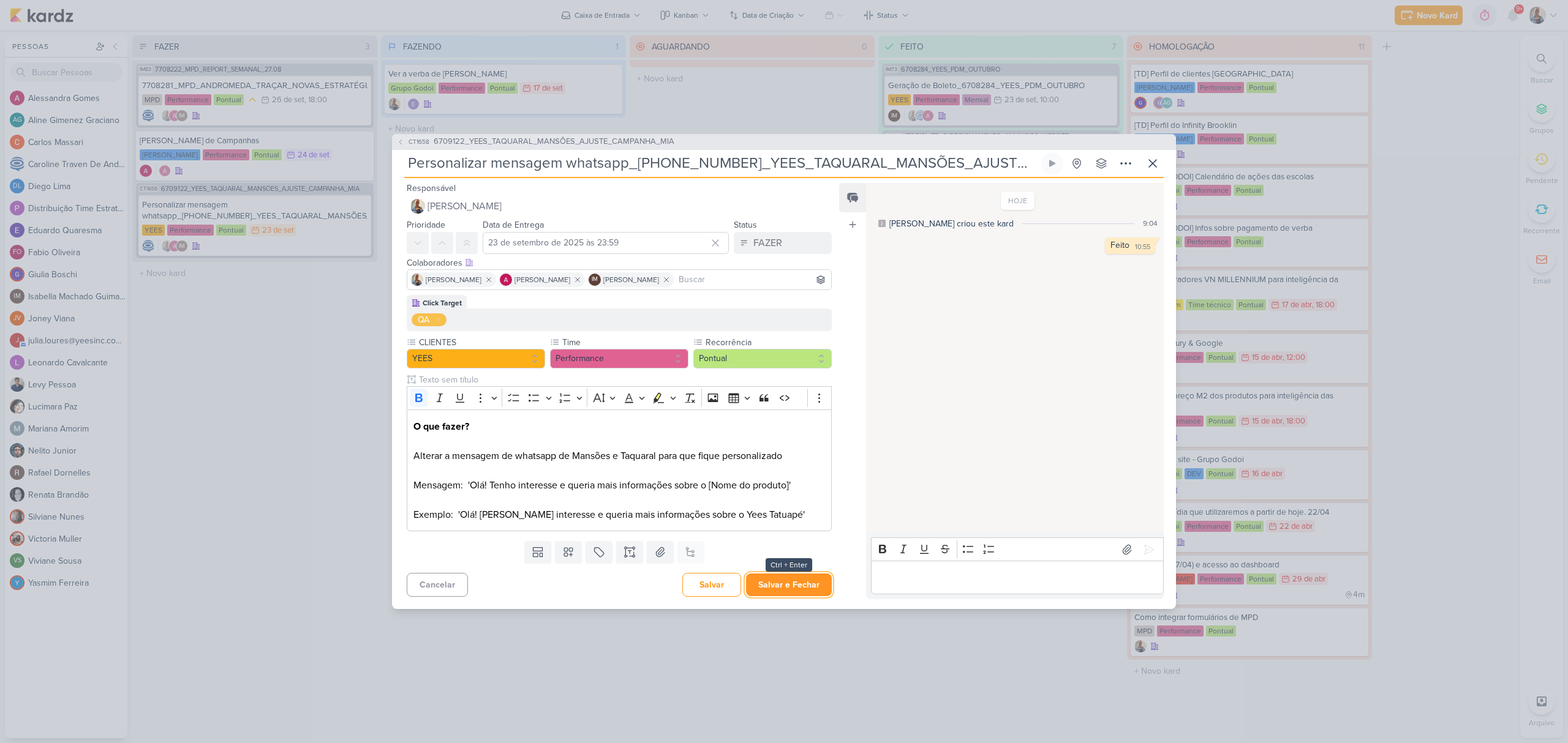
click at [790, 583] on button "Salvar e Fechar" at bounding box center [789, 584] width 85 height 23
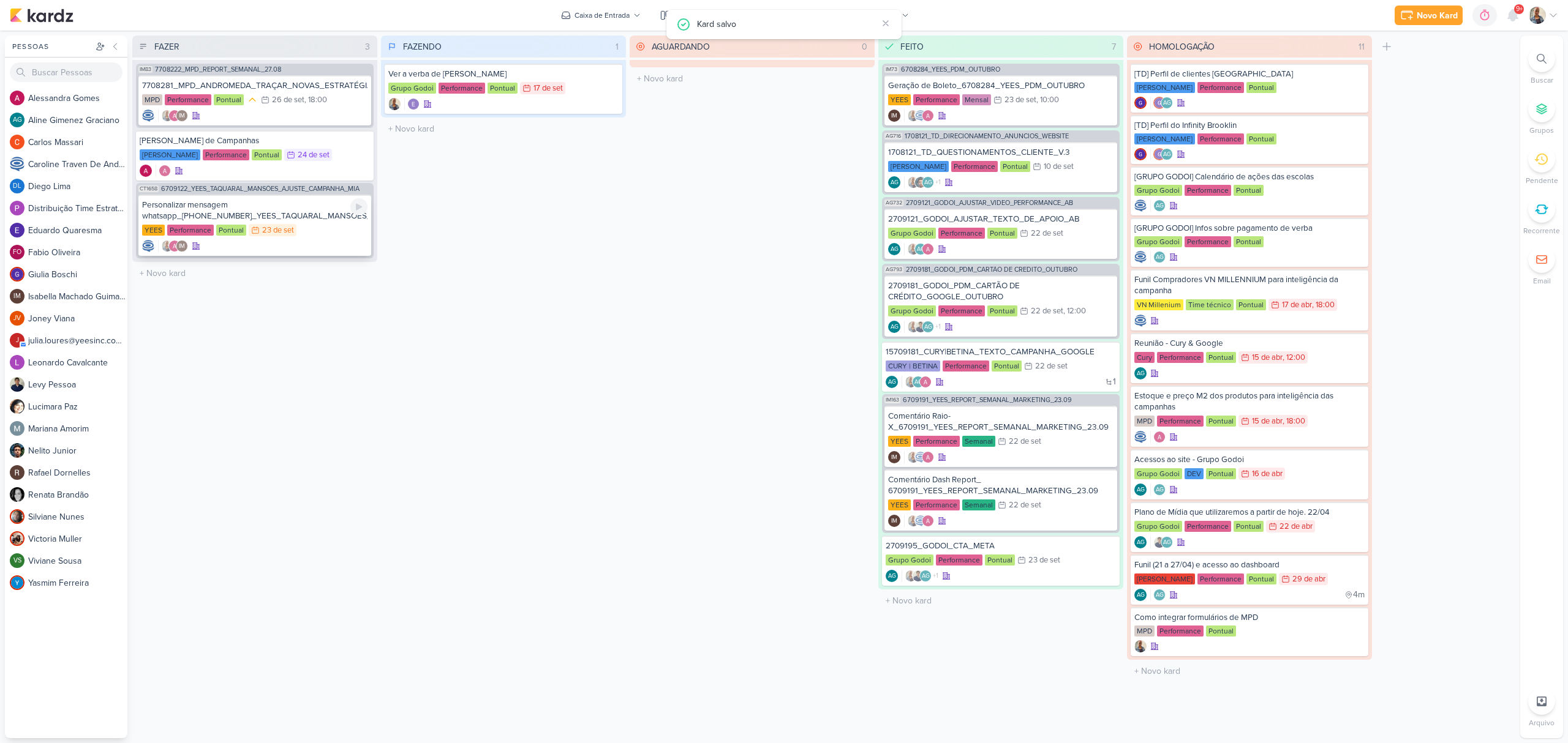
click at [312, 216] on div "Personalizar mensagem whatsapp_[PHONE_NUMBER]_YEES_TAQUARAL_MANSÕES_AJUSTE_CAMP…" at bounding box center [255, 211] width 226 height 22
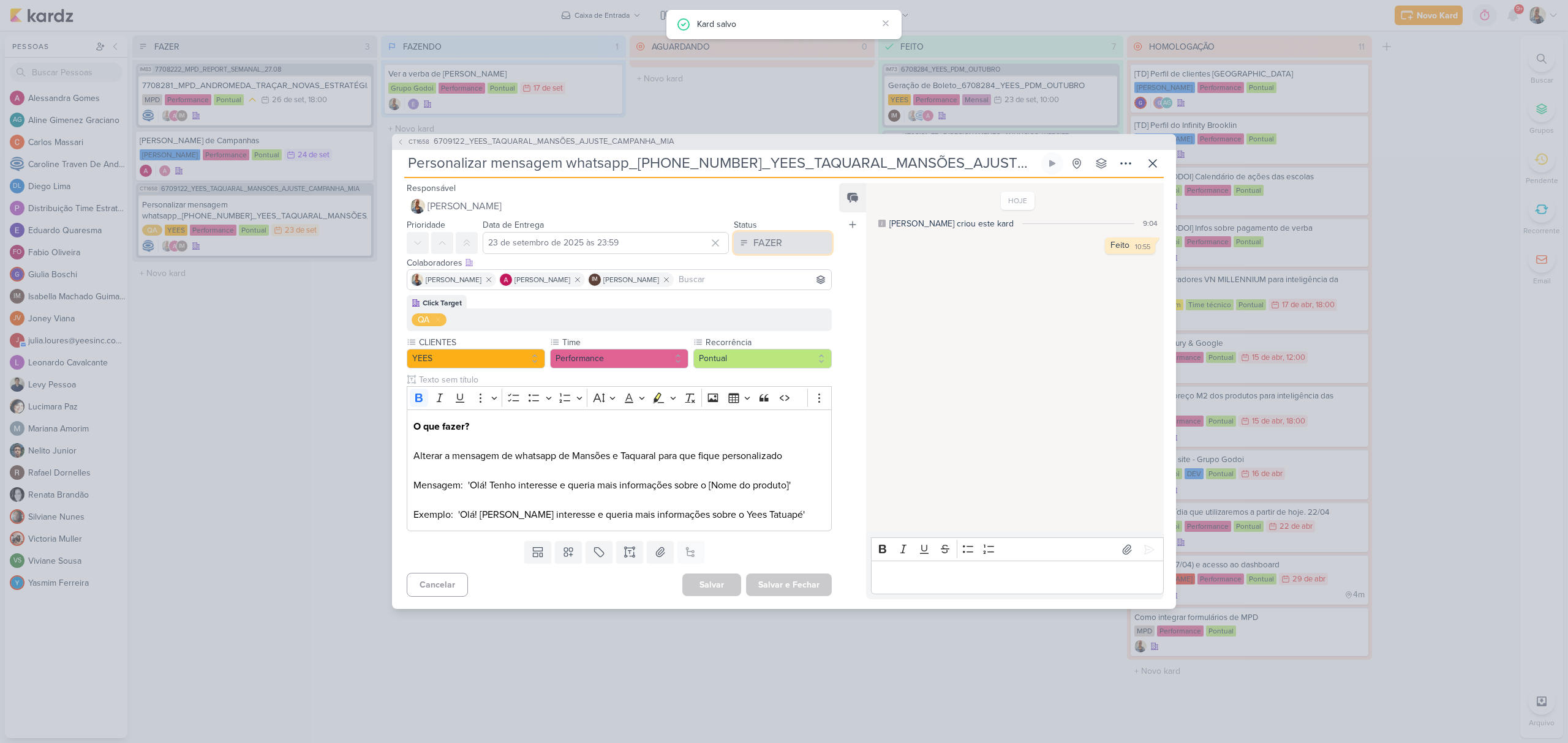
click at [755, 246] on div "FAZER" at bounding box center [768, 243] width 28 height 15
click at [760, 327] on div "FEITO" at bounding box center [758, 331] width 24 height 13
click at [778, 578] on button "Salvar e Fechar" at bounding box center [789, 584] width 85 height 23
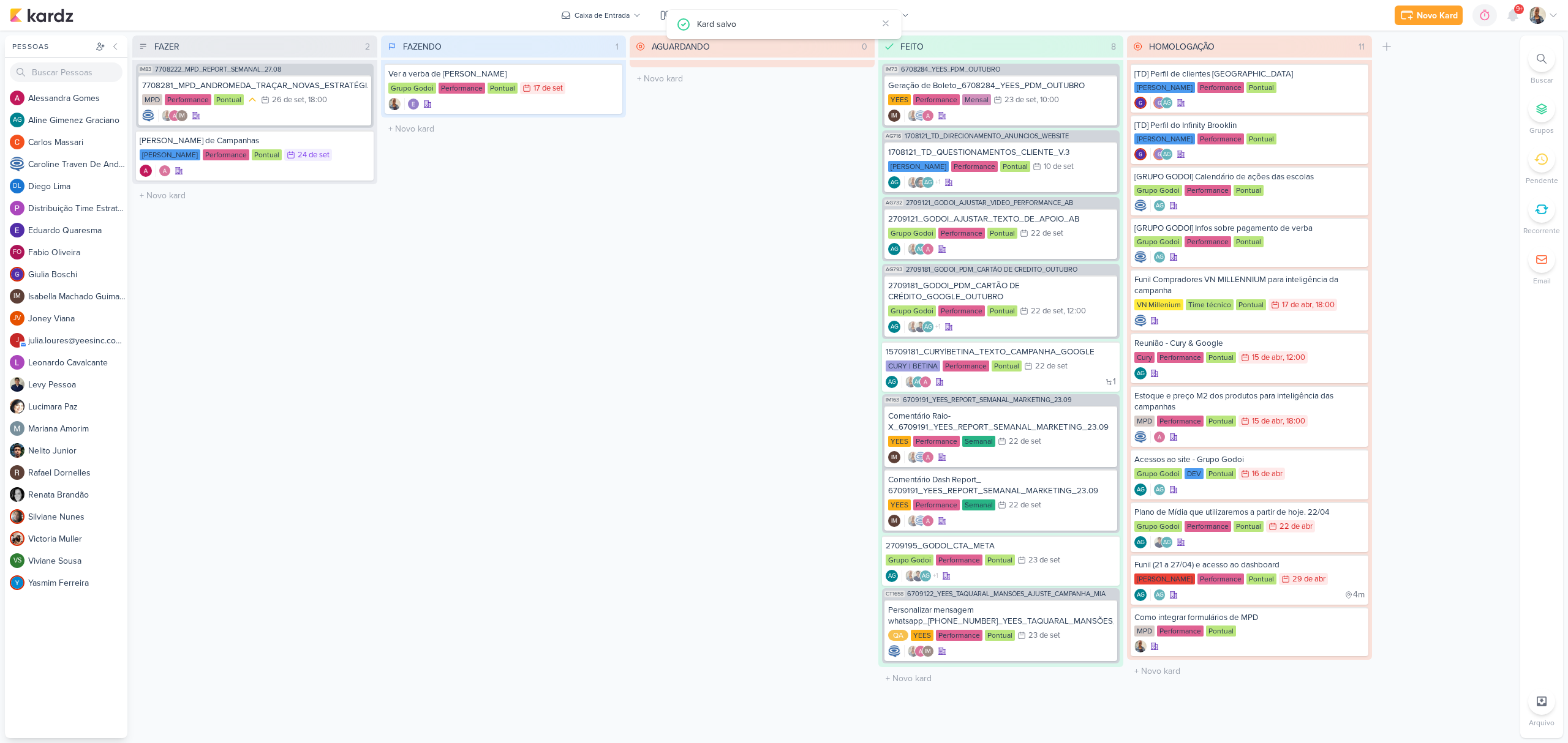
click at [686, 539] on div "AGUARDANDO 0 Mover Para Esquerda Mover Para Direita [GEOGRAPHIC_DATA] O título …" at bounding box center [751, 386] width 245 height 703
click at [1505, 12] on icon at bounding box center [1513, 15] width 15 height 15
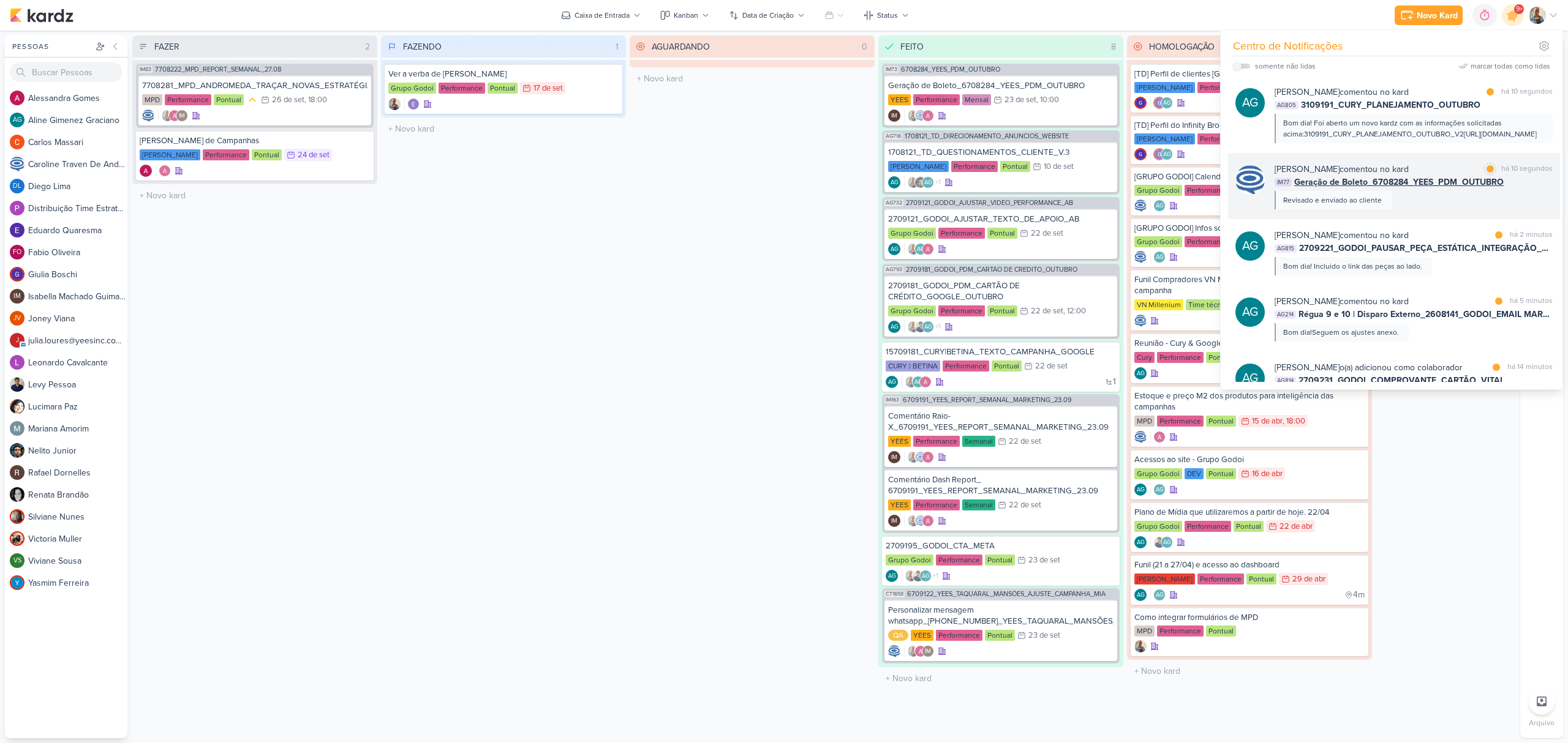
scroll to position [81, 0]
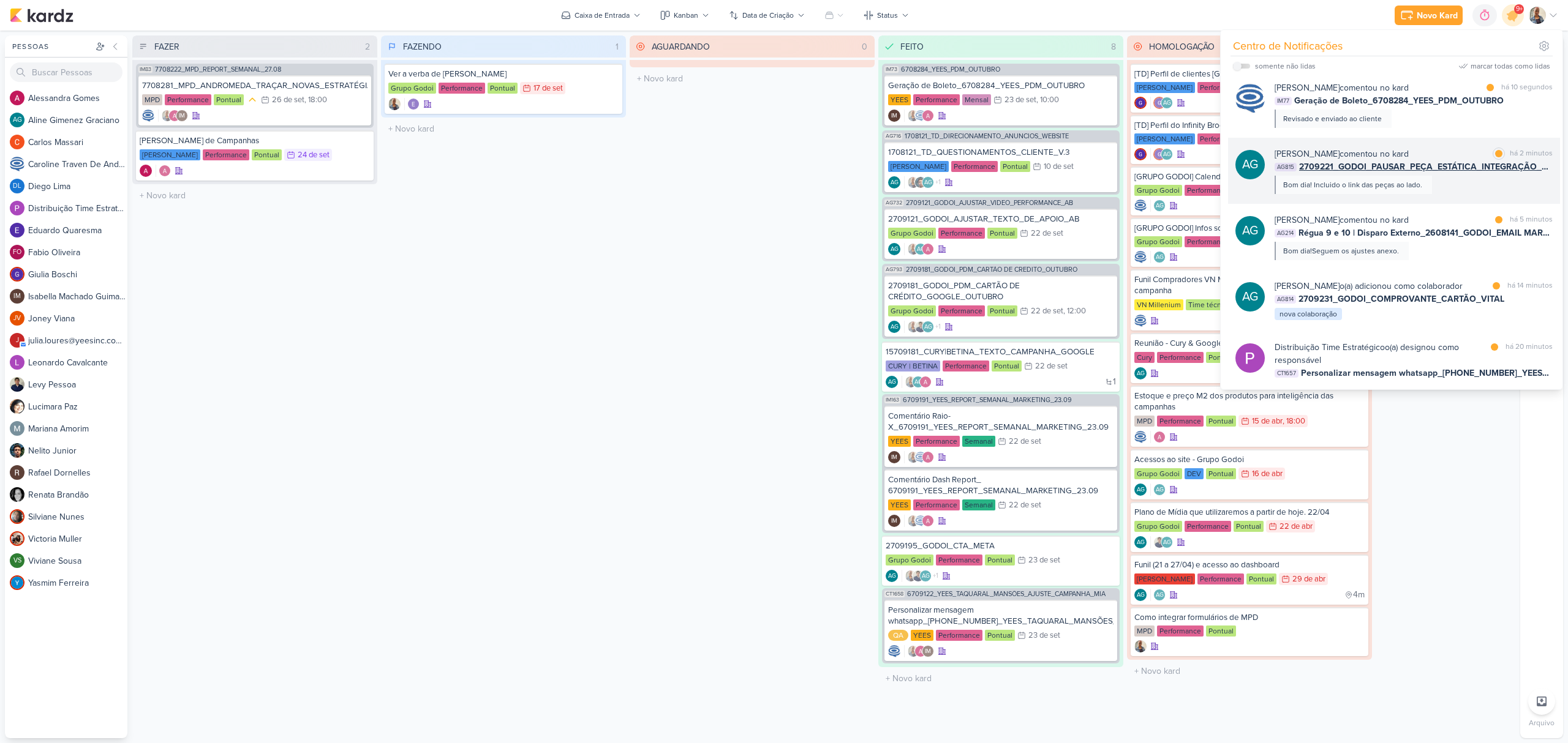
click at [1458, 173] on span "2709221_GODOI_PAUSAR_PEÇA_ESTÁTICA_INTEGRAÇÃO_AB" at bounding box center [1426, 167] width 253 height 13
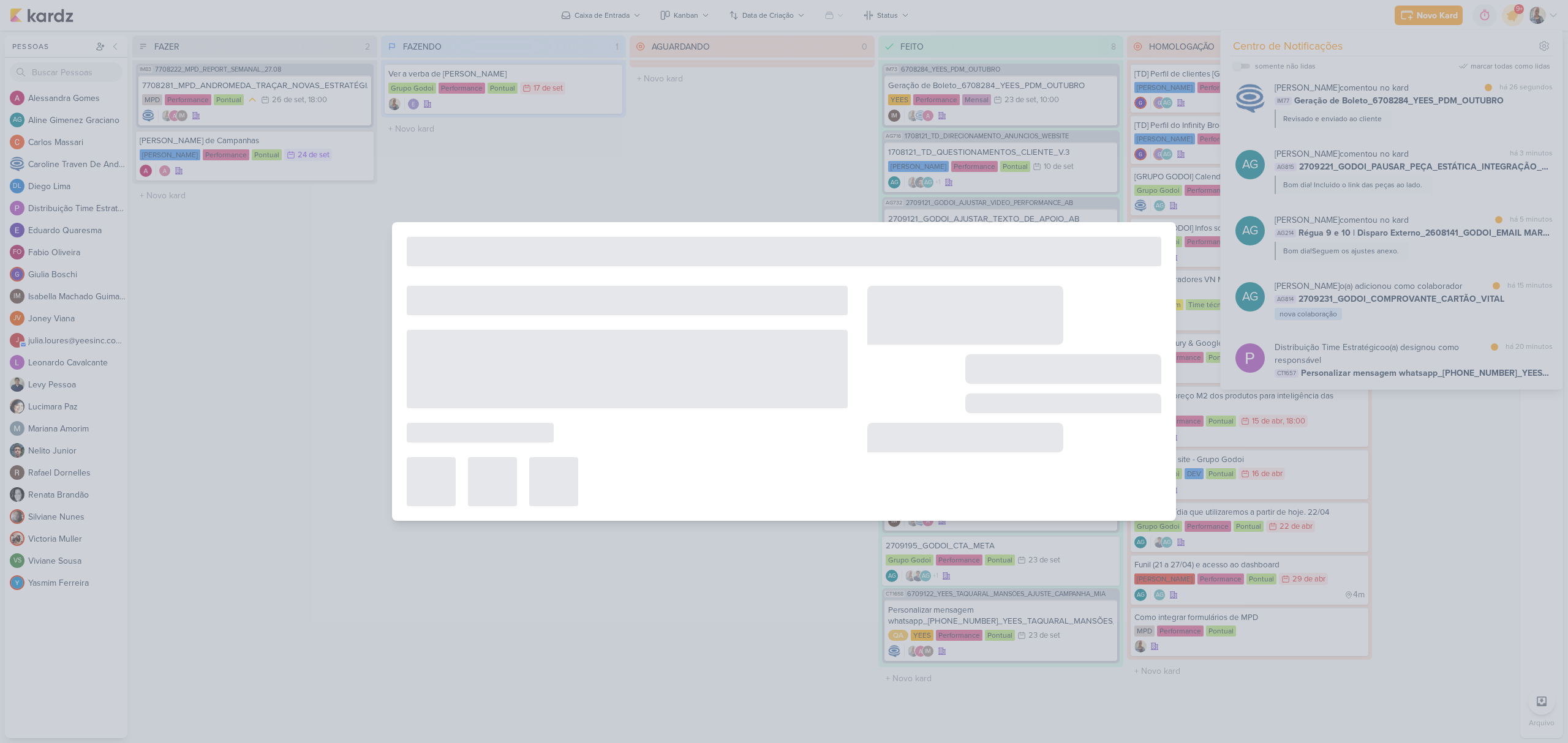
type input "2709221_GODOI_PAUSAR_PEÇA_ESTÁTICA_INTEGRAÇÃO_AB"
type input "[DATE] 17:00"
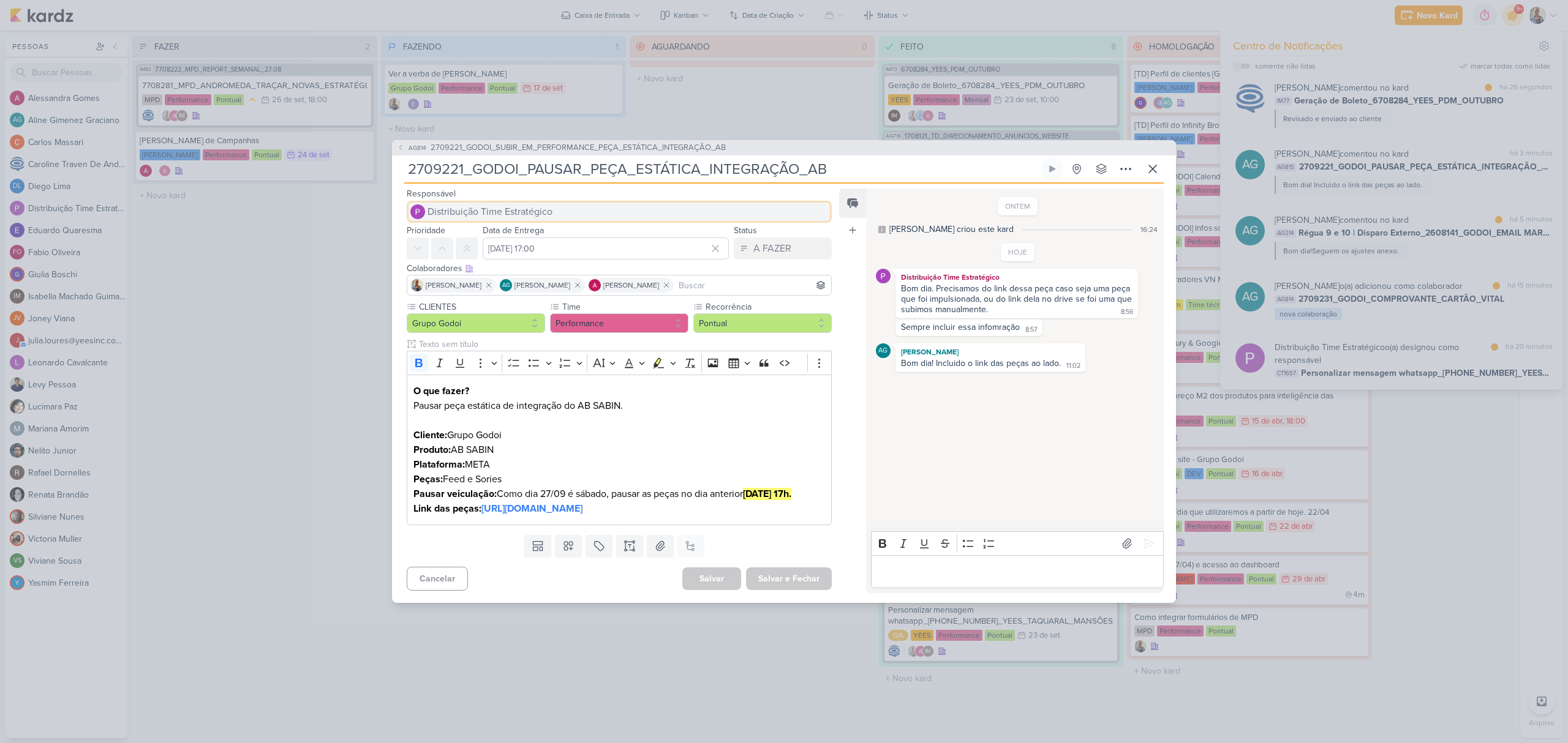
click at [511, 204] on span "Distribuição Time Estratégico" at bounding box center [490, 212] width 125 height 15
type input "ed"
click at [535, 225] on button "[PERSON_NAME]" at bounding box center [619, 236] width 424 height 22
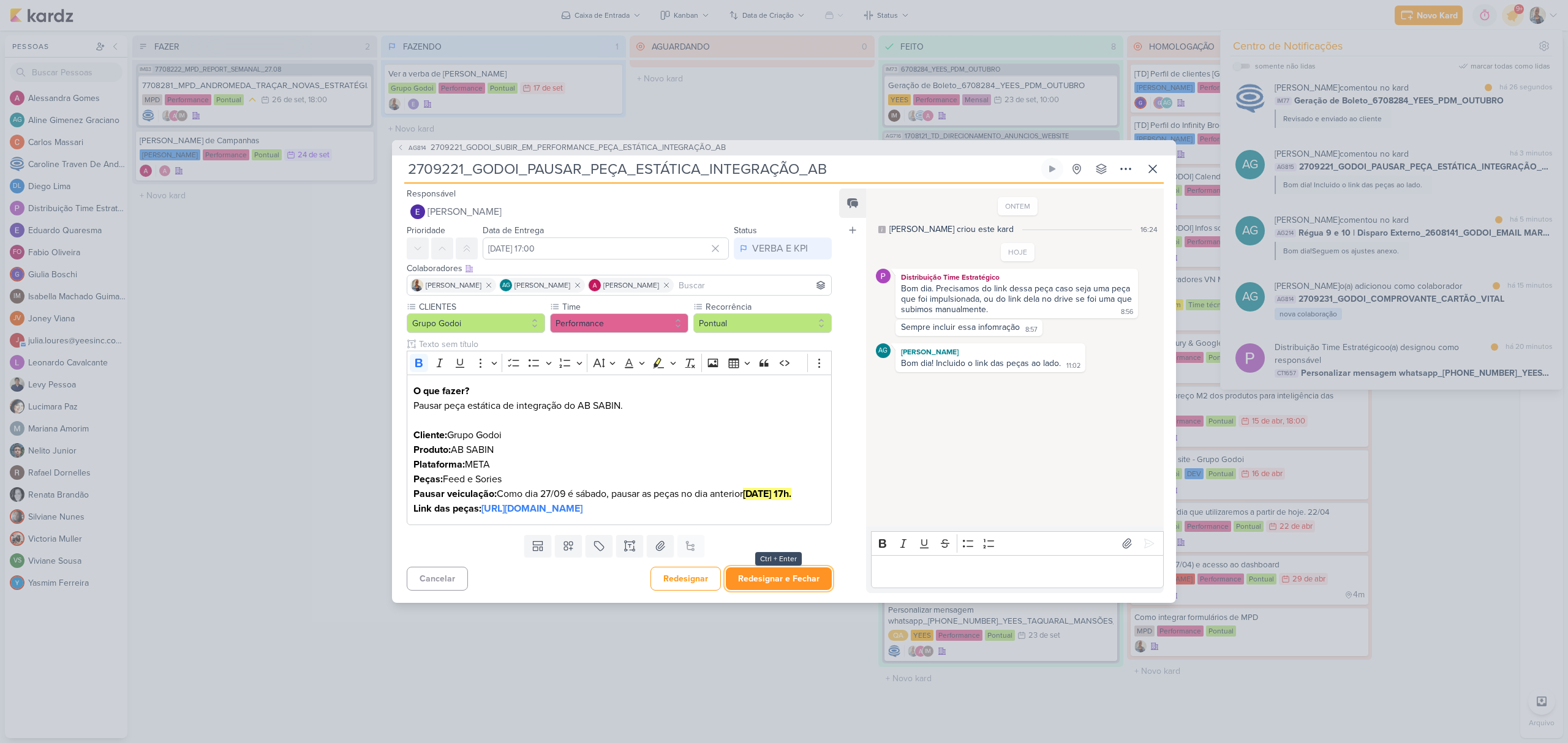
click at [799, 578] on button "Redesignar e Fechar" at bounding box center [779, 579] width 106 height 23
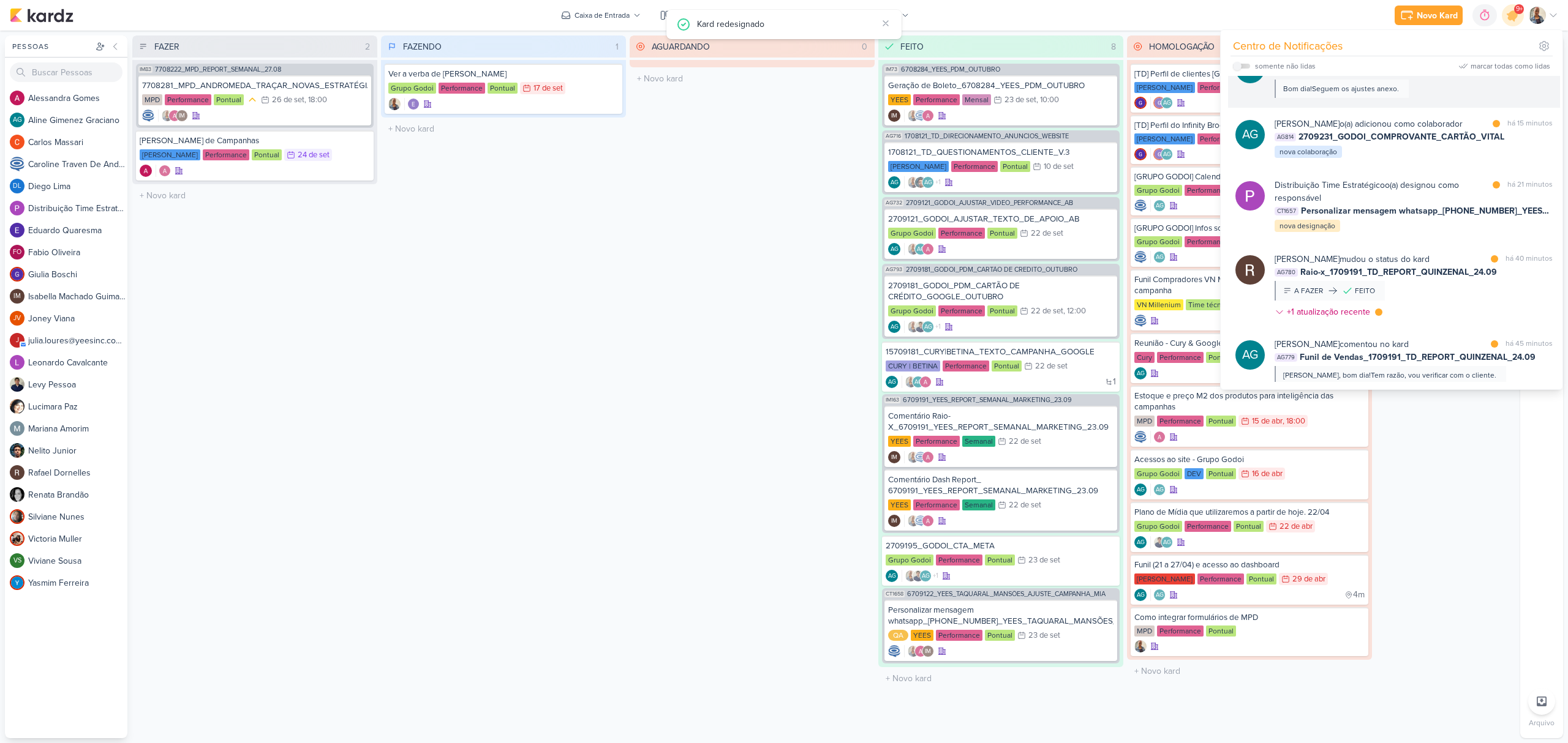
scroll to position [245, 0]
click at [591, 262] on div "FAZENDO 1 Mover Para Esquerda Mover Para Direita [GEOGRAPHIC_DATA] Ver a verba …" at bounding box center [503, 386] width 245 height 703
